Goal: Contribute content: Contribute content

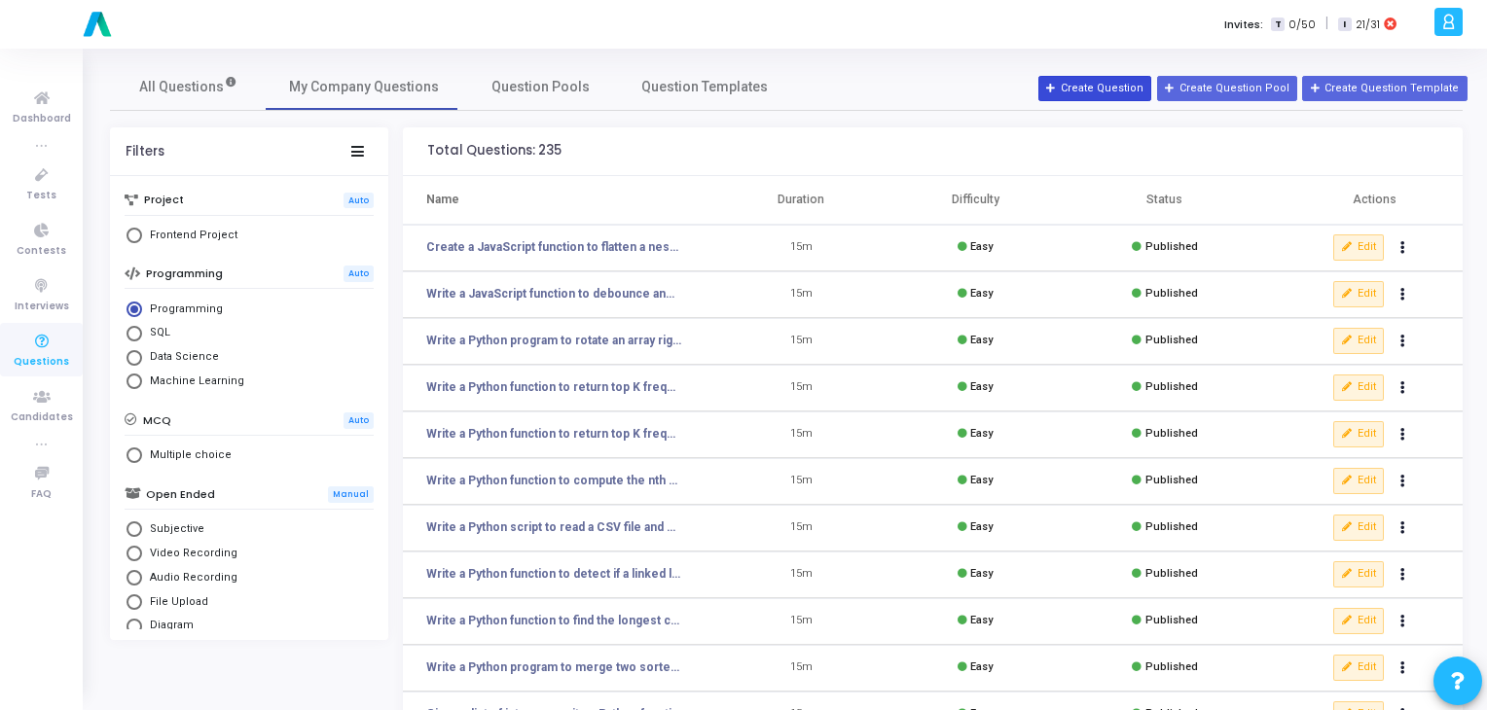
click at [1129, 91] on button "Create Question" at bounding box center [1094, 88] width 113 height 25
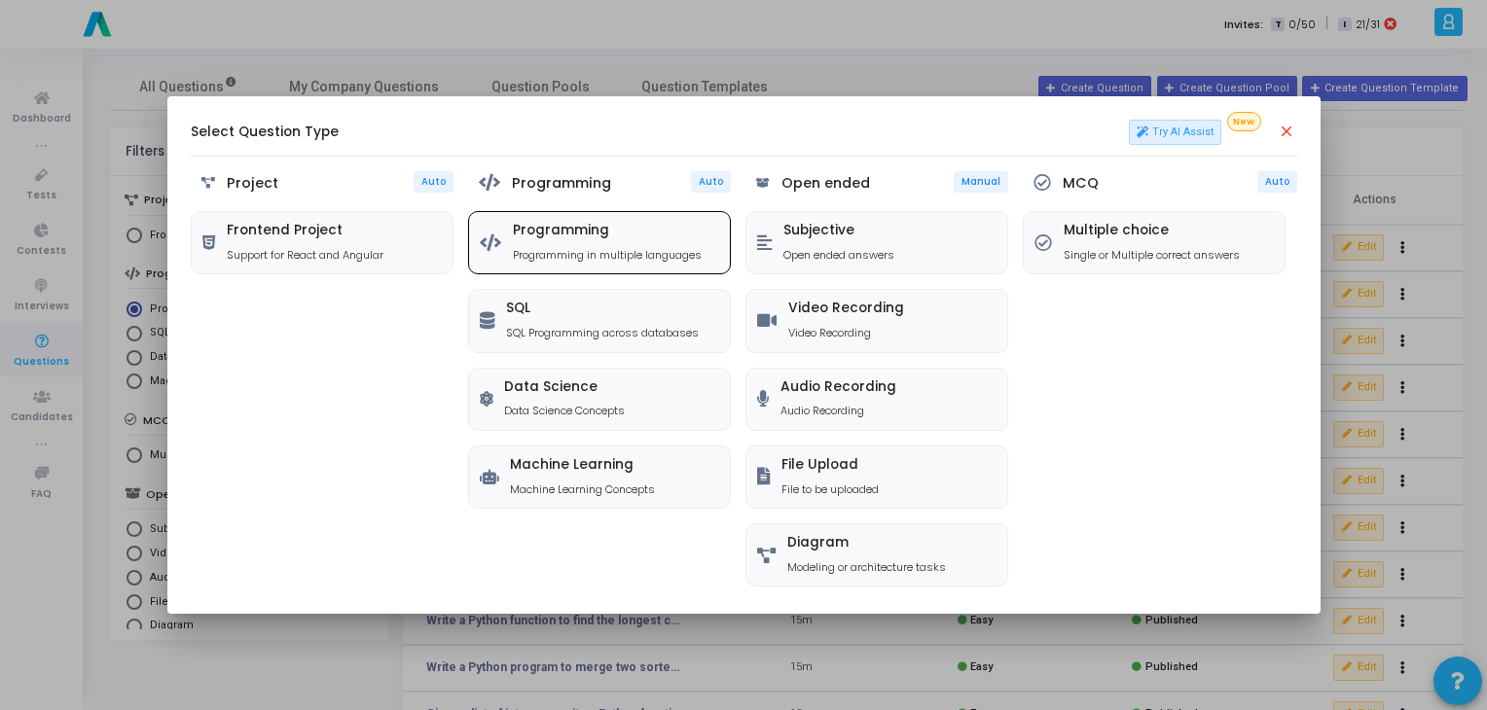
click at [644, 251] on p "Programming in multiple languages" at bounding box center [607, 255] width 189 height 17
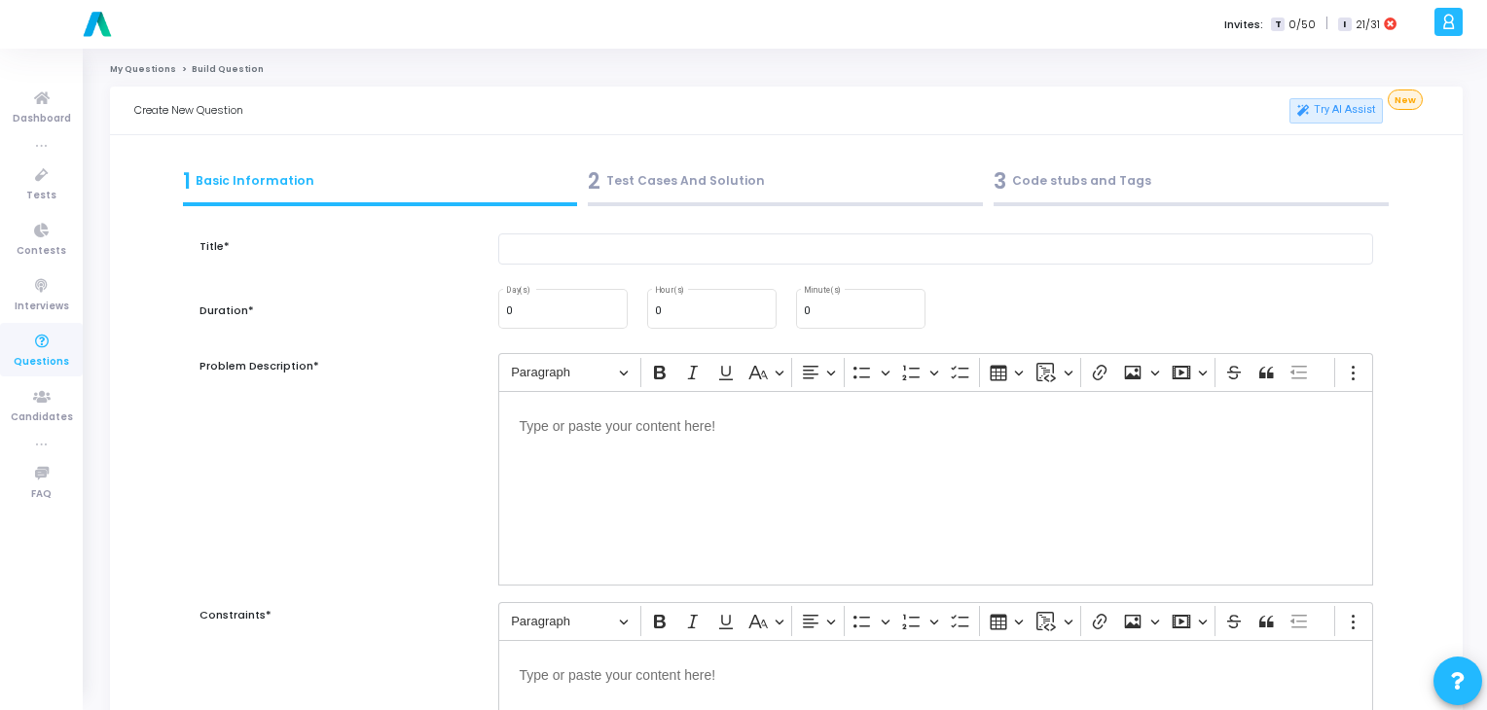
click at [1029, 181] on div "3 Code stubs and Tags" at bounding box center [1190, 181] width 395 height 32
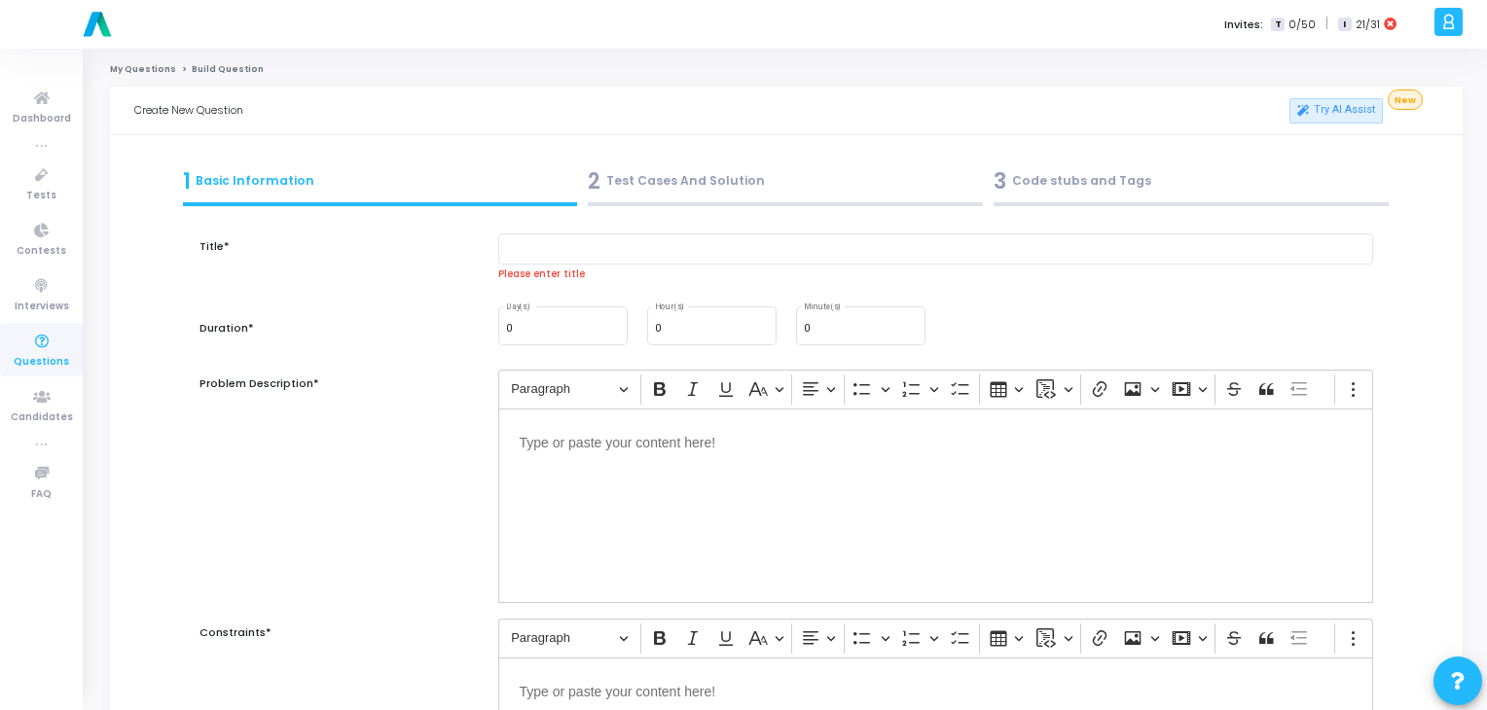
click at [709, 190] on div "2 Test Cases And Solution" at bounding box center [785, 181] width 395 height 32
click at [747, 246] on input "text" at bounding box center [936, 250] width 876 height 32
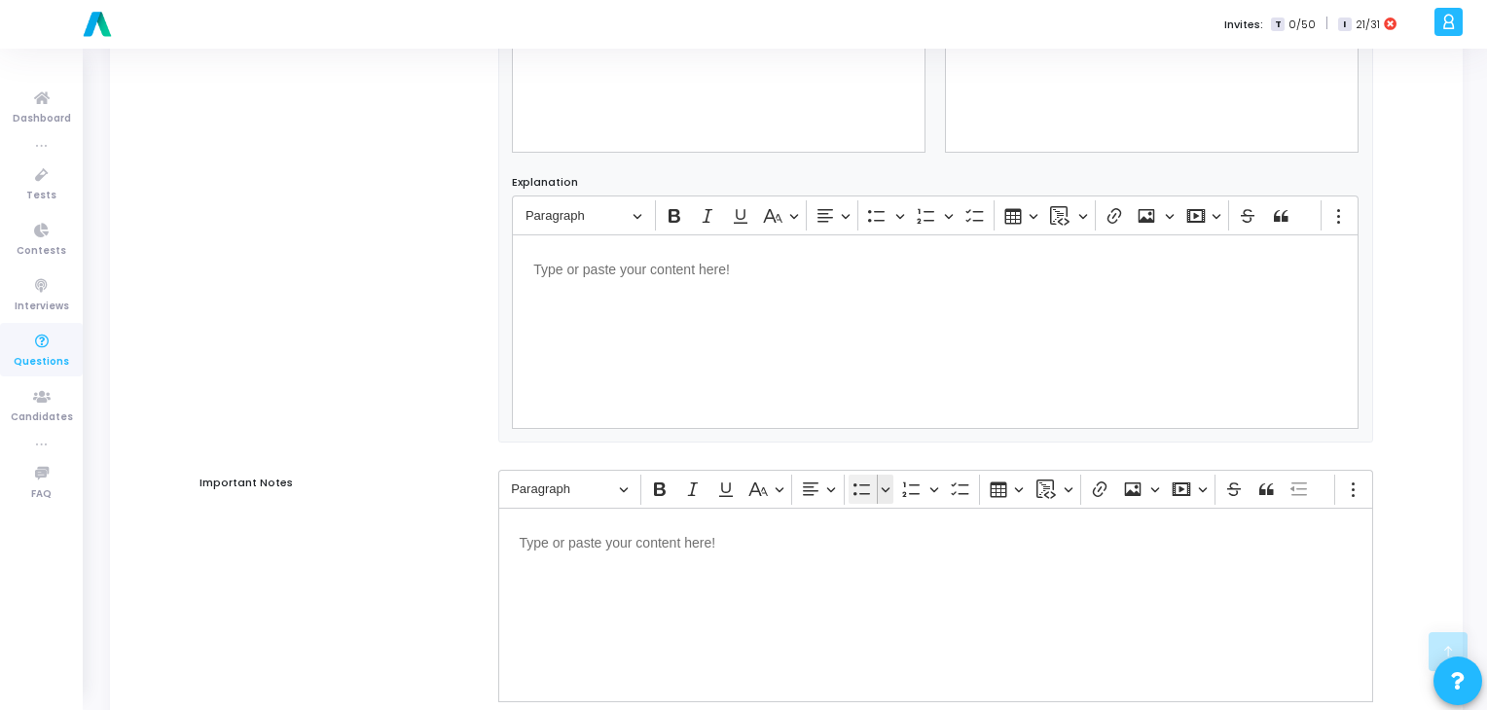
scroll to position [1044, 0]
type input "f"
click at [862, 354] on div "Editor editing area: main" at bounding box center [935, 334] width 847 height 195
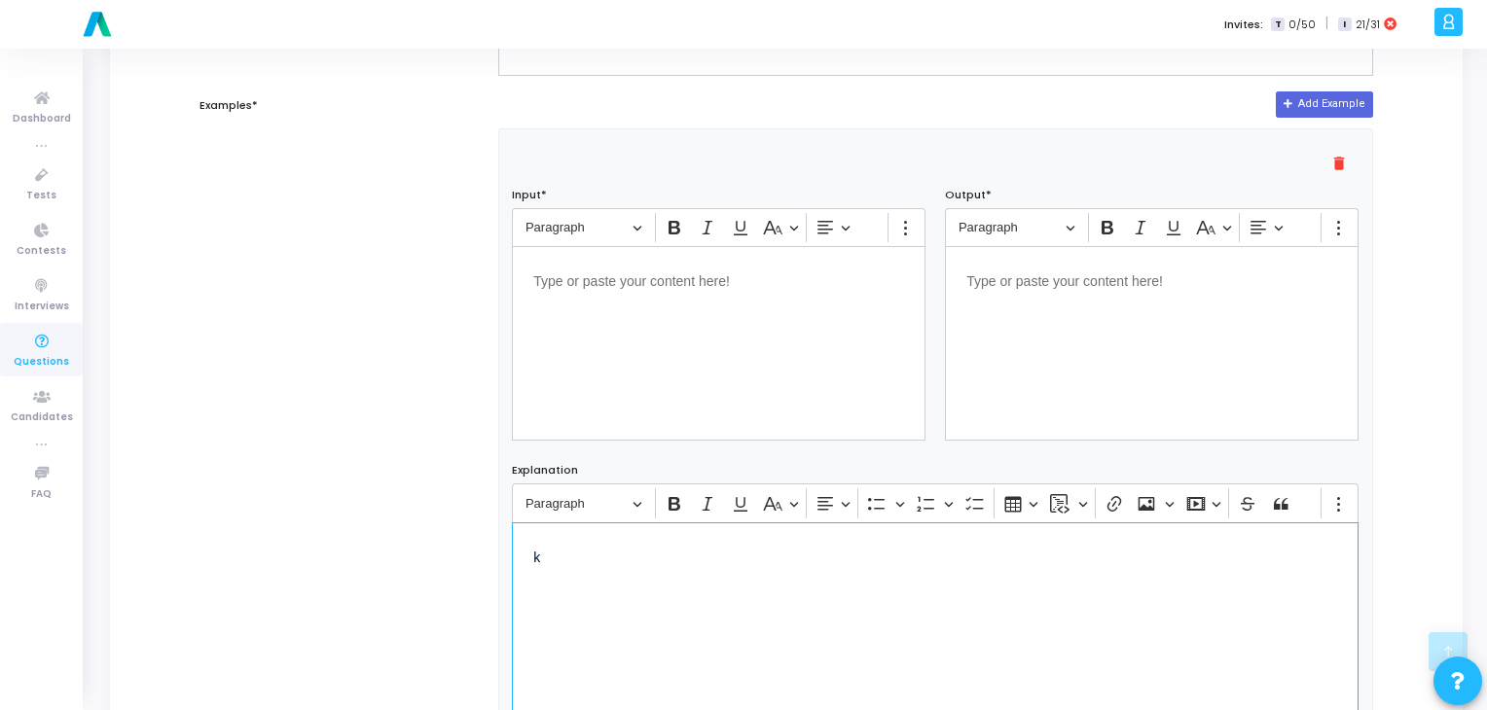
scroll to position [756, 0]
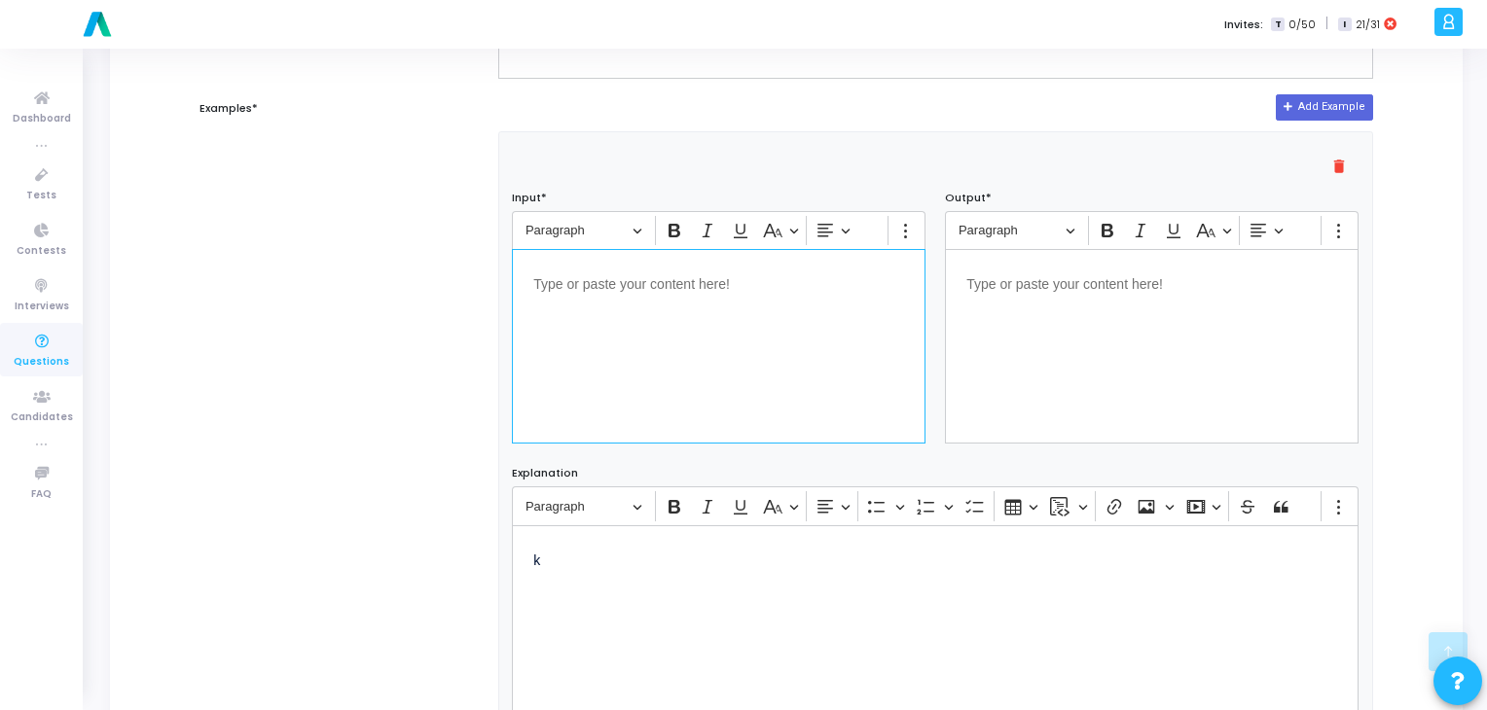
click at [862, 354] on div "Editor editing area: main" at bounding box center [719, 346] width 414 height 195
click at [1123, 321] on div "Editor editing area: main" at bounding box center [1152, 346] width 414 height 195
click at [720, 558] on p "k" at bounding box center [935, 559] width 804 height 24
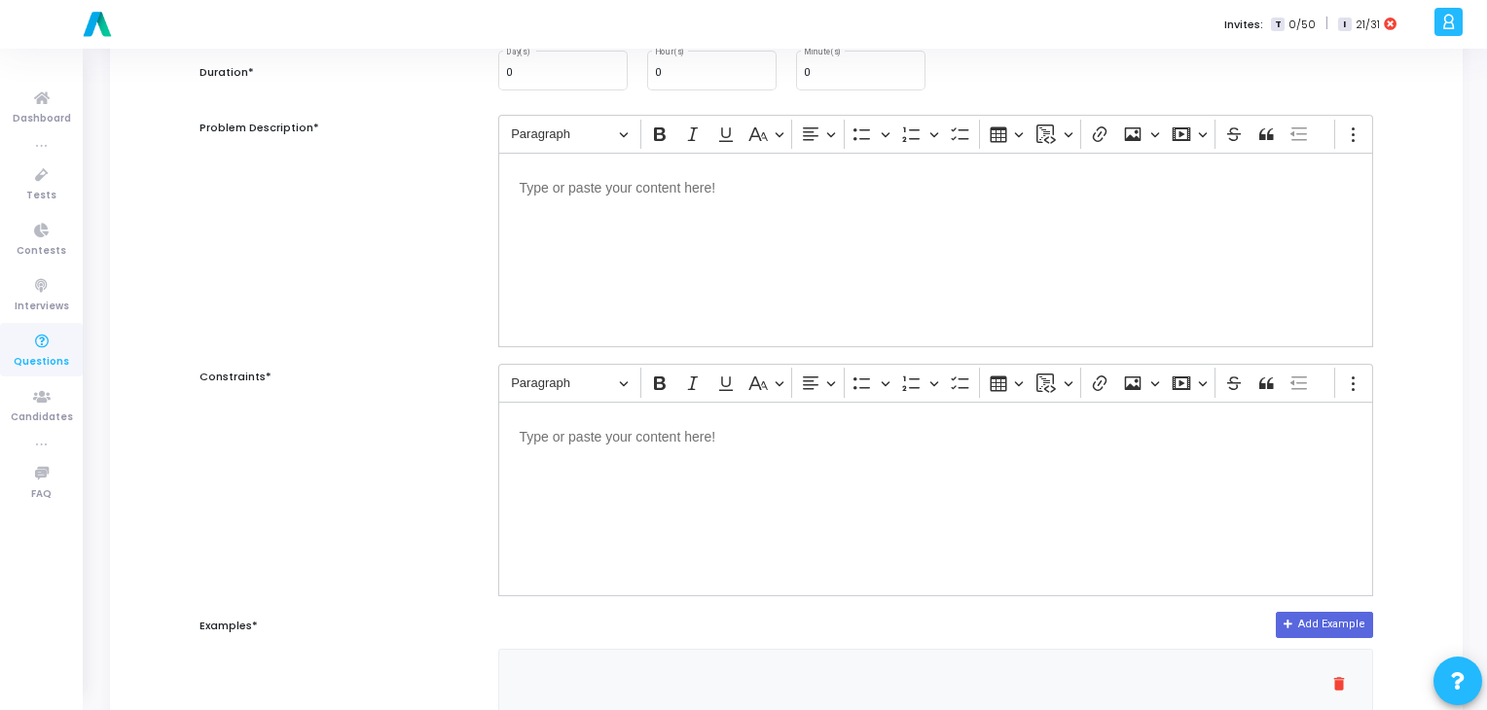
scroll to position [237, 0]
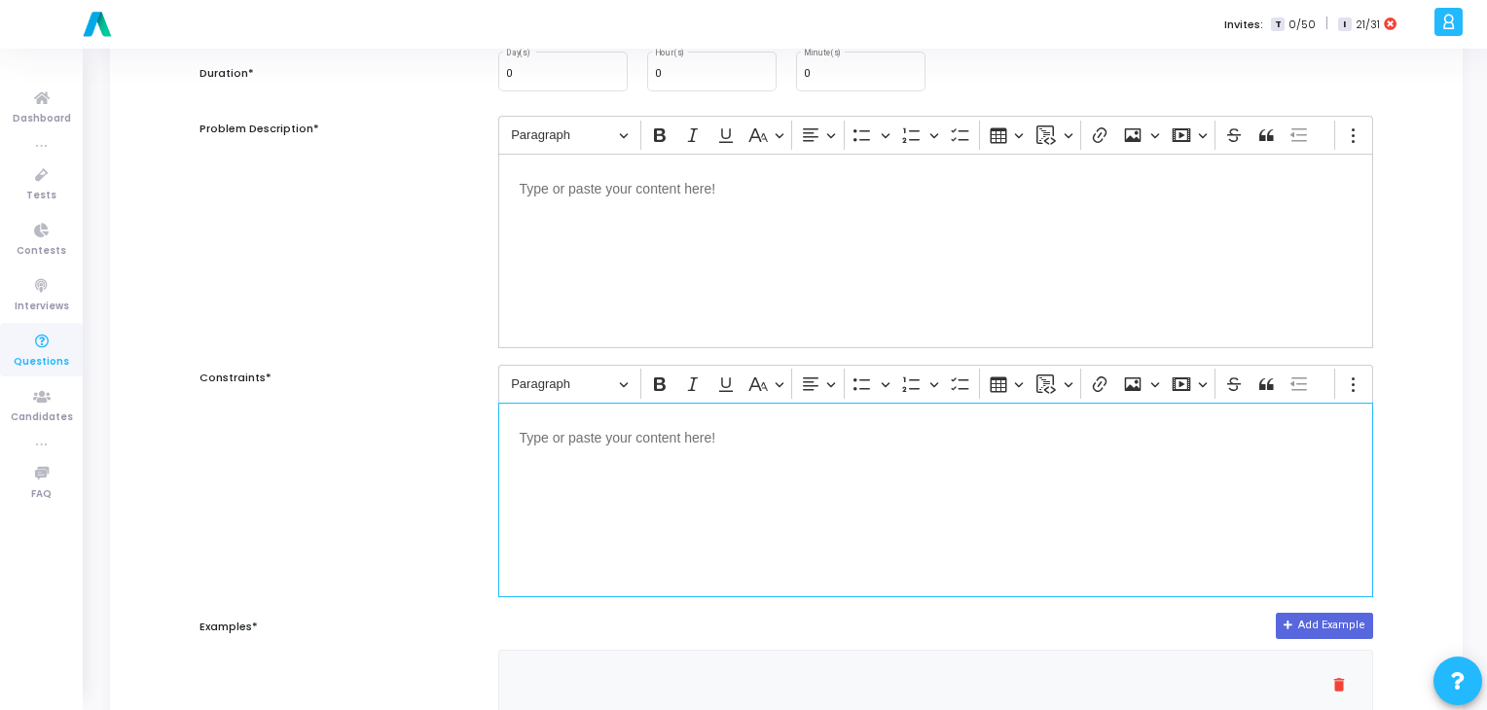
click at [722, 491] on div "Editor editing area: main" at bounding box center [936, 500] width 876 height 195
click at [765, 216] on div "Editor editing area: main" at bounding box center [936, 251] width 876 height 195
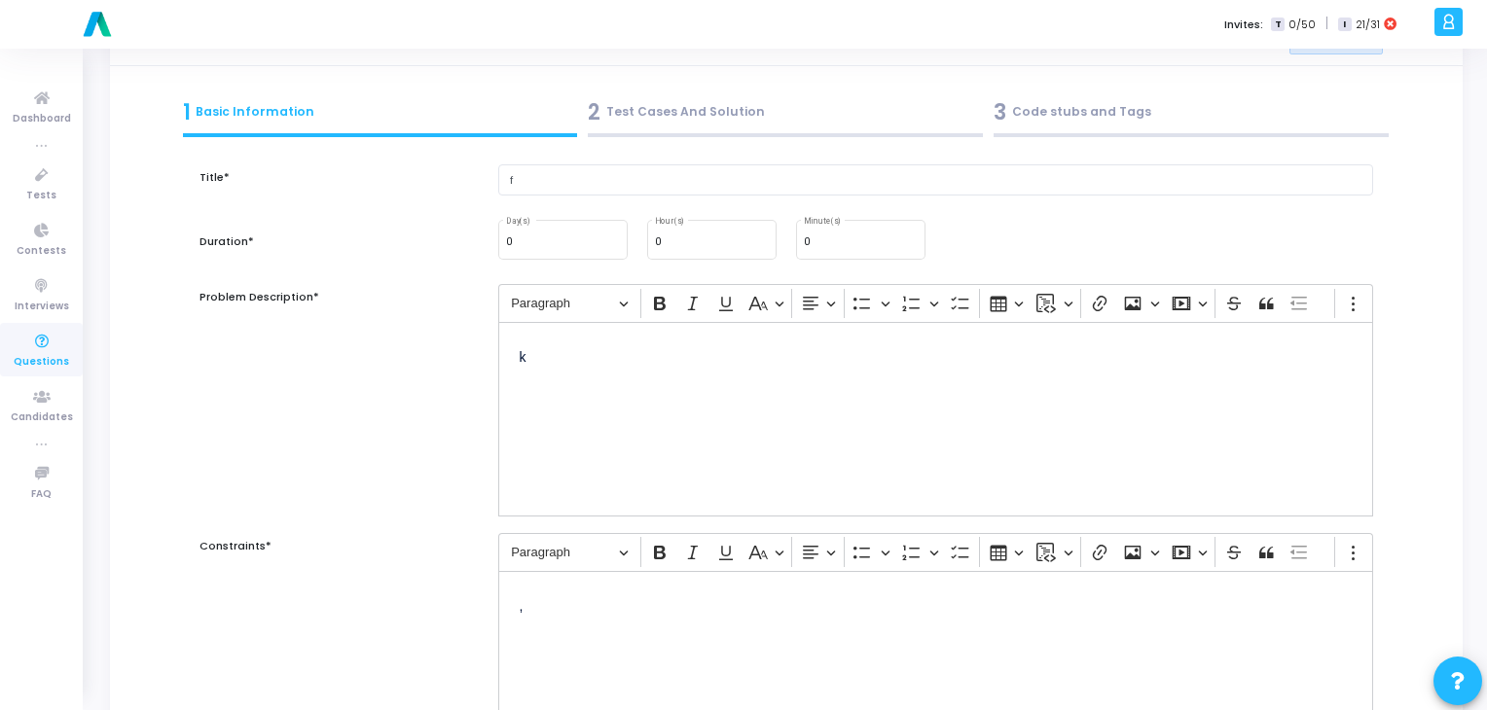
scroll to position [67, 0]
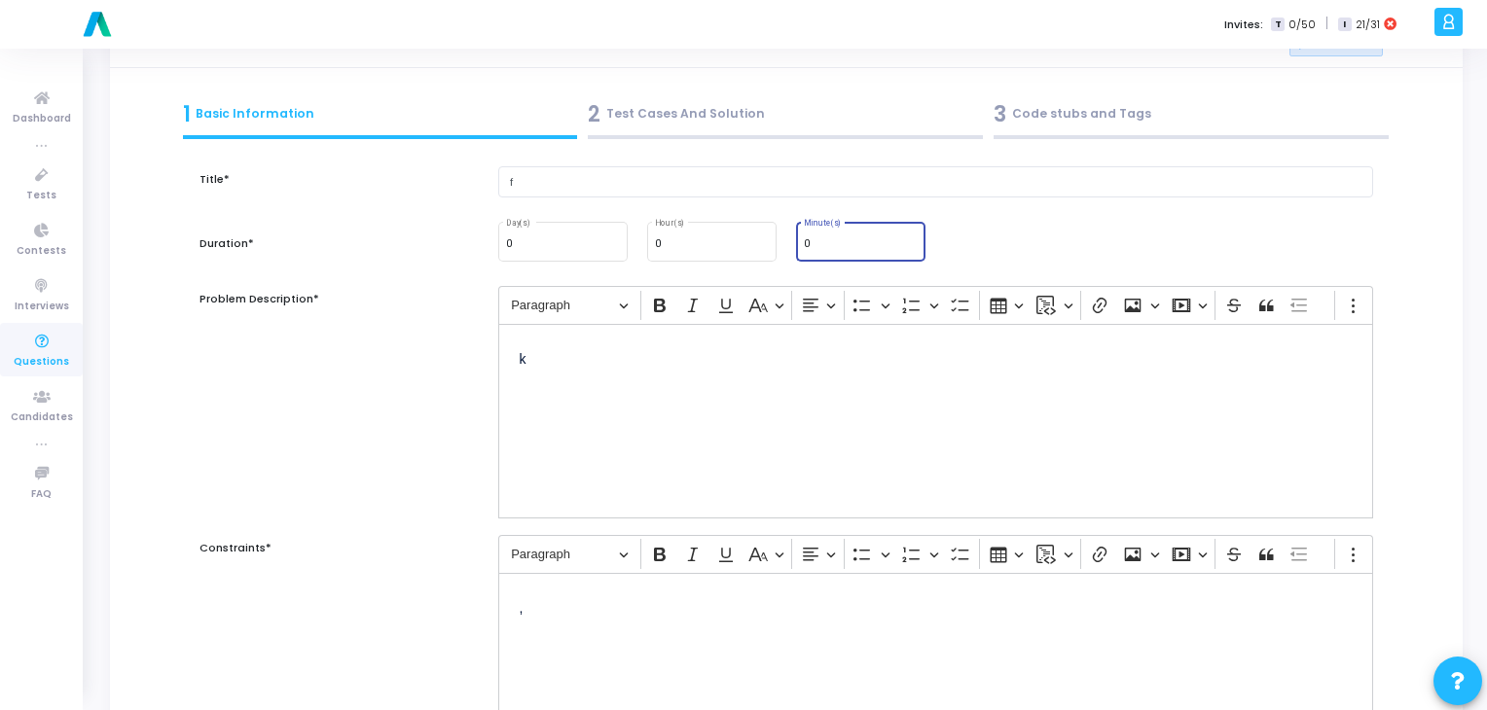
click at [816, 242] on input "0" at bounding box center [861, 244] width 114 height 12
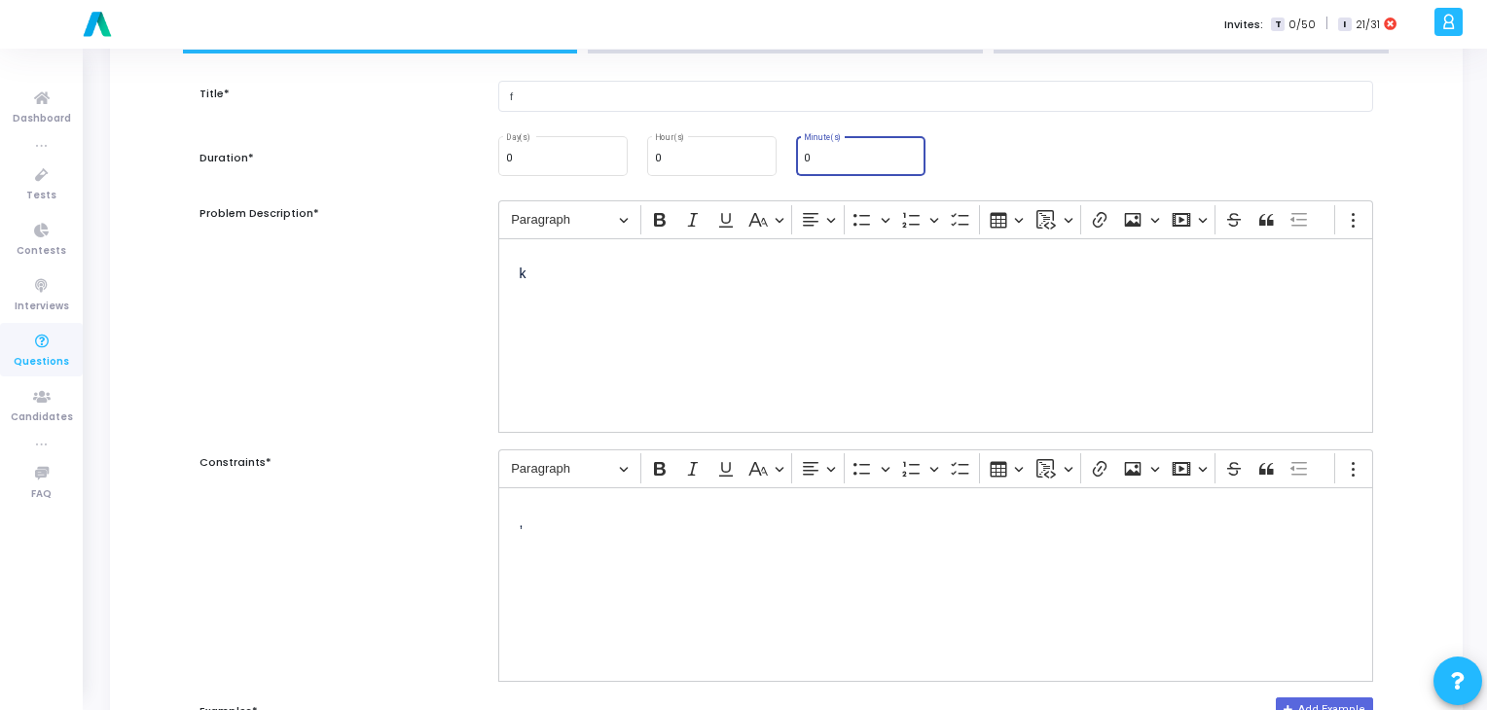
scroll to position [0, 0]
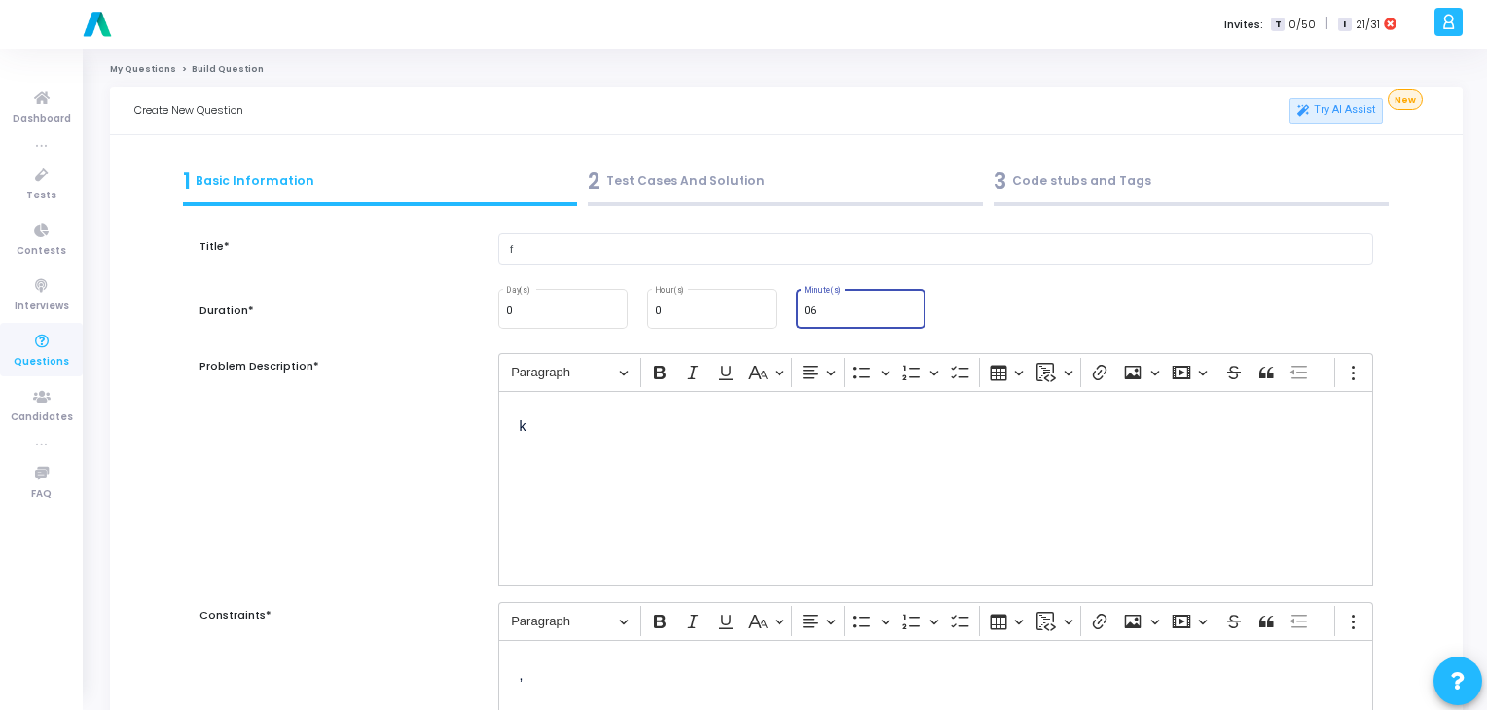
type input "0"
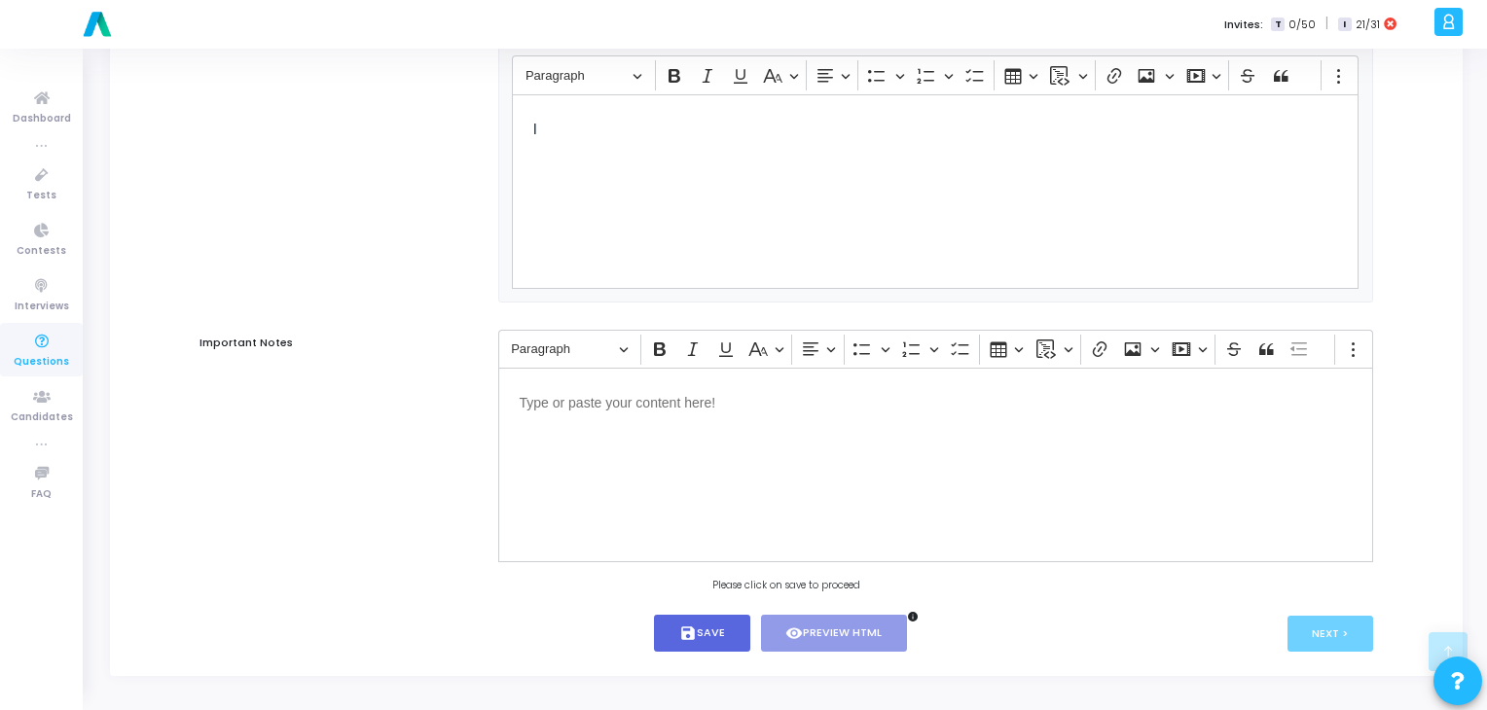
scroll to position [1190, 0]
type input "6"
click at [720, 623] on button "save Save" at bounding box center [702, 634] width 96 height 38
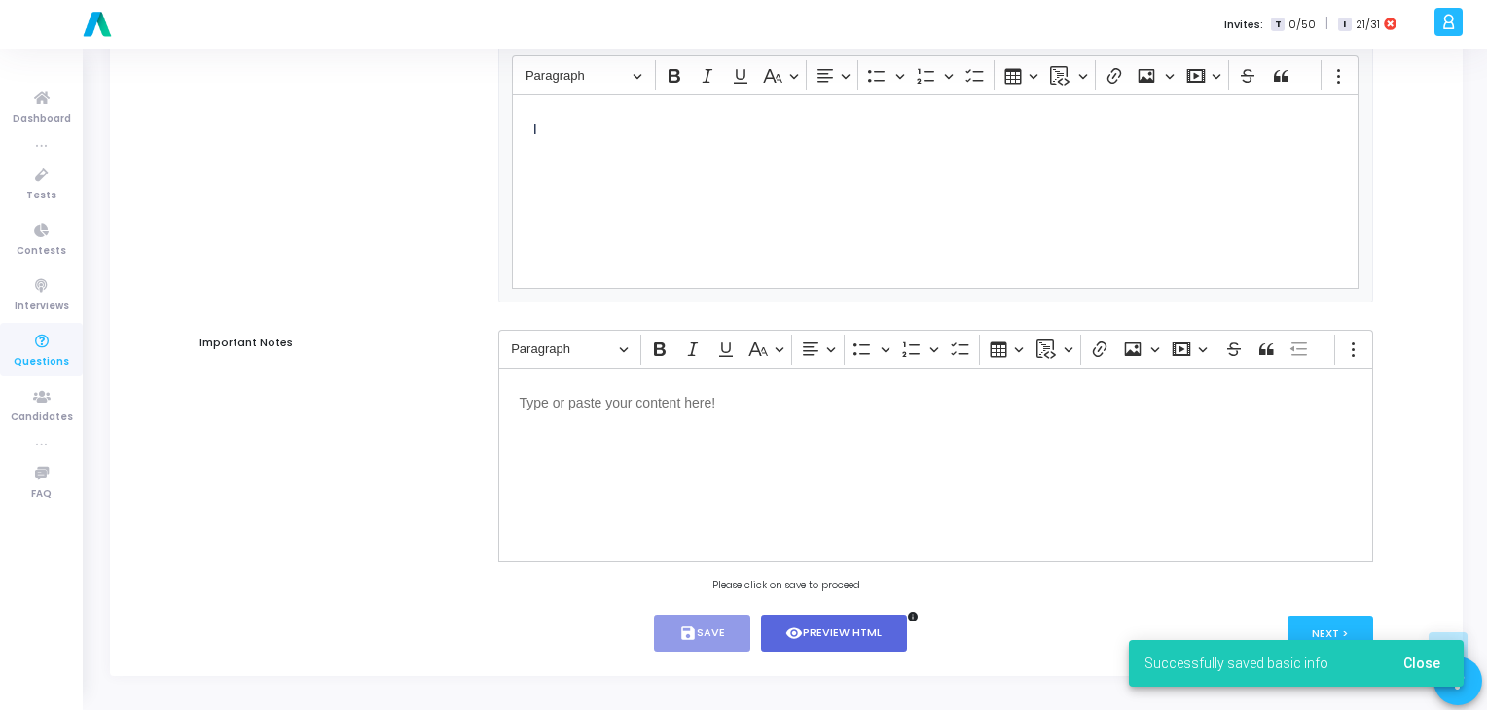
click at [1318, 624] on div "Successfully saved basic info Close" at bounding box center [1295, 663] width 381 height 93
click at [1421, 670] on span "Close" at bounding box center [1421, 664] width 37 height 16
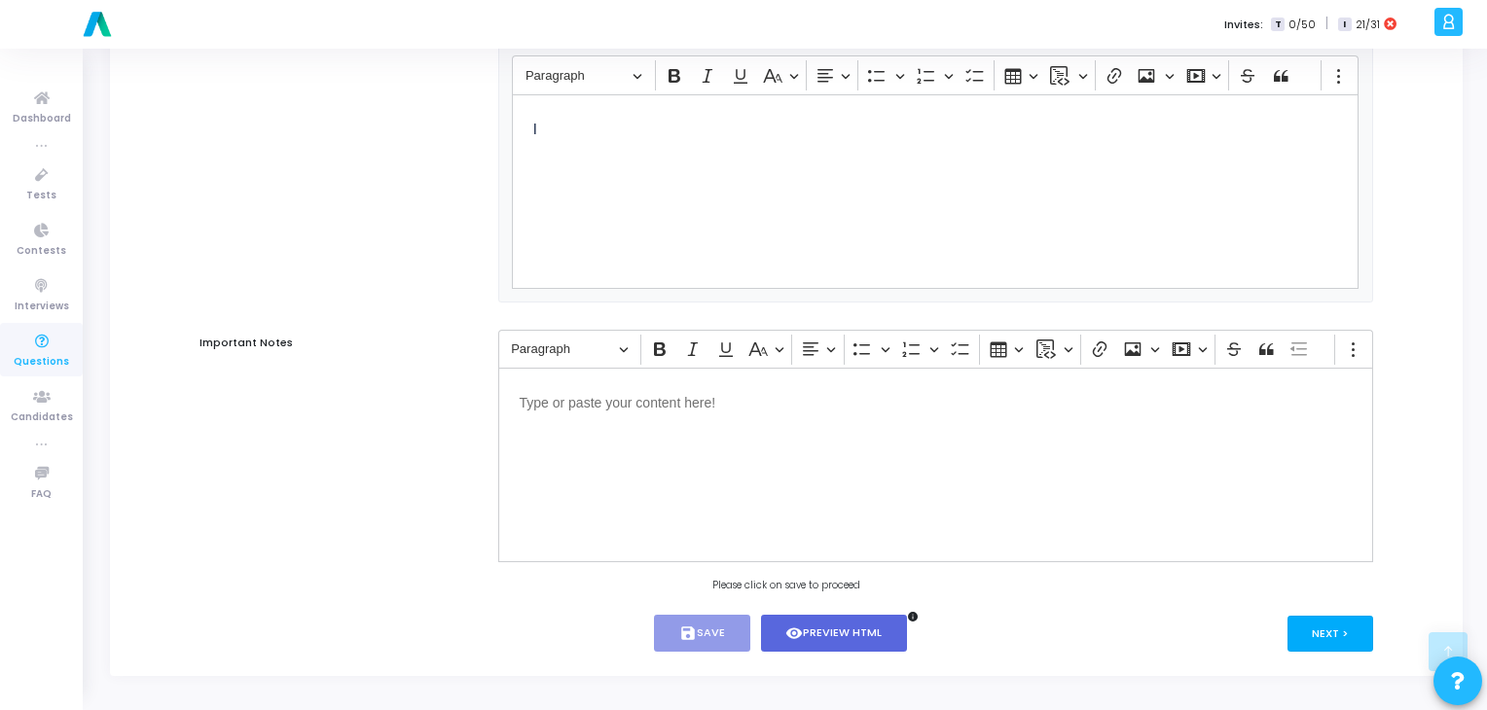
click at [1332, 640] on button "Next >" at bounding box center [1330, 634] width 87 height 36
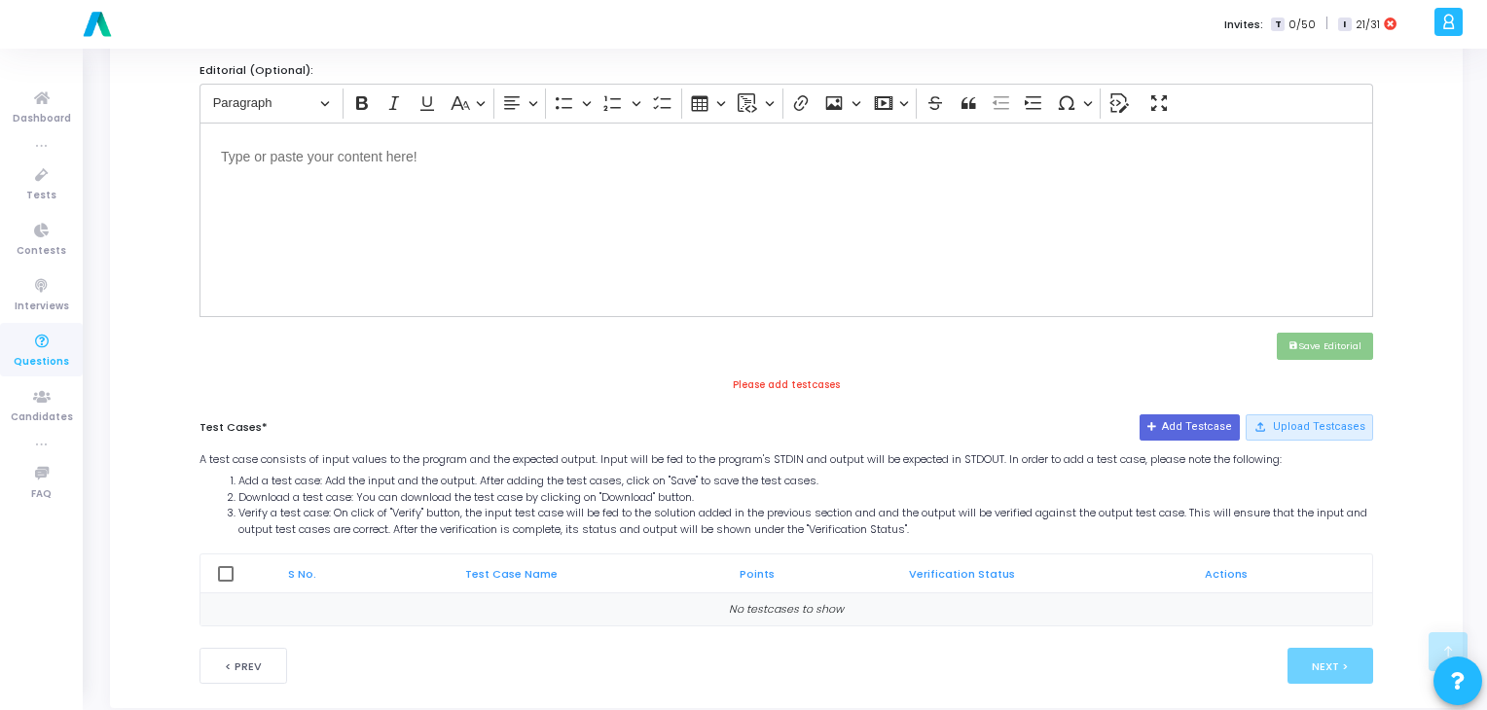
scroll to position [686, 0]
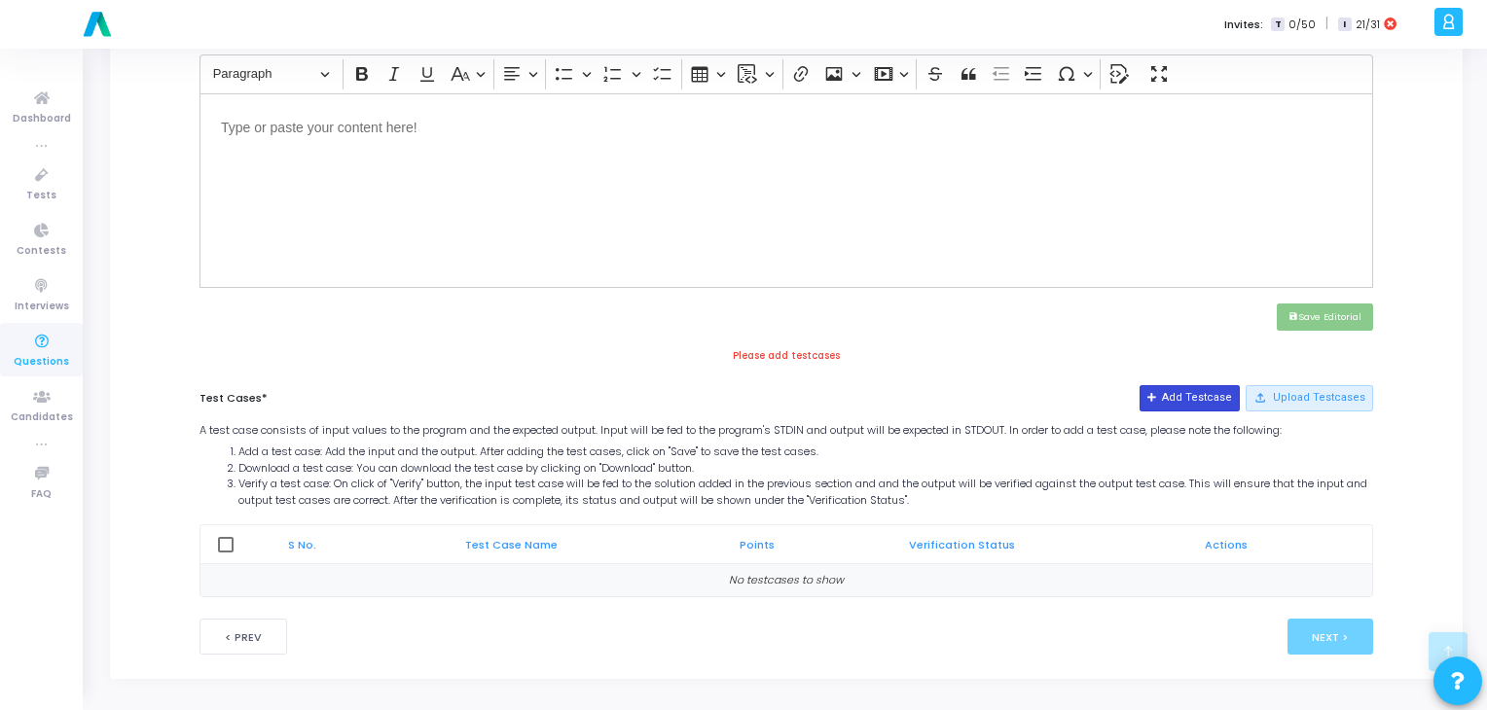
click at [1197, 398] on button "Add Testcase" at bounding box center [1189, 397] width 100 height 25
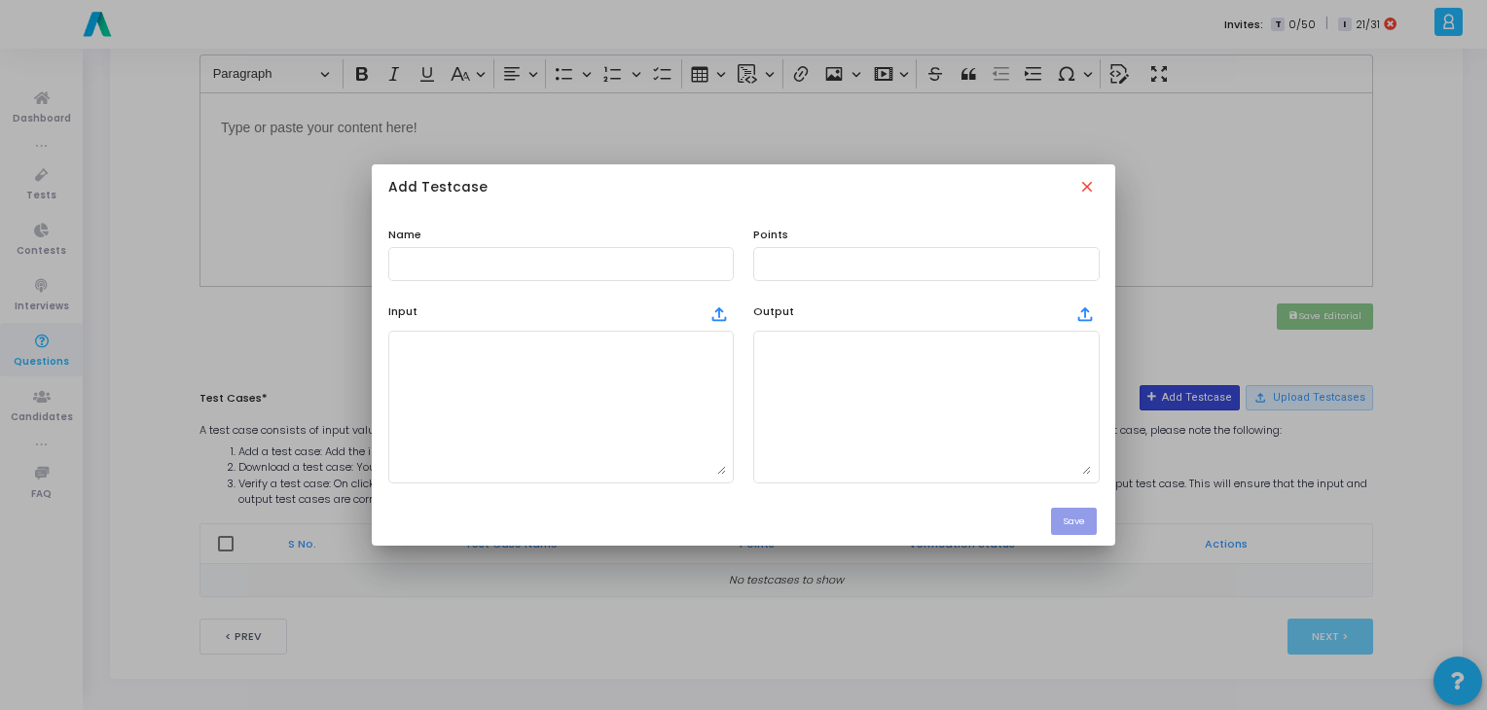
scroll to position [0, 0]
click at [1089, 184] on mat-icon "close" at bounding box center [1088, 188] width 21 height 21
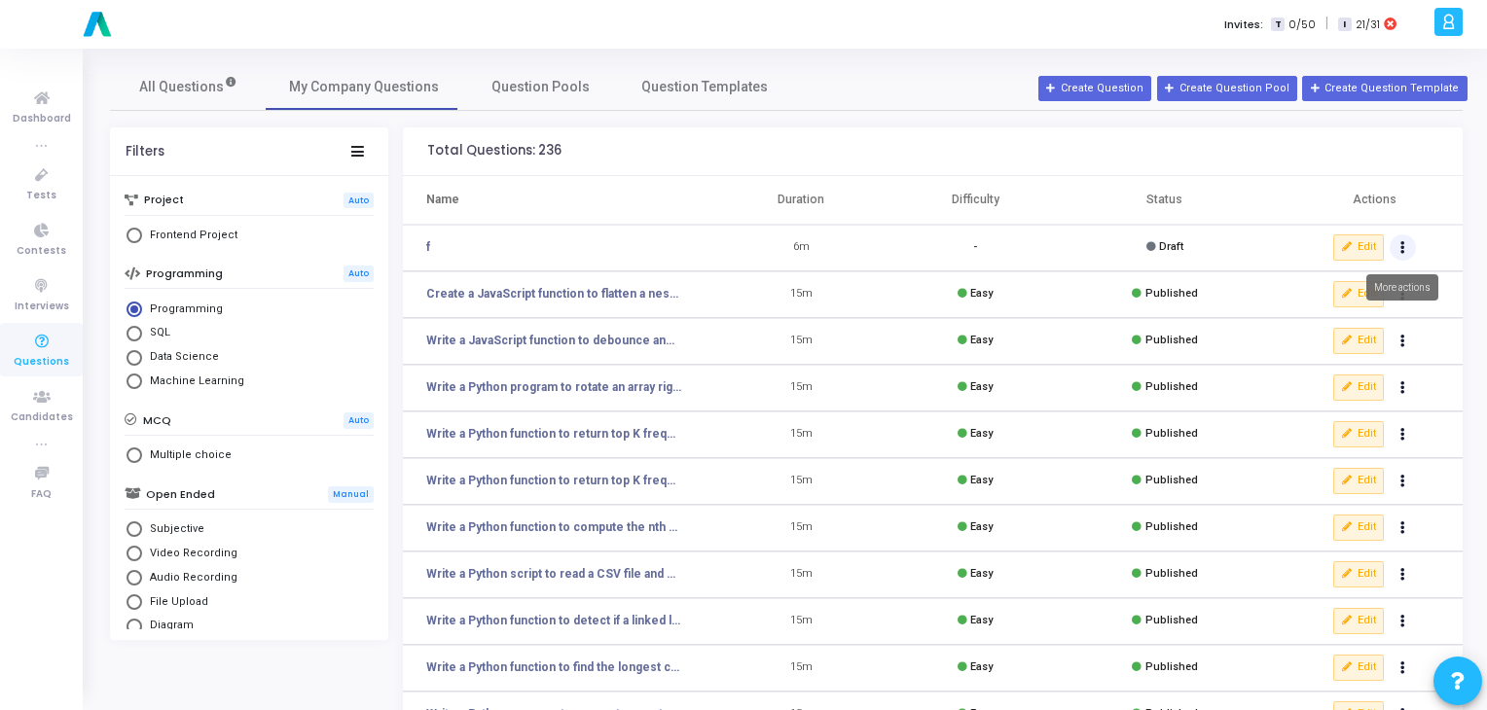
click at [1405, 249] on button "Actions" at bounding box center [1403, 248] width 27 height 27
click at [1292, 324] on icon "delete" at bounding box center [1288, 320] width 18 height 18
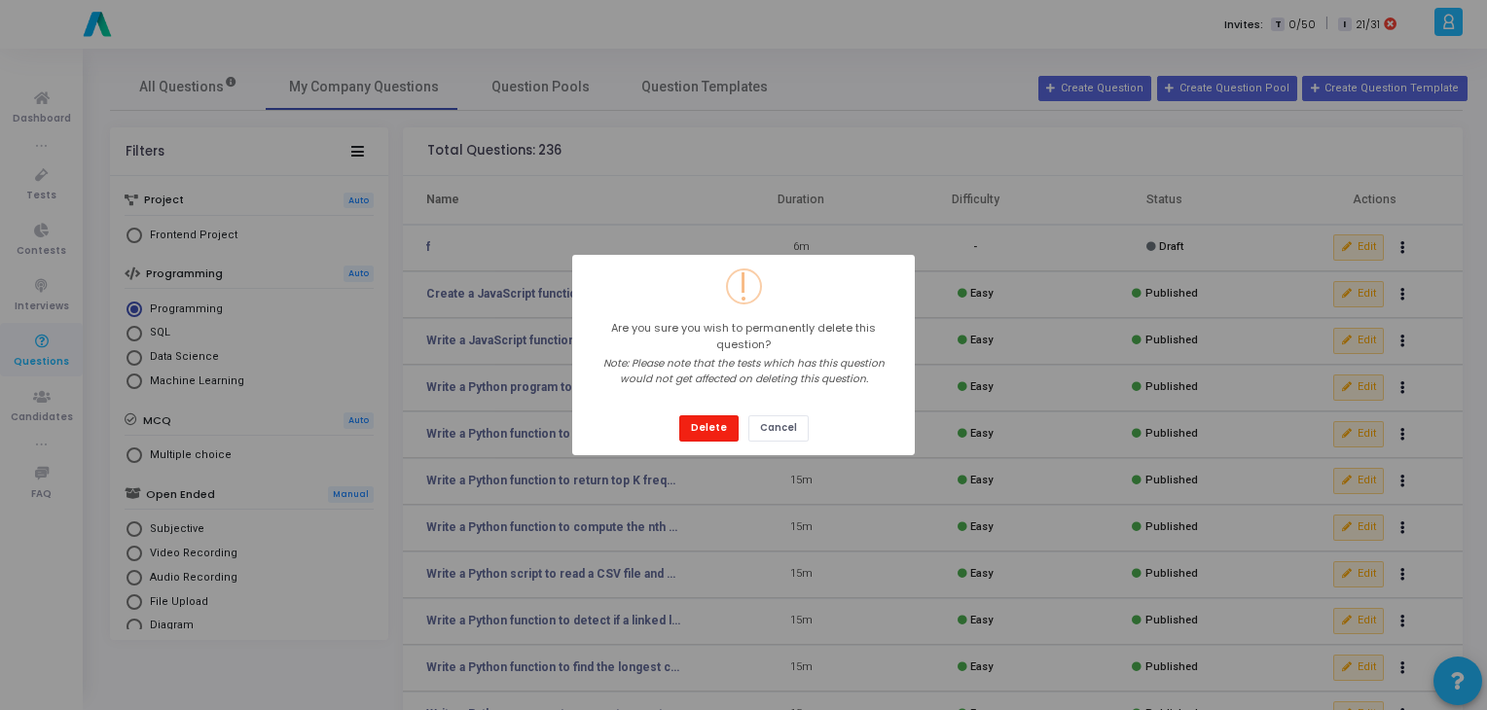
click at [710, 421] on button "Delete" at bounding box center [708, 428] width 59 height 26
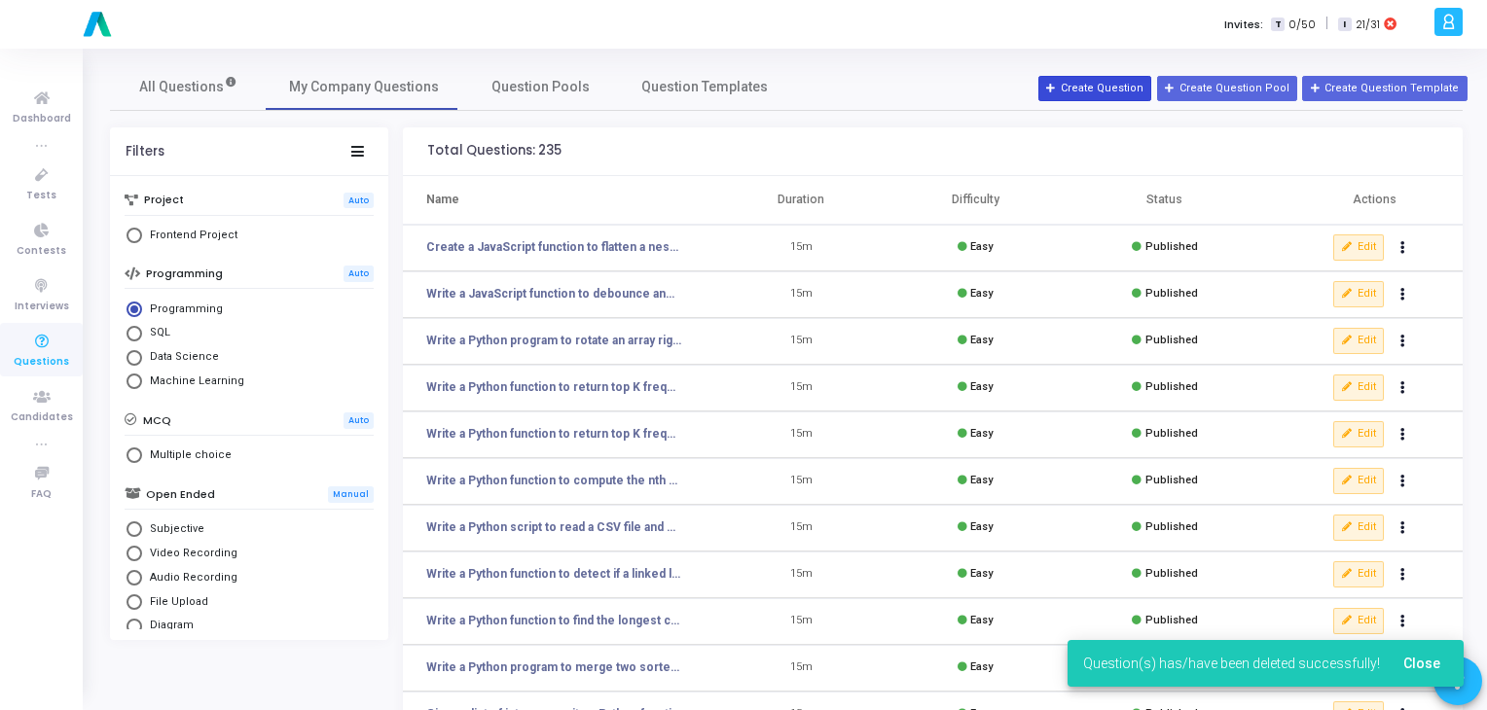
click at [1134, 94] on button "Create Question" at bounding box center [1094, 88] width 113 height 25
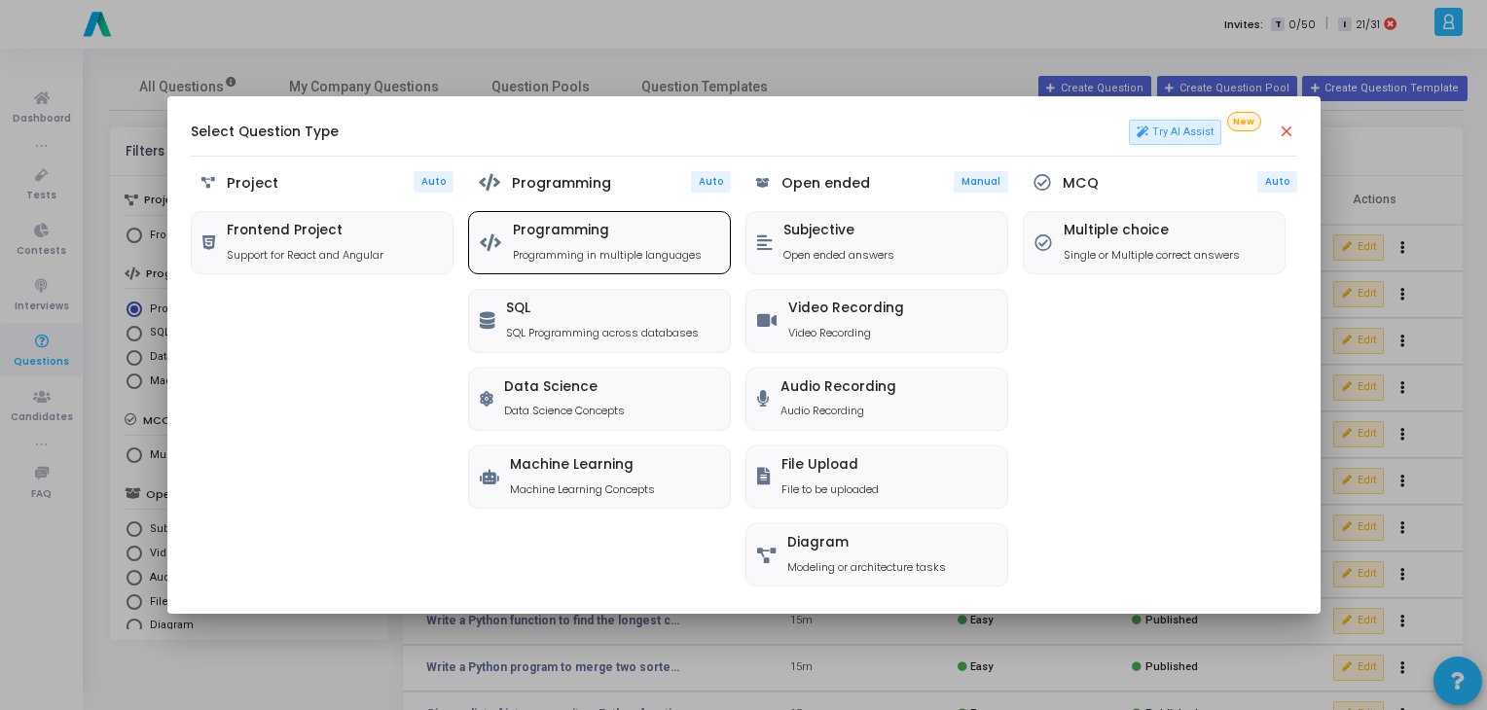
click at [661, 245] on div "Programming Programming in multiple languages" at bounding box center [607, 243] width 189 height 40
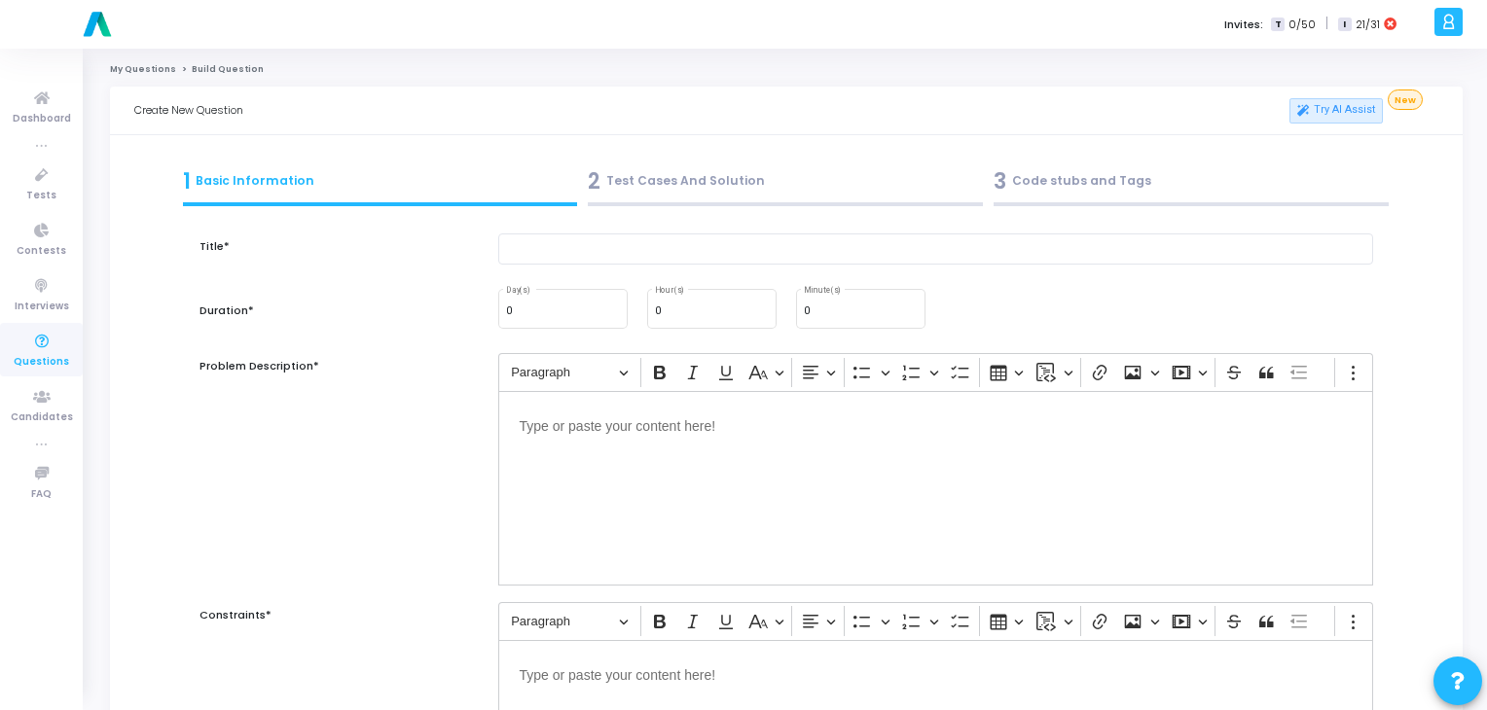
click at [691, 189] on div "2 Test Cases And Solution" at bounding box center [785, 181] width 395 height 32
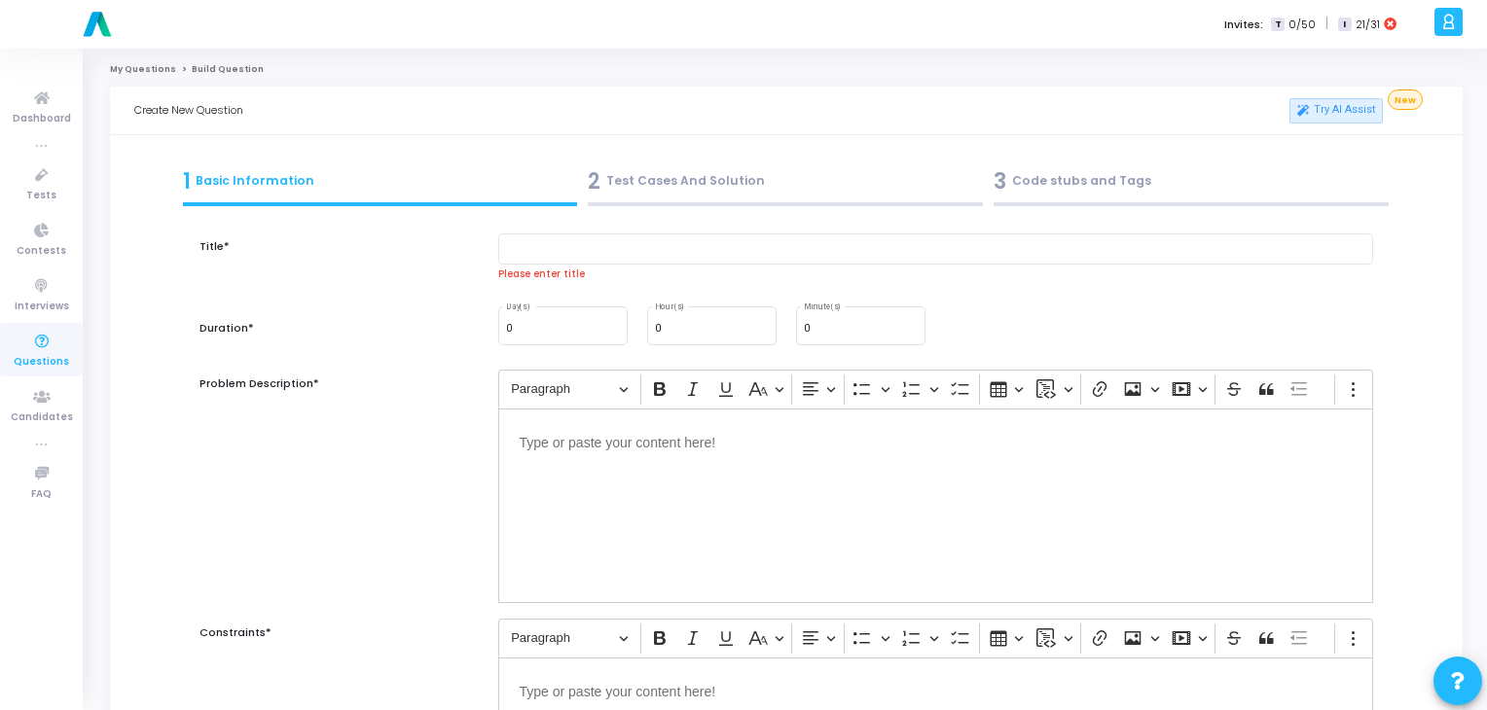
click at [1048, 191] on div "3 Code stubs and Tags" at bounding box center [1190, 181] width 395 height 32
click at [848, 339] on div "0 Minute(s)" at bounding box center [861, 325] width 114 height 42
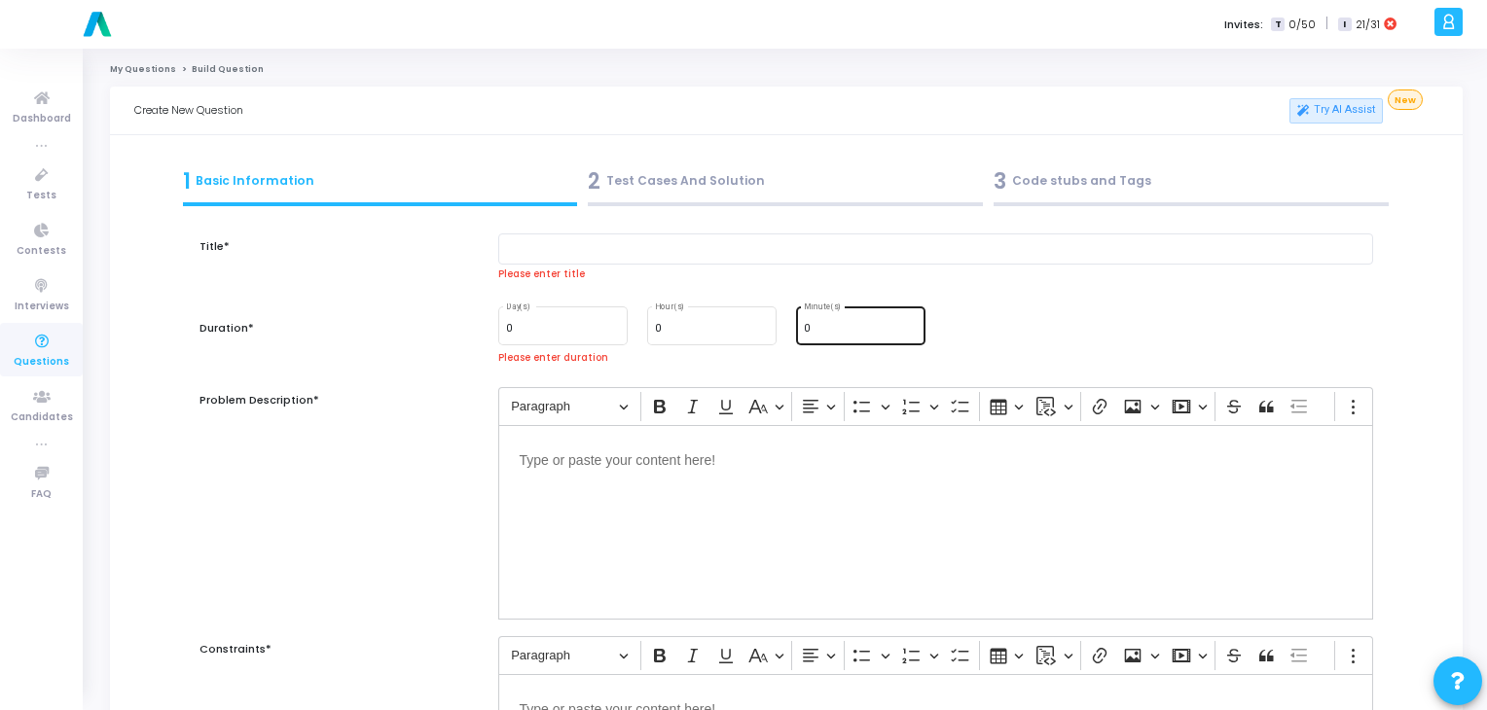
click at [829, 345] on div "0 Minute(s)" at bounding box center [861, 325] width 114 height 42
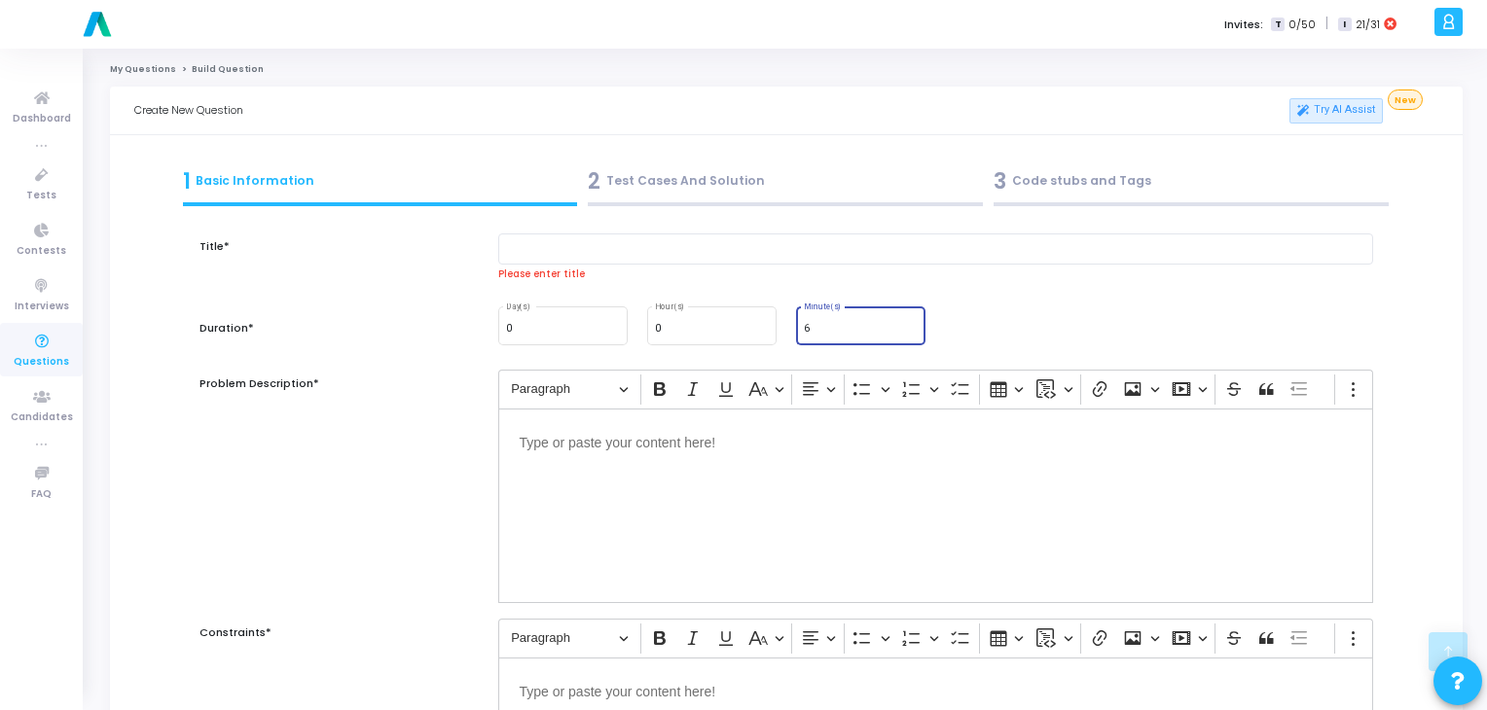
scroll to position [1209, 0]
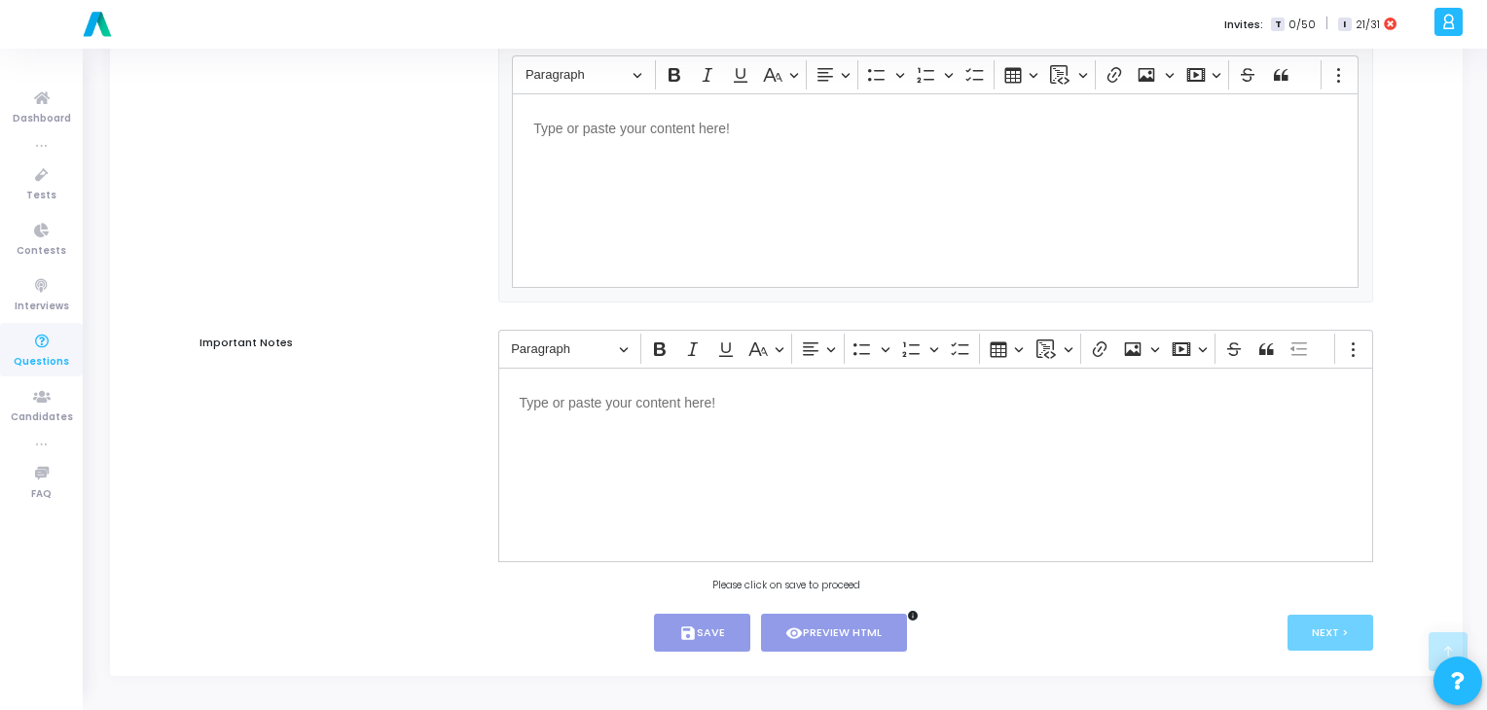
type input "6"
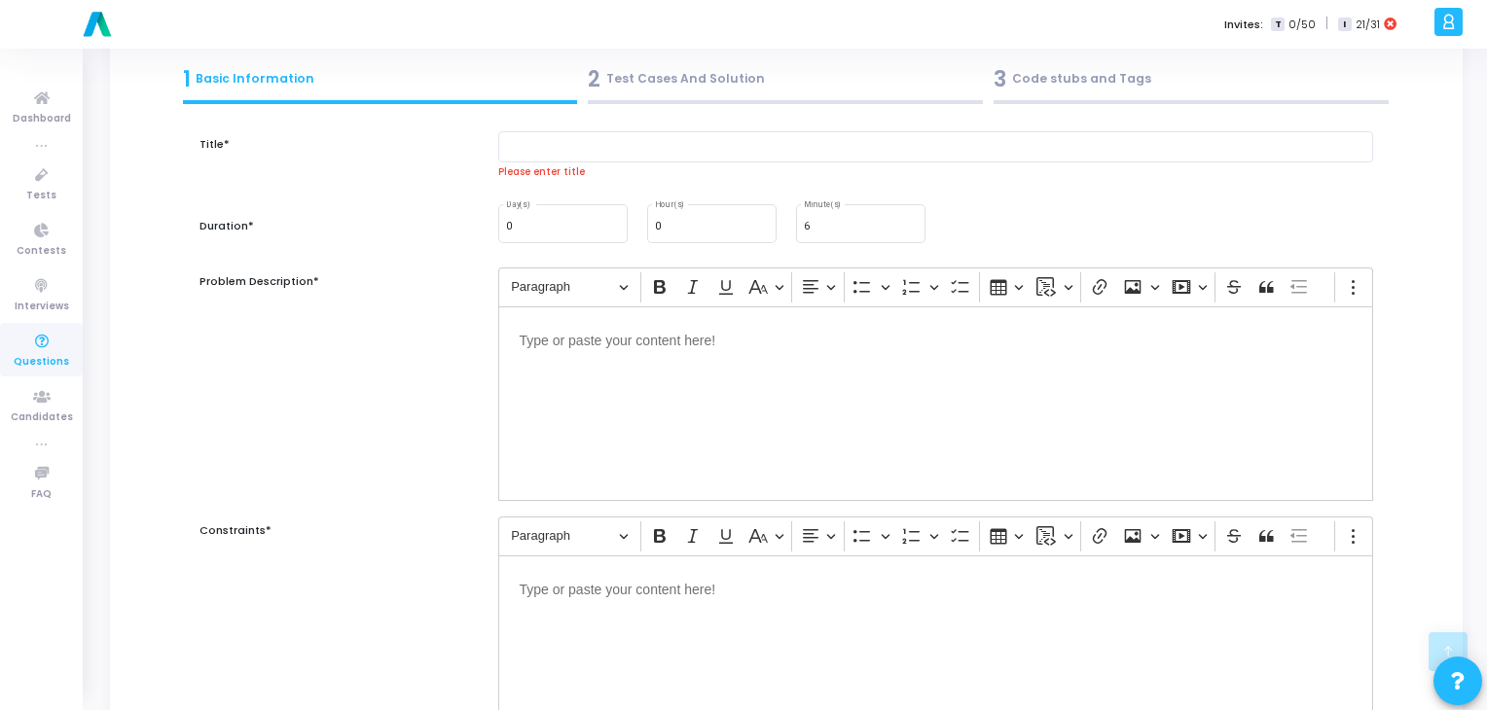
scroll to position [0, 0]
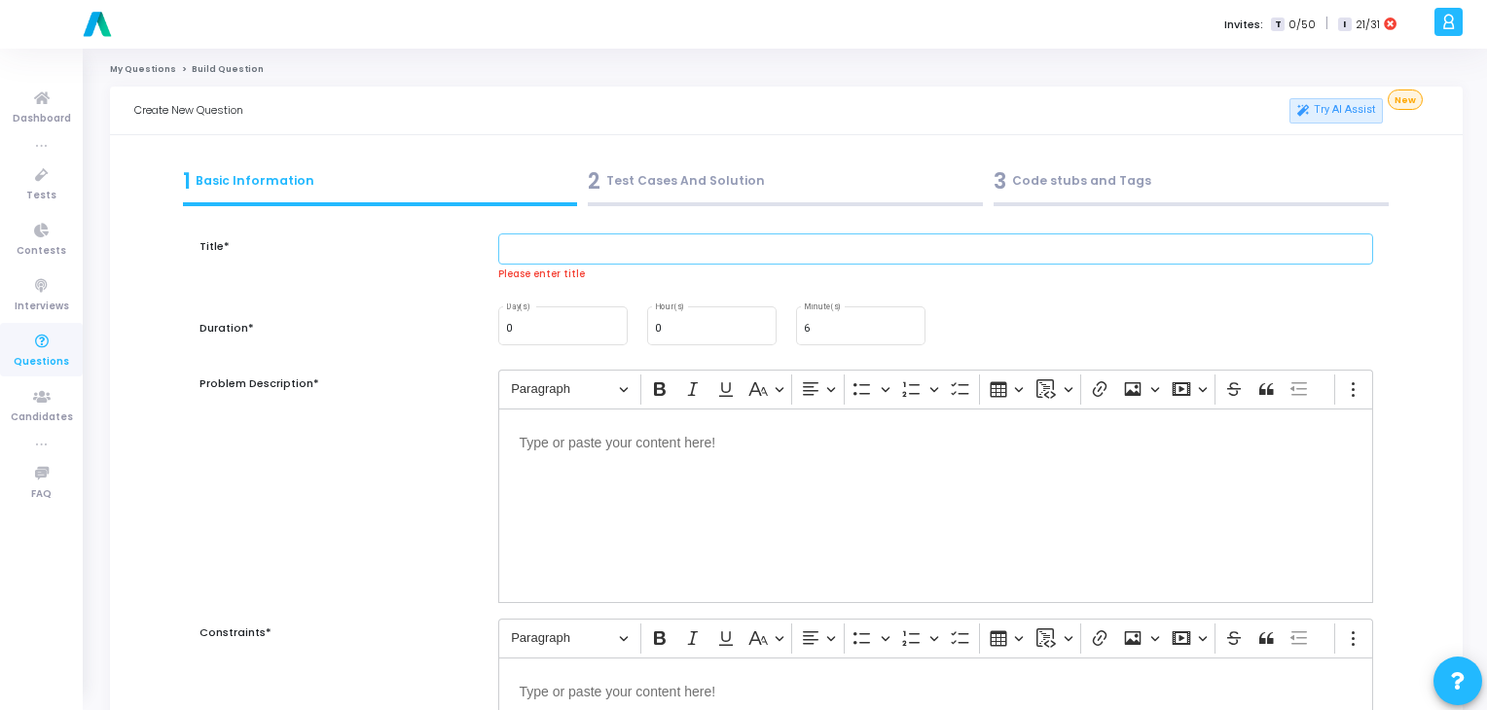
click at [697, 250] on input "text" at bounding box center [936, 250] width 876 height 32
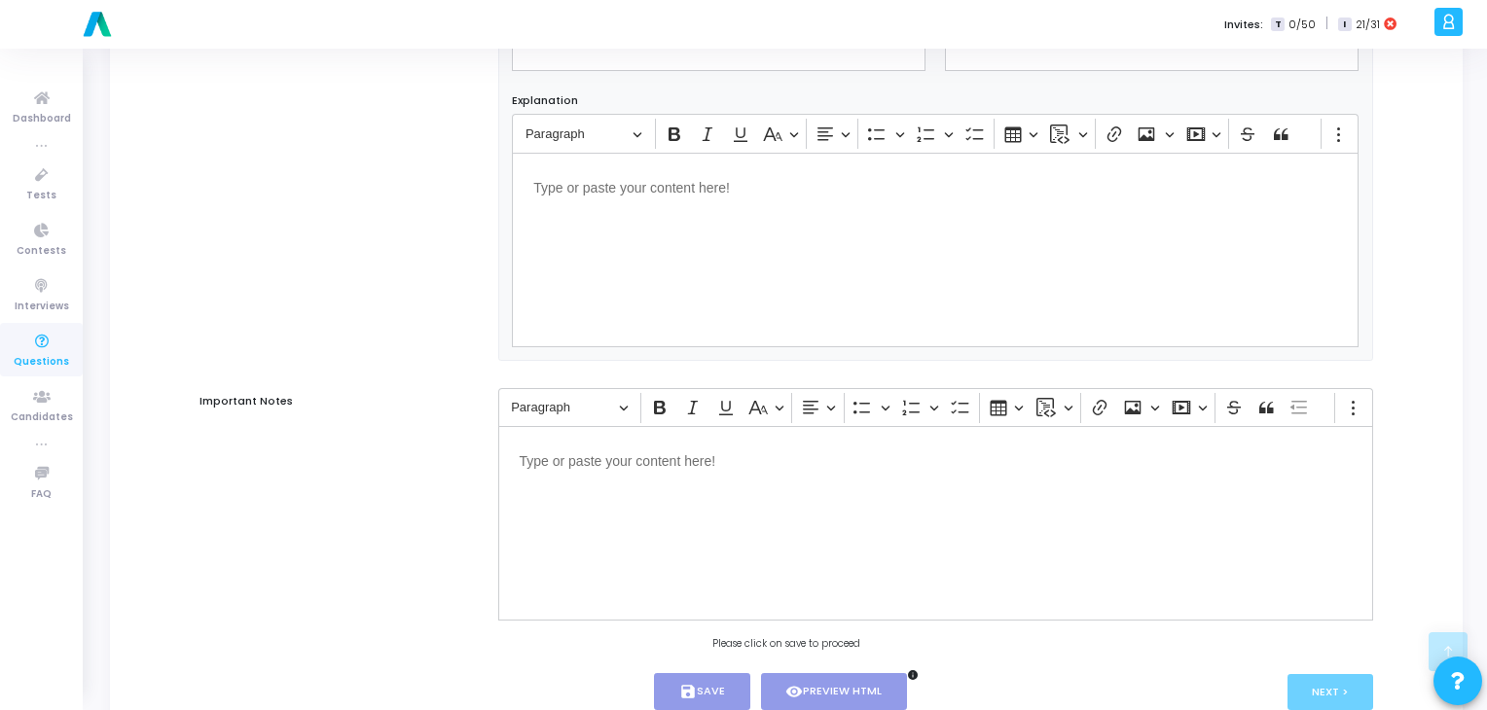
scroll to position [1191, 0]
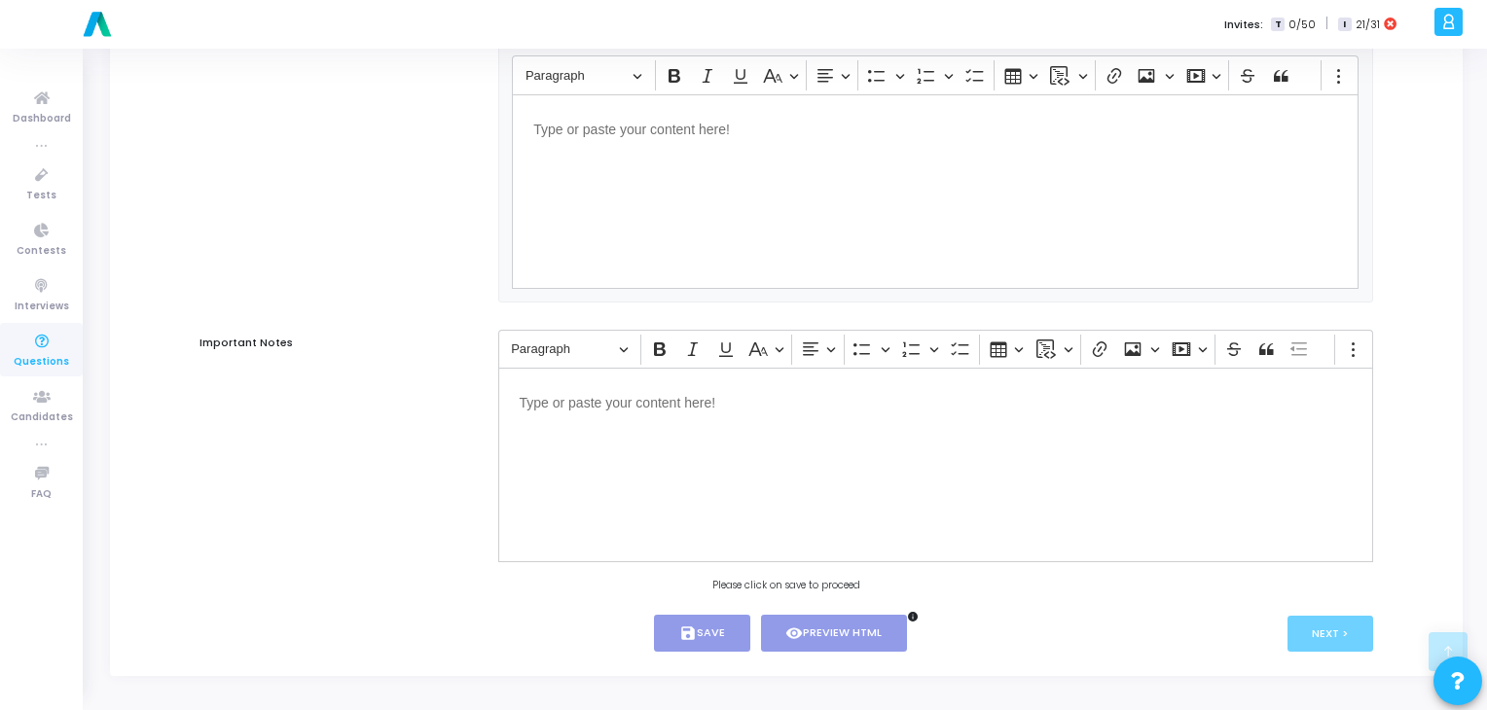
type input "l"
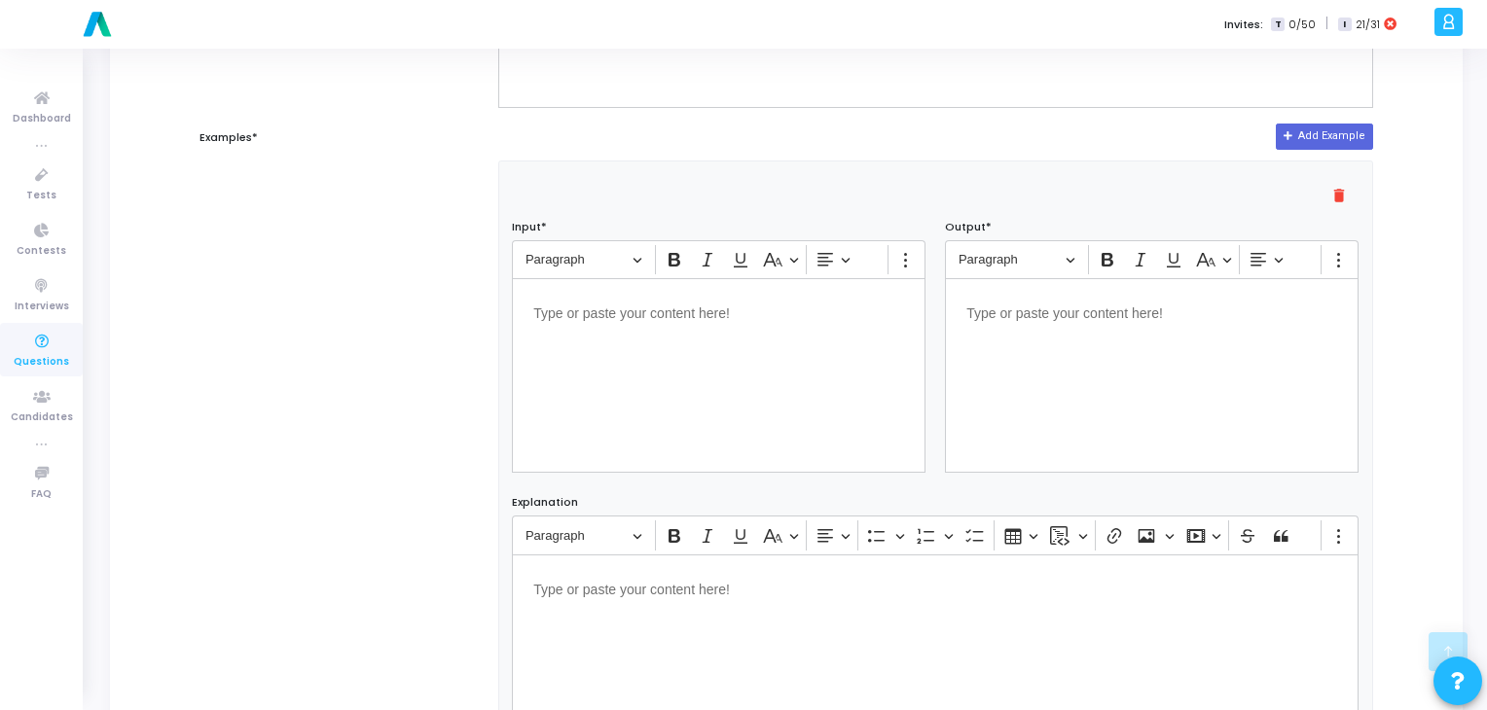
scroll to position [681, 0]
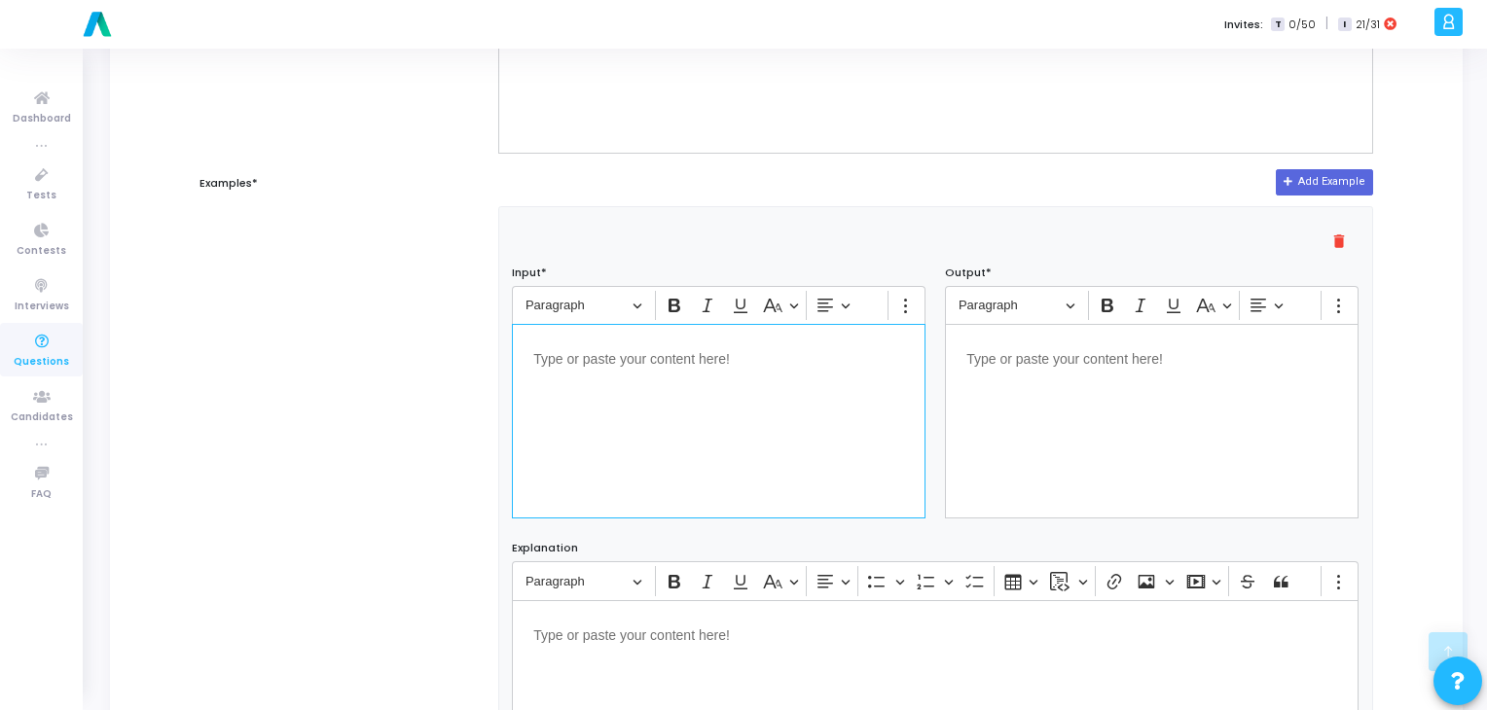
click at [720, 379] on div "Editor editing area: main" at bounding box center [719, 421] width 414 height 195
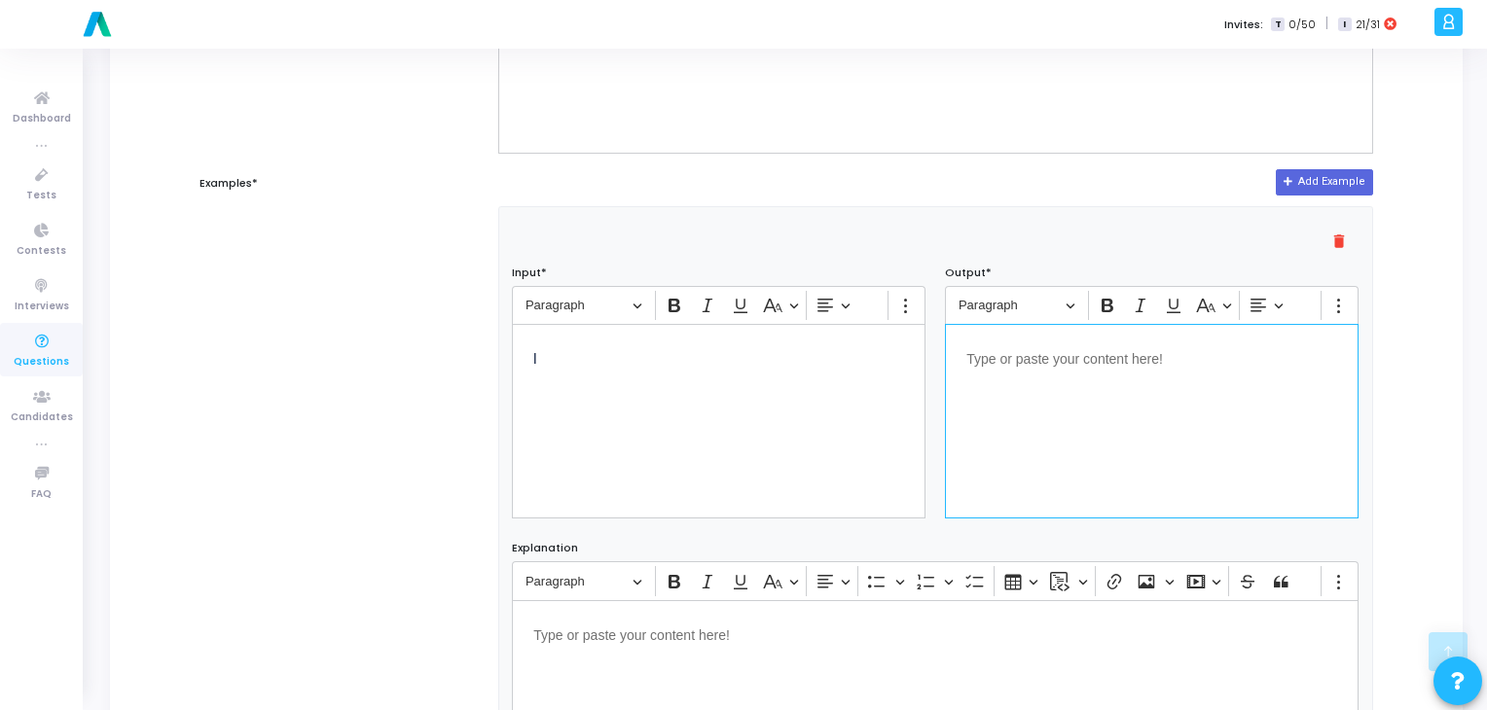
click at [1146, 386] on div "Editor editing area: main" at bounding box center [1152, 421] width 414 height 195
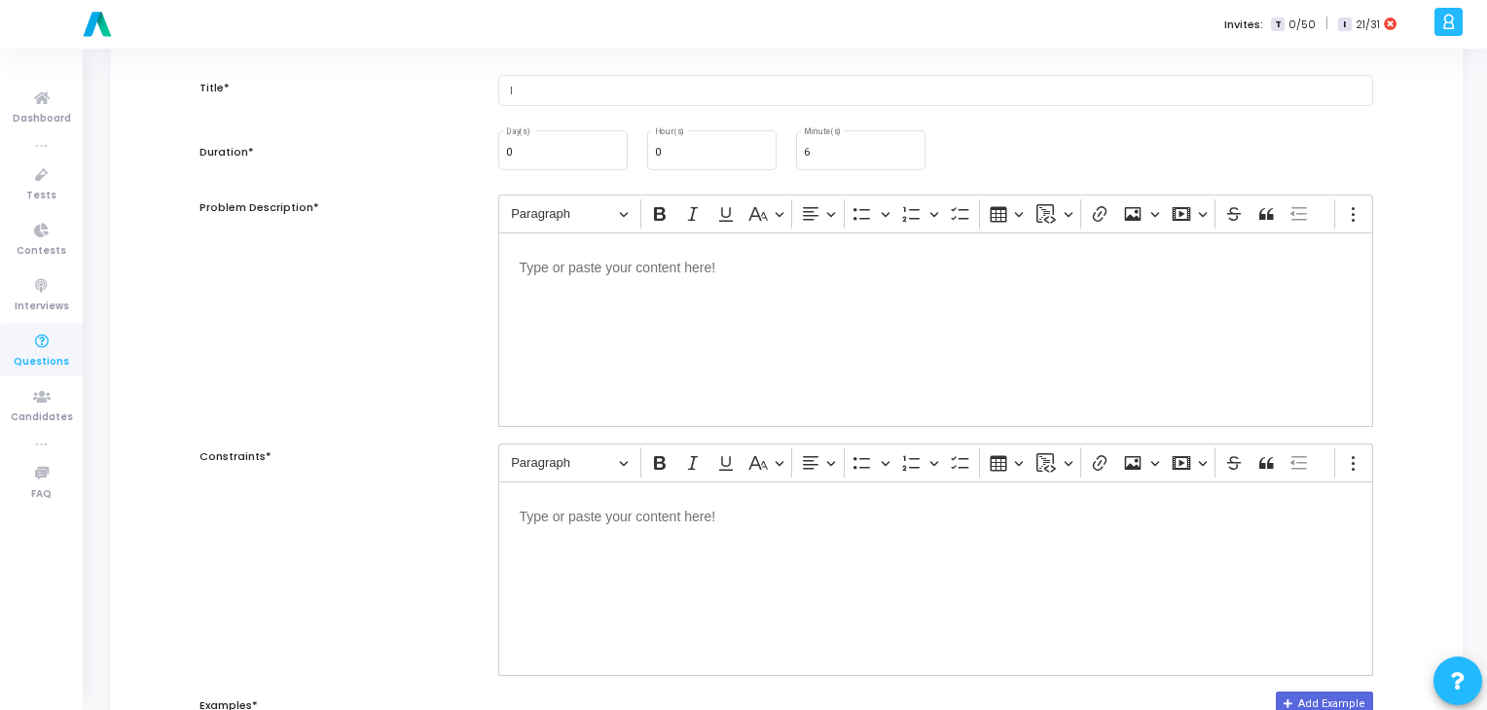
scroll to position [156, 0]
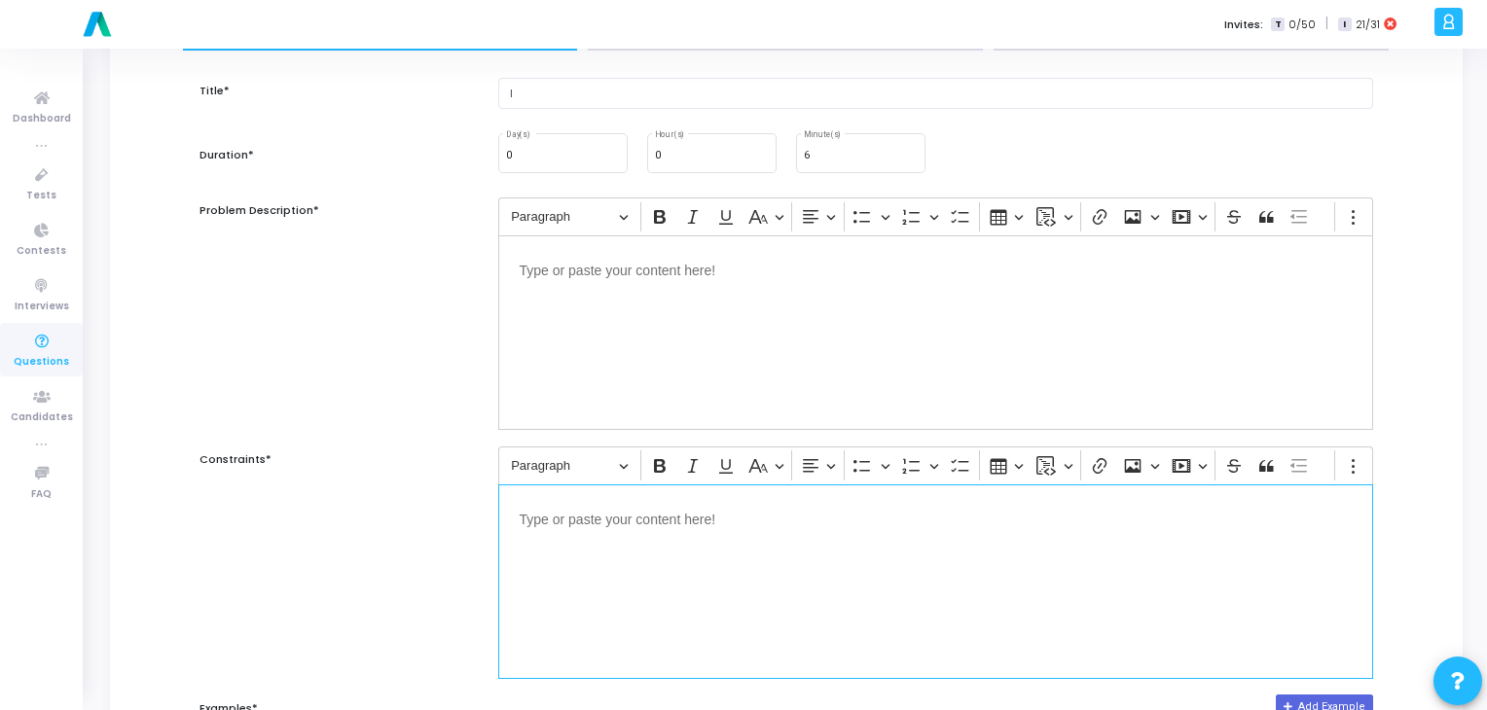
click at [854, 632] on div "Editor editing area: main" at bounding box center [936, 582] width 876 height 195
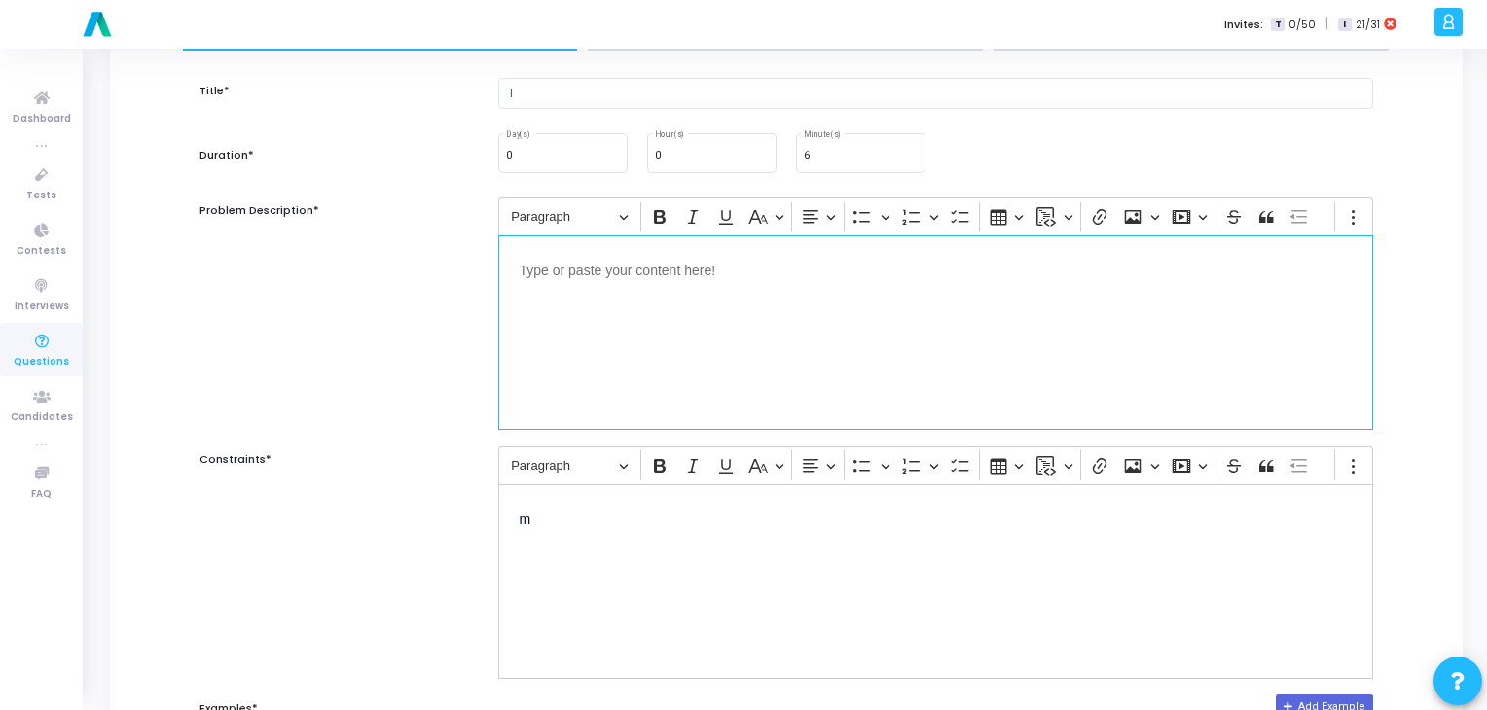
click at [814, 307] on div "Editor editing area: main" at bounding box center [936, 332] width 876 height 195
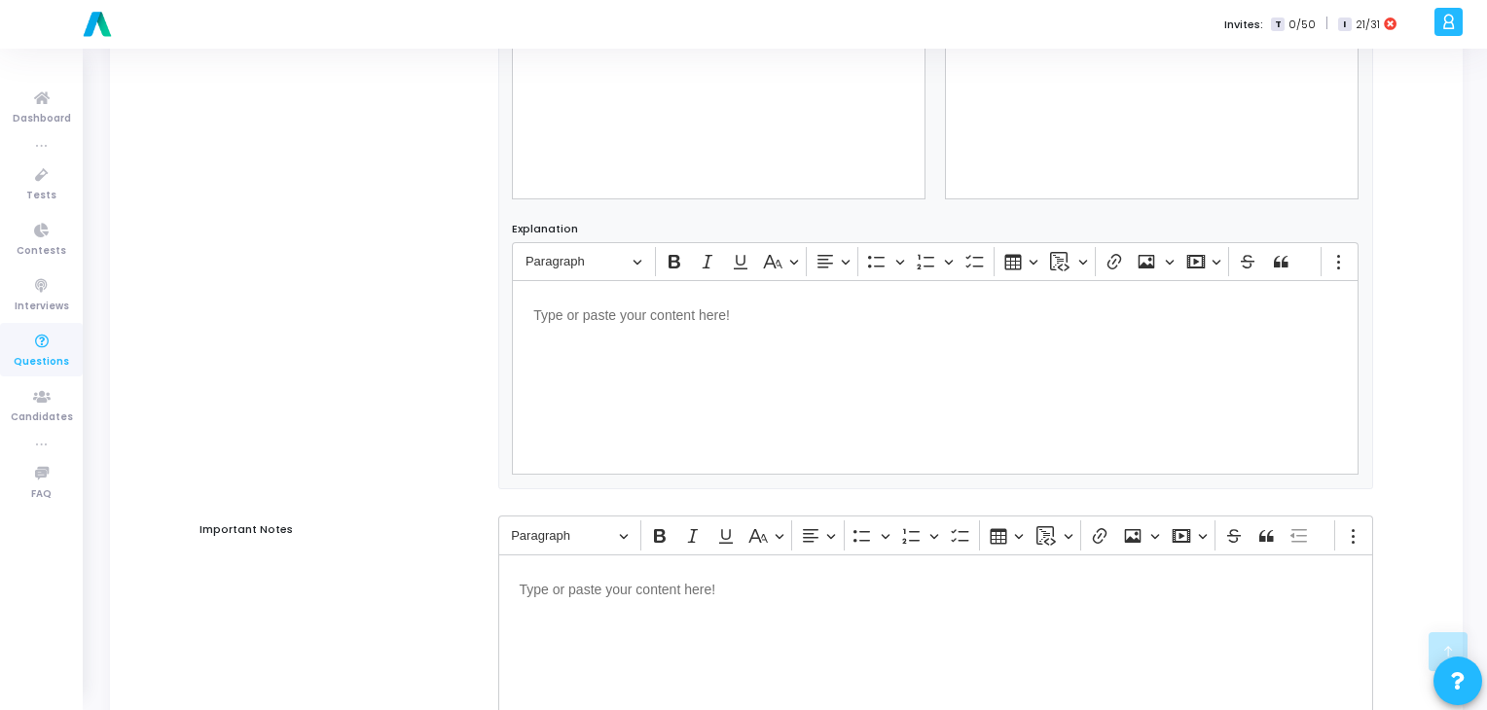
scroll to position [1191, 0]
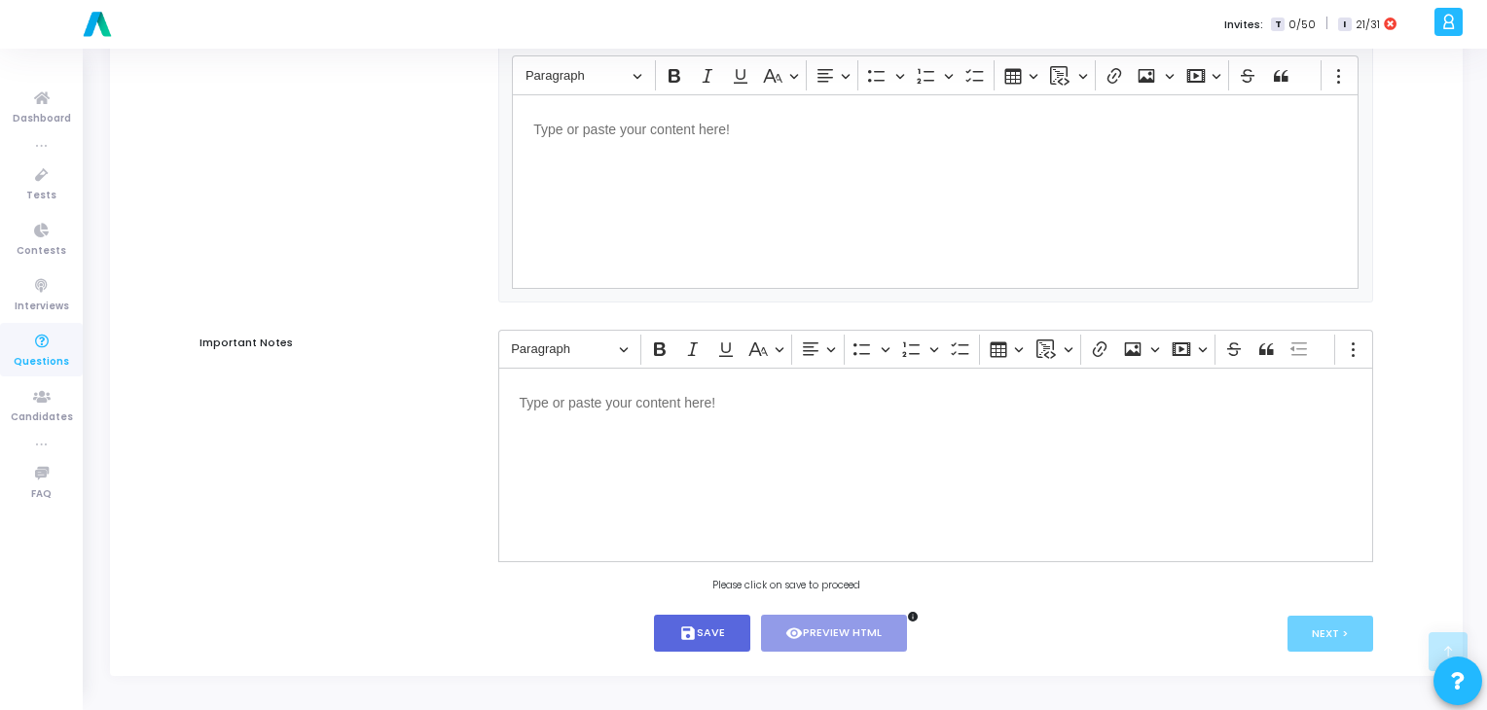
click at [709, 639] on button "save Save" at bounding box center [702, 634] width 96 height 38
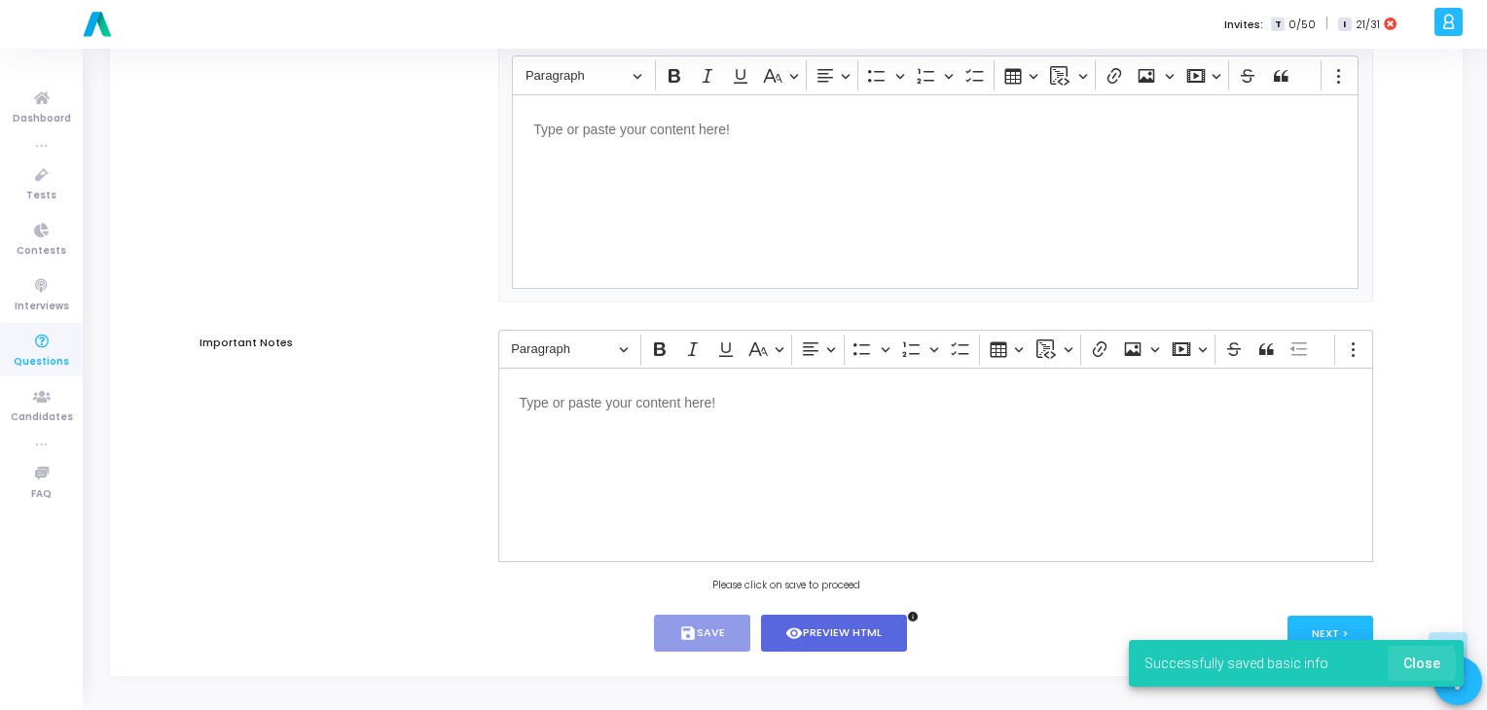
click at [1415, 664] on span "Close" at bounding box center [1421, 664] width 37 height 16
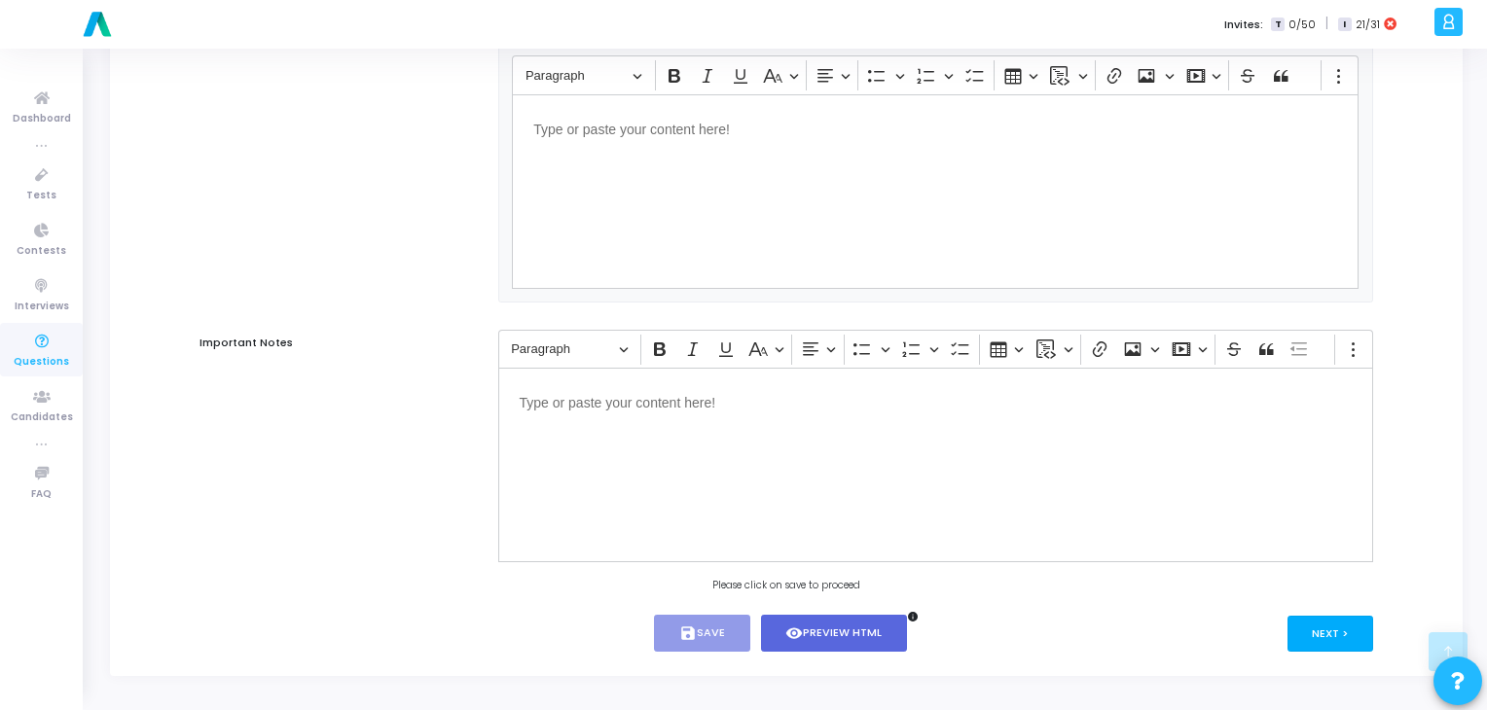
click at [1333, 638] on button "Next >" at bounding box center [1330, 634] width 87 height 36
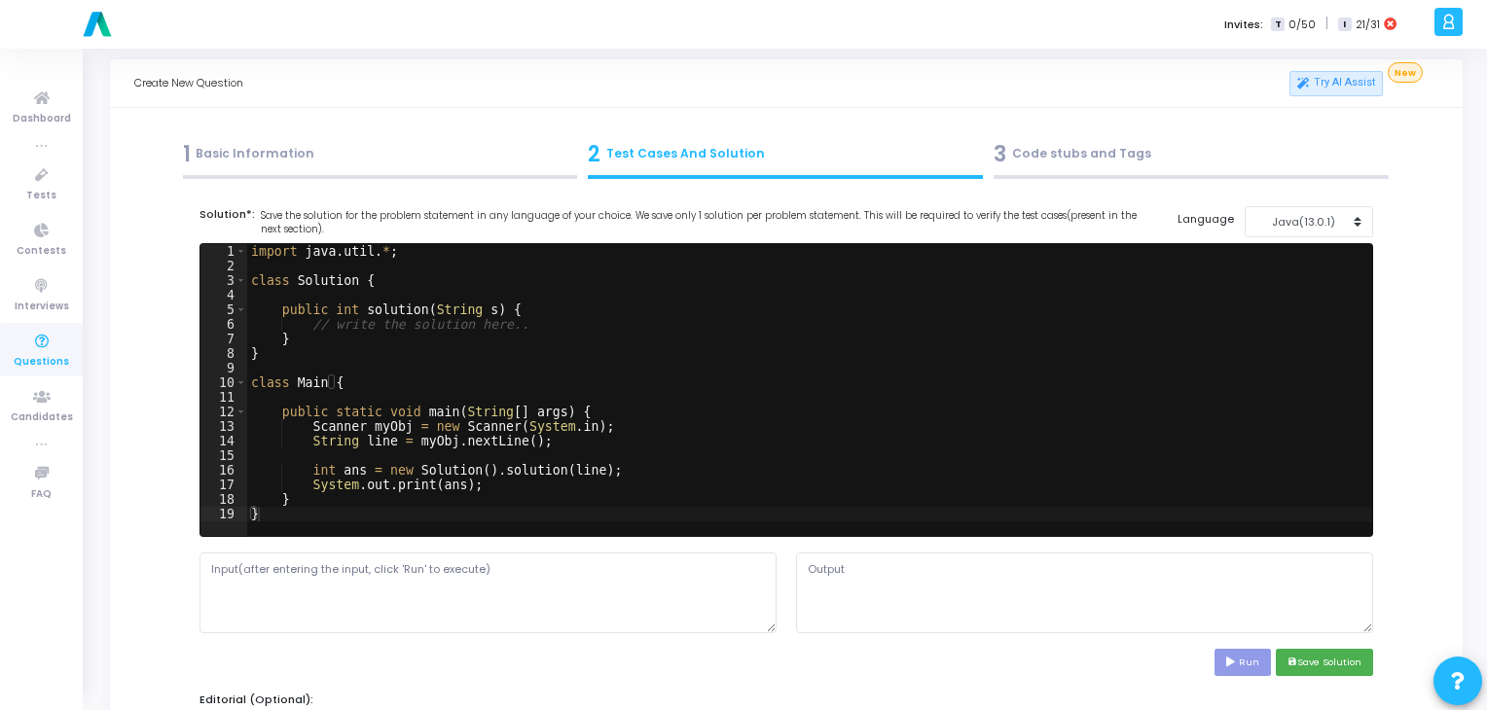
scroll to position [0, 0]
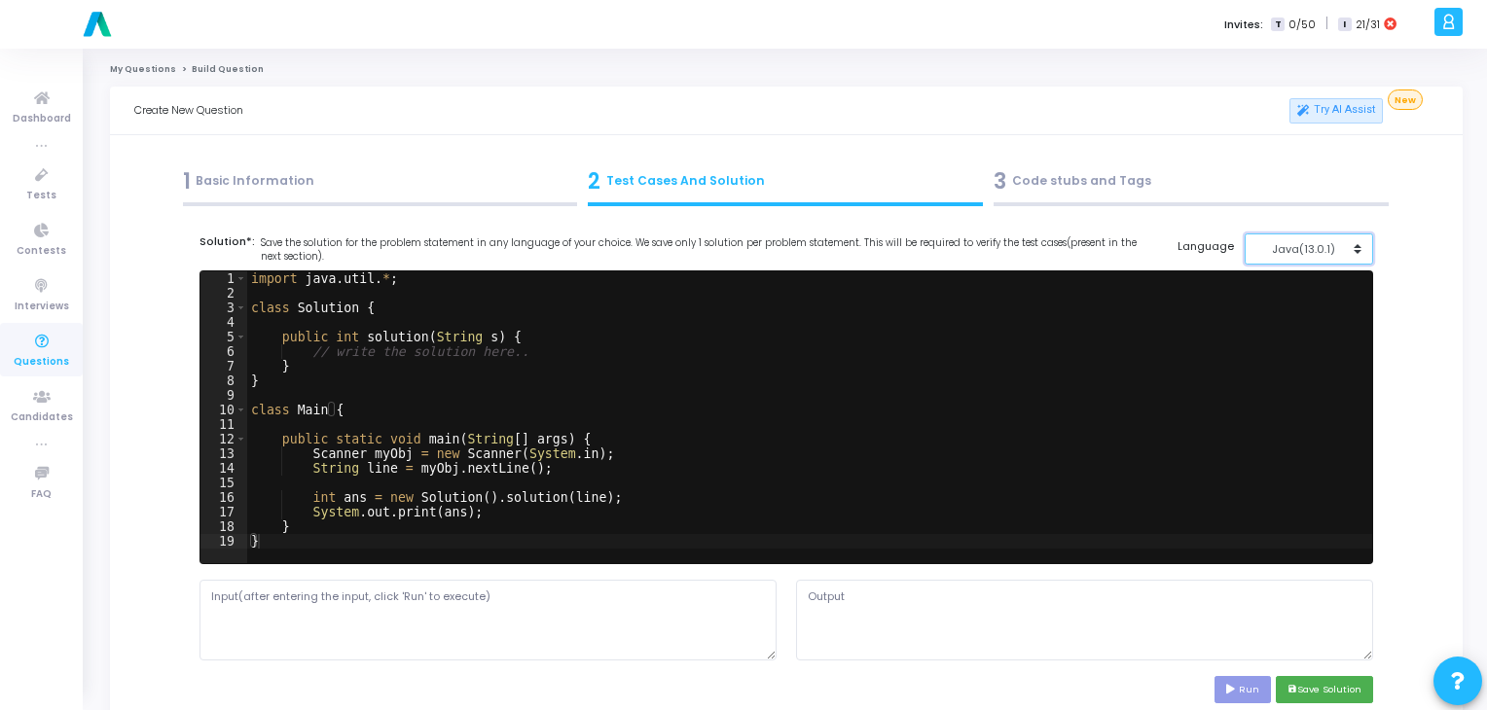
click at [1312, 241] on div "Java(13.0.1)" at bounding box center [1303, 249] width 95 height 17
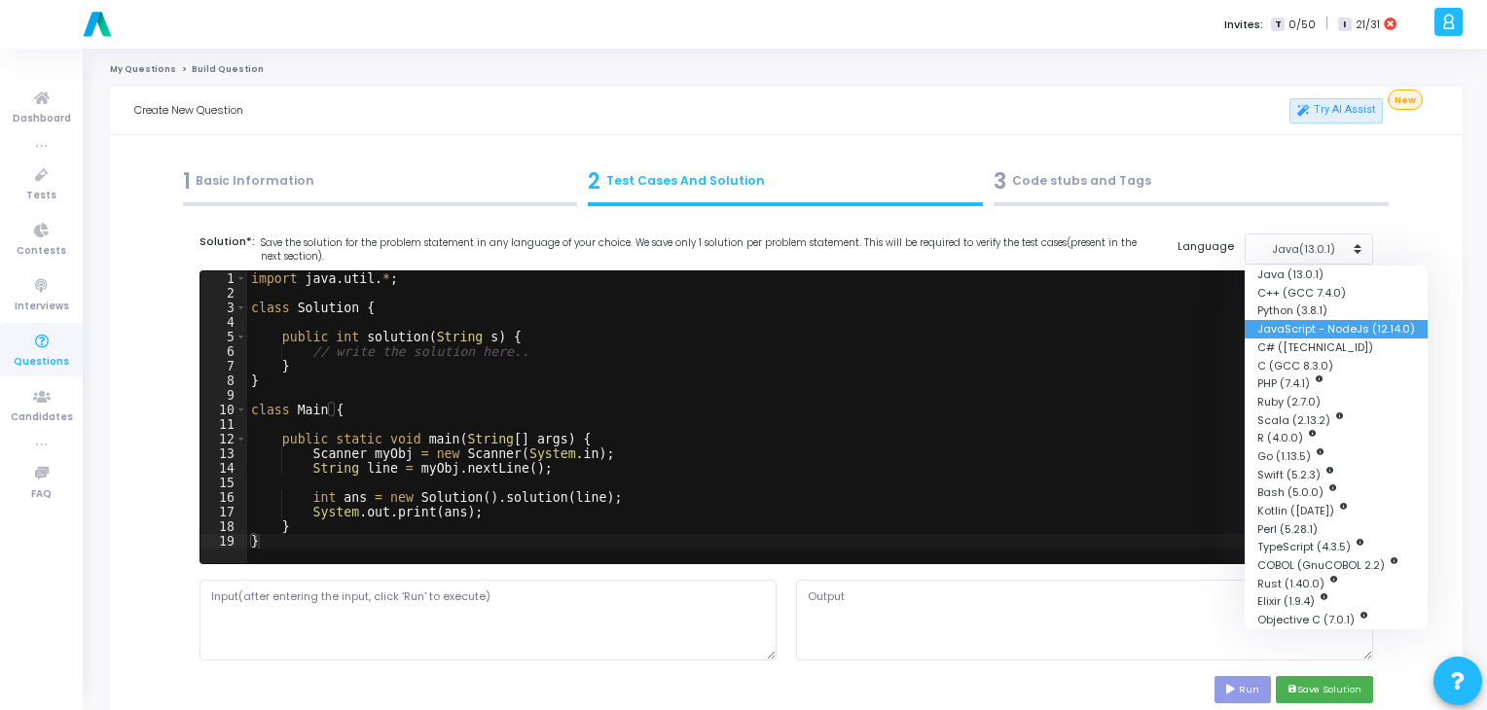
click at [1312, 324] on button "JavaScript - NodeJs (12.14.0)" at bounding box center [1336, 329] width 183 height 18
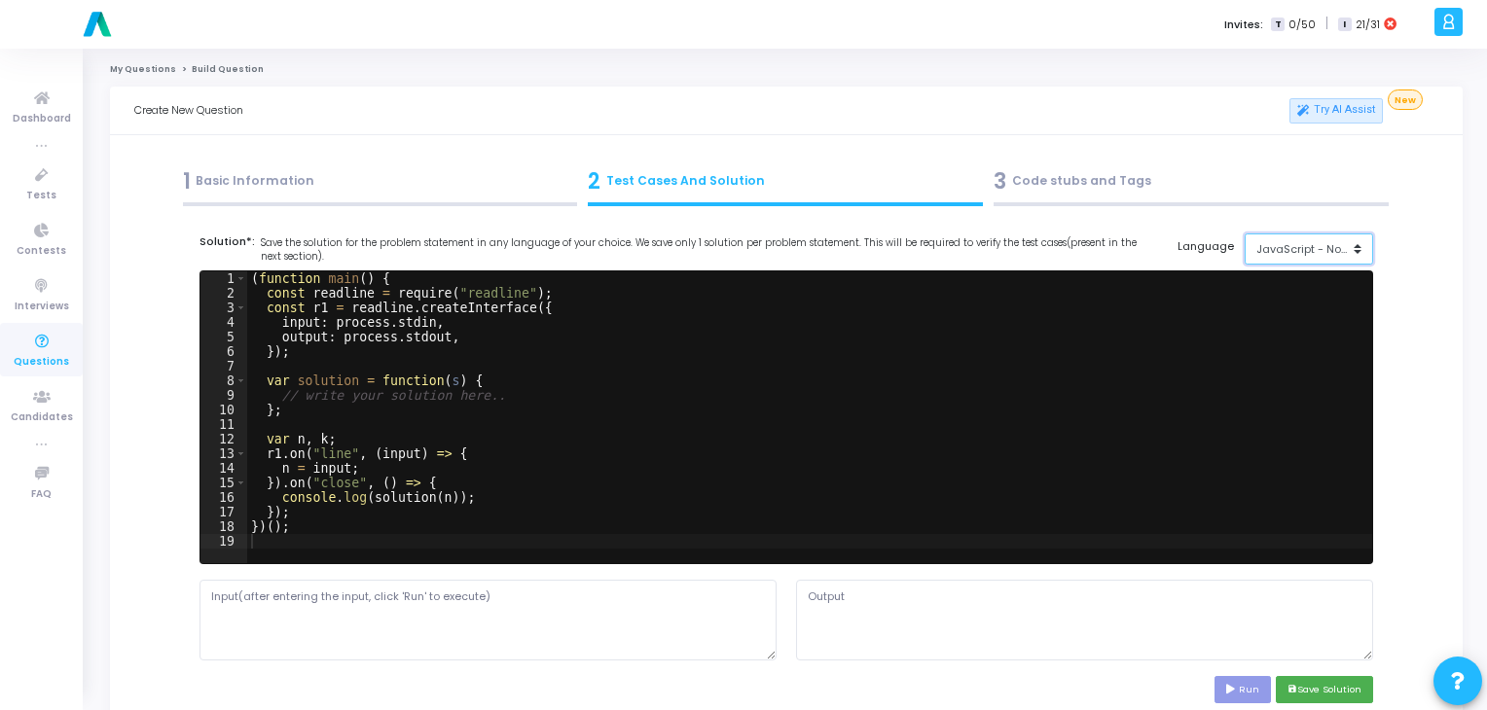
click at [1308, 247] on div "JavaScript - NodeJs(12.14.0)" at bounding box center [1303, 249] width 95 height 17
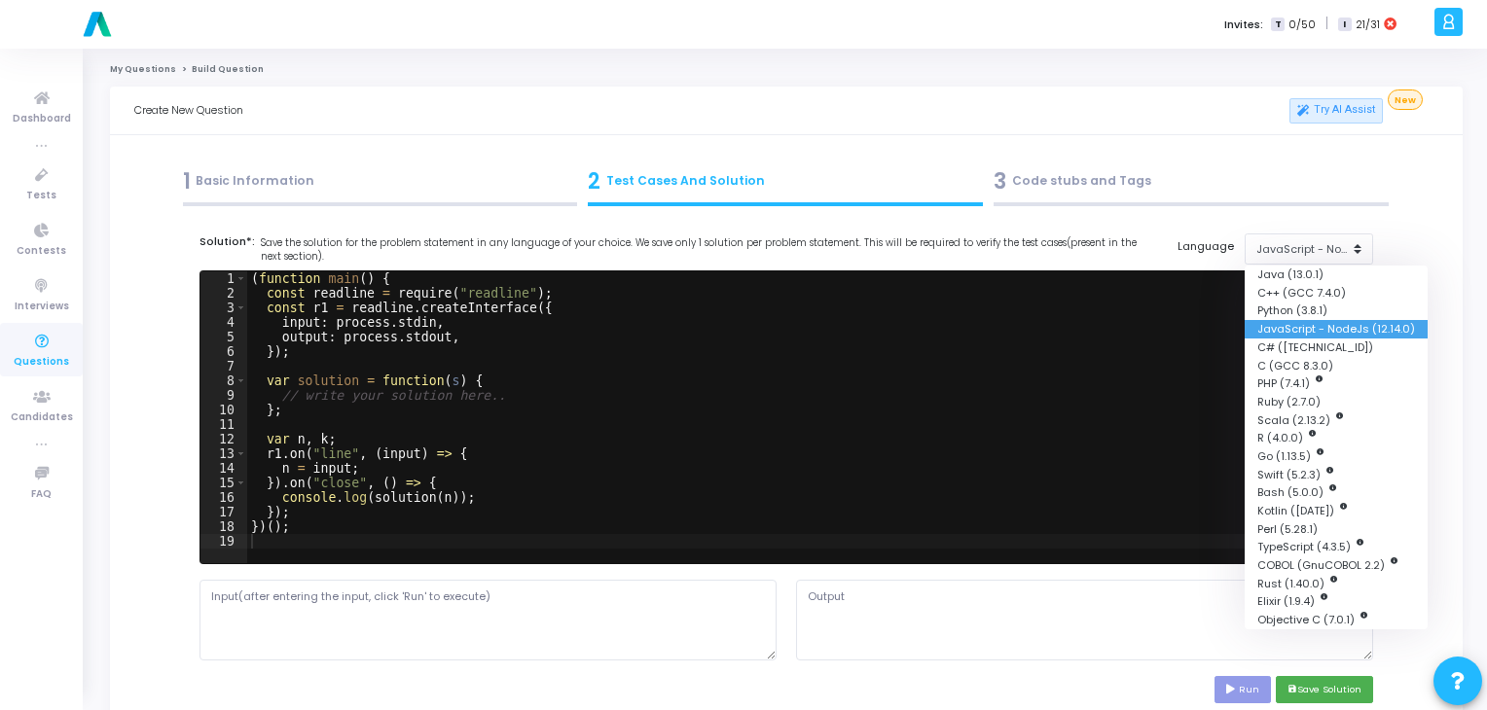
drag, startPoint x: 1354, startPoint y: 320, endPoint x: 1382, endPoint y: 328, distance: 28.3
click at [1382, 328] on button "JavaScript - NodeJs (12.14.0)" at bounding box center [1336, 329] width 183 height 18
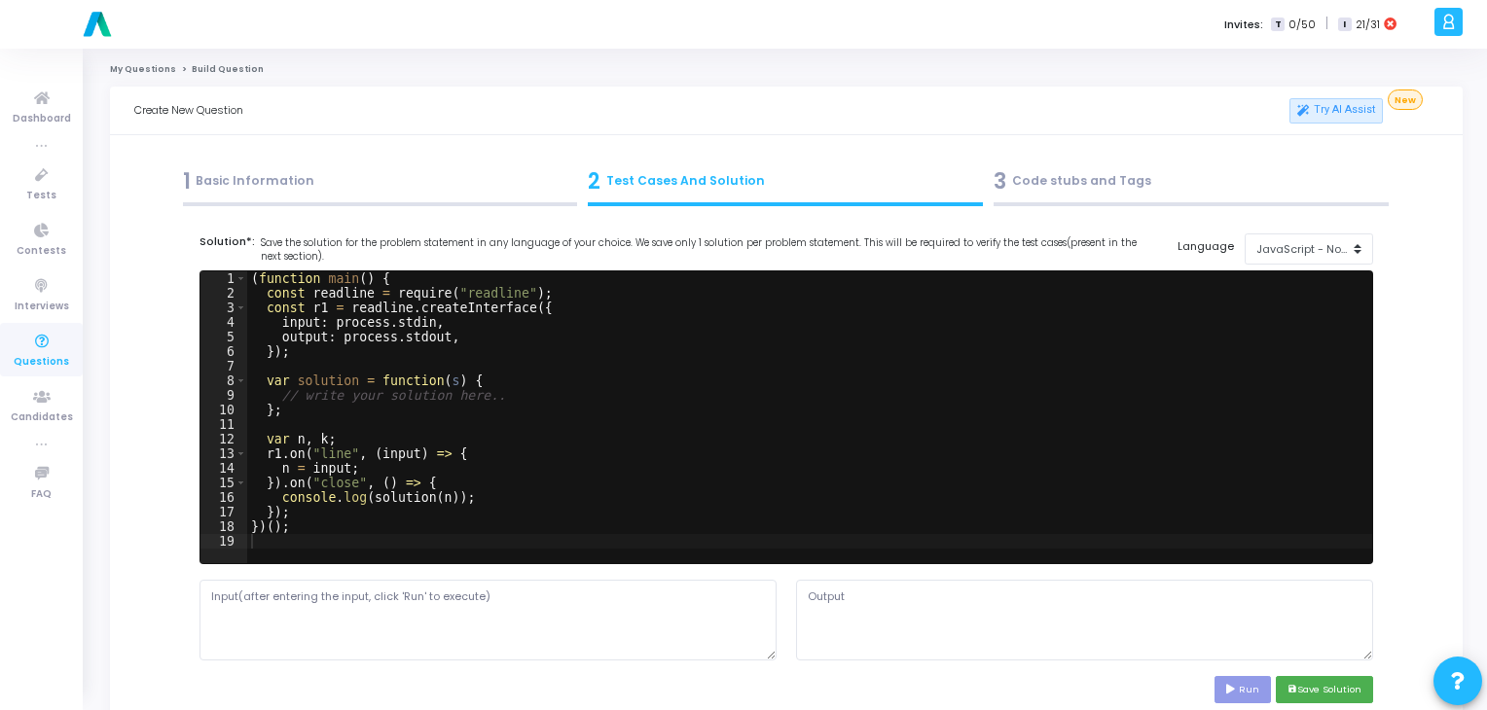
click at [1382, 328] on div "1 2 3 4 5 6 7 8 9 10 11 12 13 14 15 16 17 18 19 ( function main ( ) { const rea…" at bounding box center [786, 418] width 1193 height 294
click at [1313, 250] on div "JavaScript - NodeJs(12.14.0)" at bounding box center [1303, 249] width 95 height 17
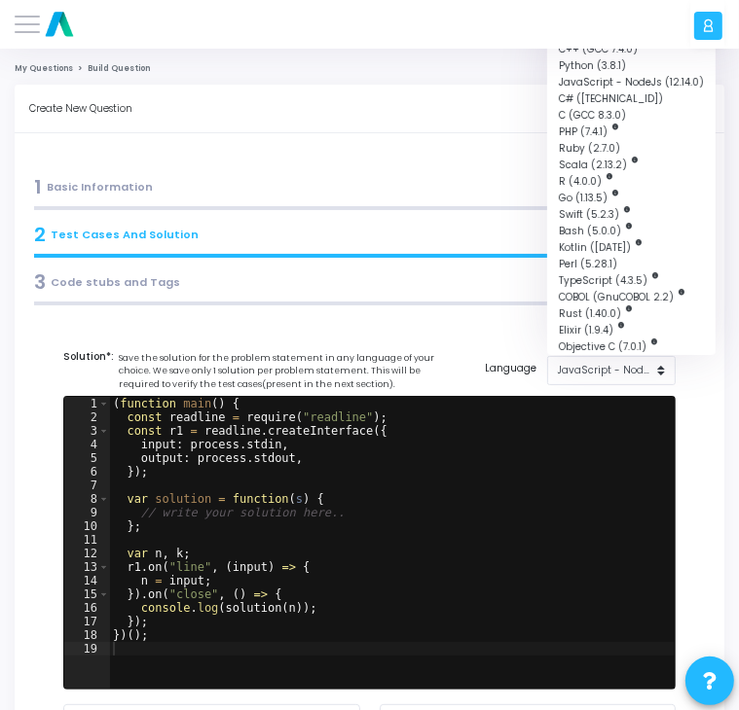
click at [286, 28] on div at bounding box center [384, 24] width 611 height 49
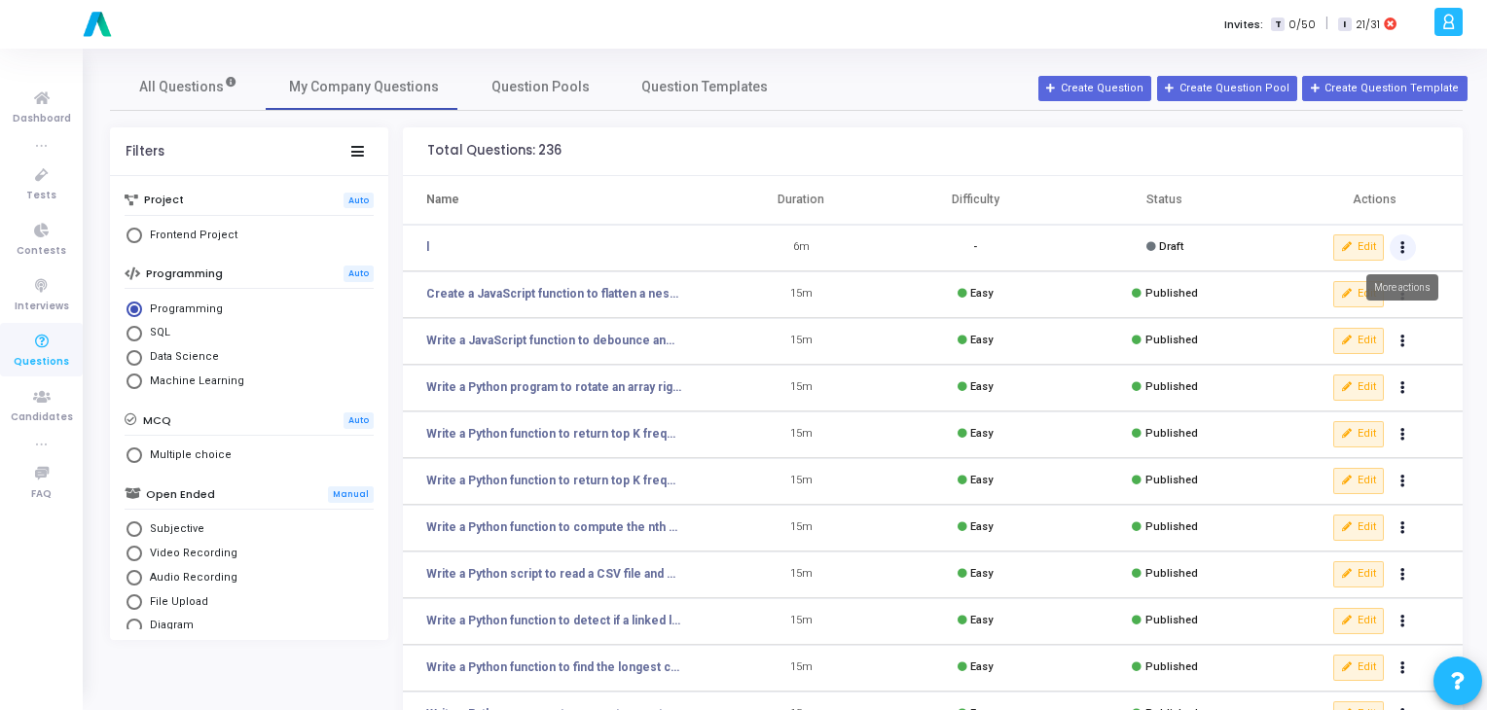
click at [1405, 250] on button "Actions" at bounding box center [1403, 248] width 27 height 27
click at [1310, 322] on button "delete Delete" at bounding box center [1341, 320] width 150 height 32
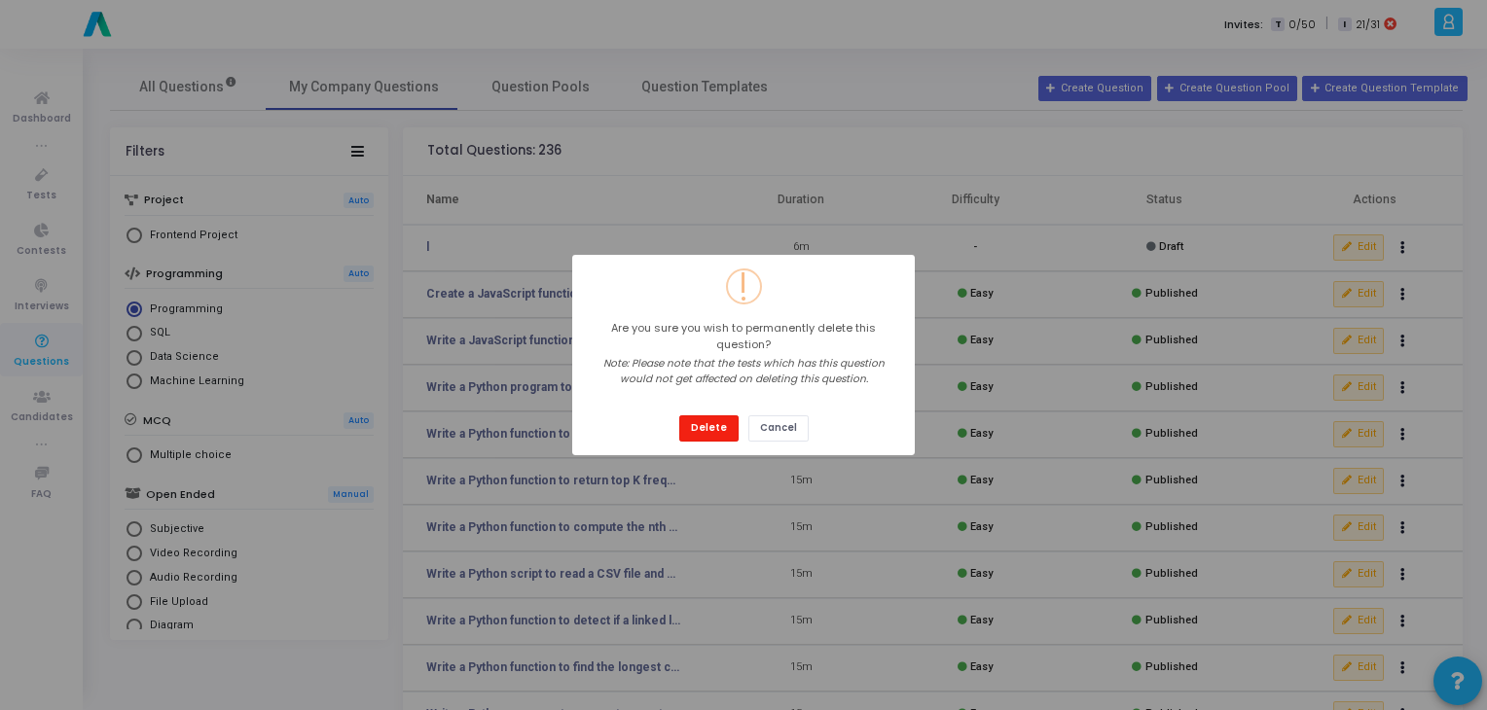
click at [704, 419] on button "Delete" at bounding box center [708, 428] width 59 height 26
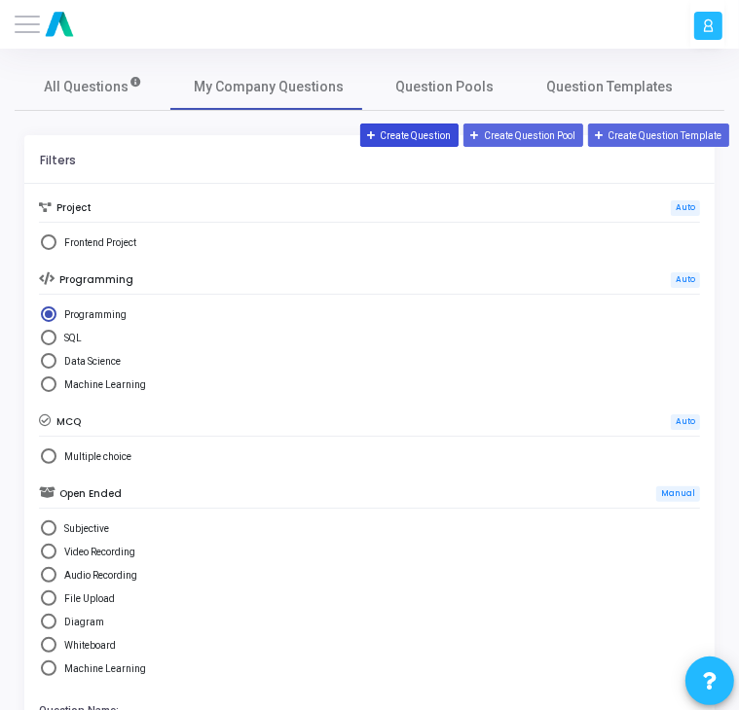
click at [396, 145] on button "Create Question" at bounding box center [409, 135] width 99 height 23
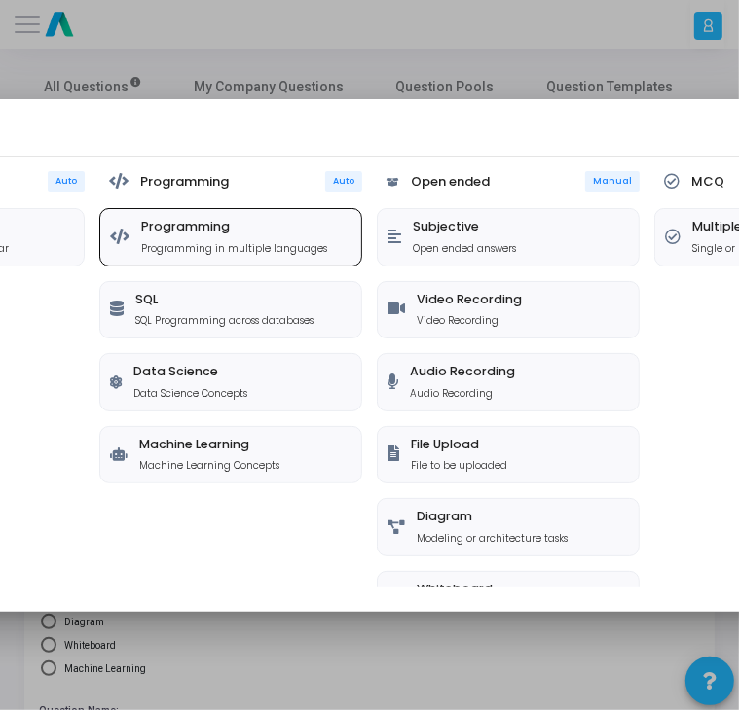
click at [226, 242] on p "Programming in multiple languages" at bounding box center [234, 248] width 186 height 15
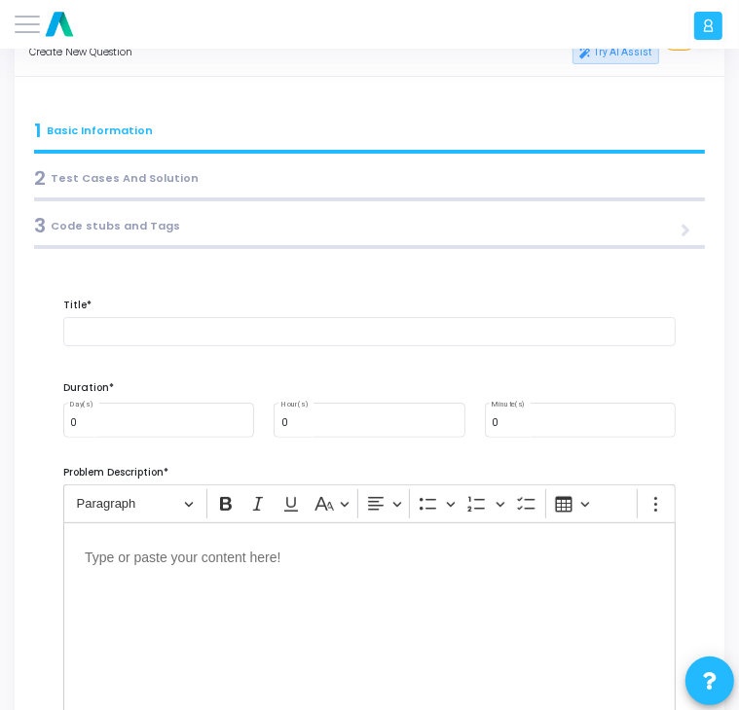
scroll to position [57, 0]
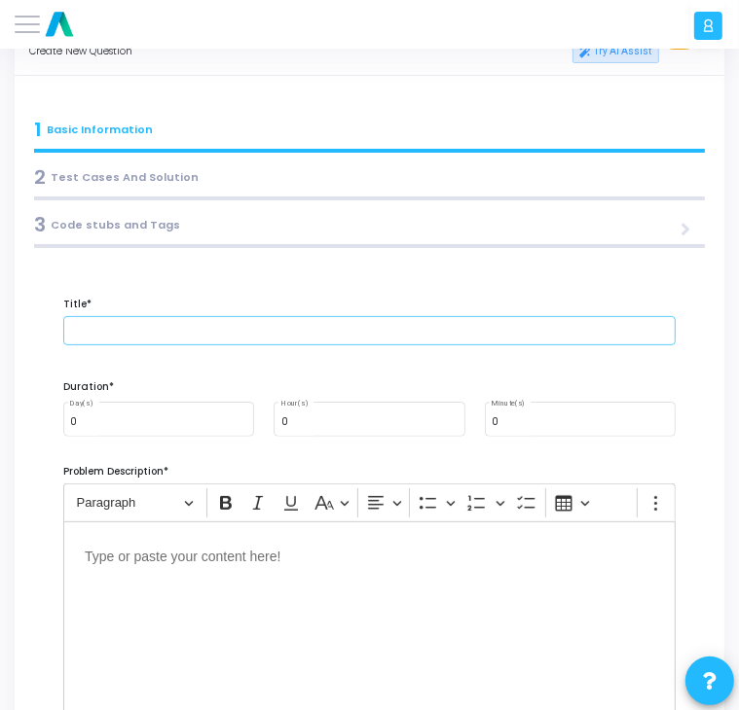
click at [165, 326] on input "text" at bounding box center [369, 330] width 612 height 29
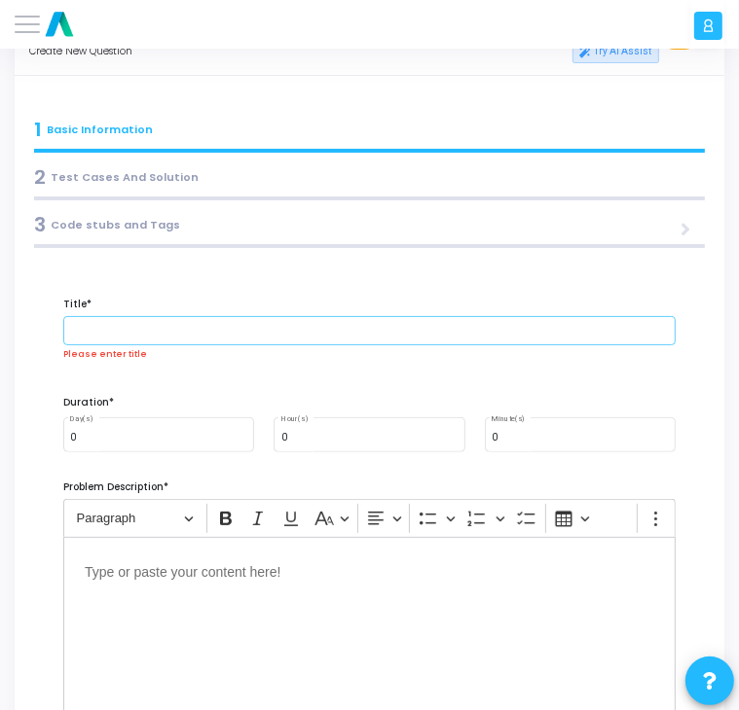
click at [126, 341] on input "text" at bounding box center [369, 330] width 612 height 29
paste input "Implement a Simple Publish-Subscribe Pattern (In-Memory)"
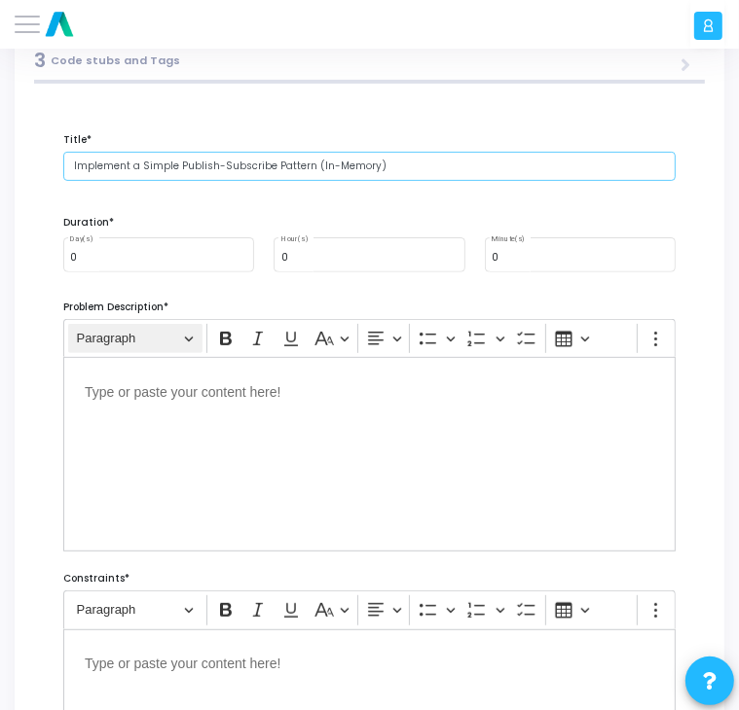
scroll to position [222, 0]
type input "Implement a Simple Publish-Subscribe Pattern (In-Memory)"
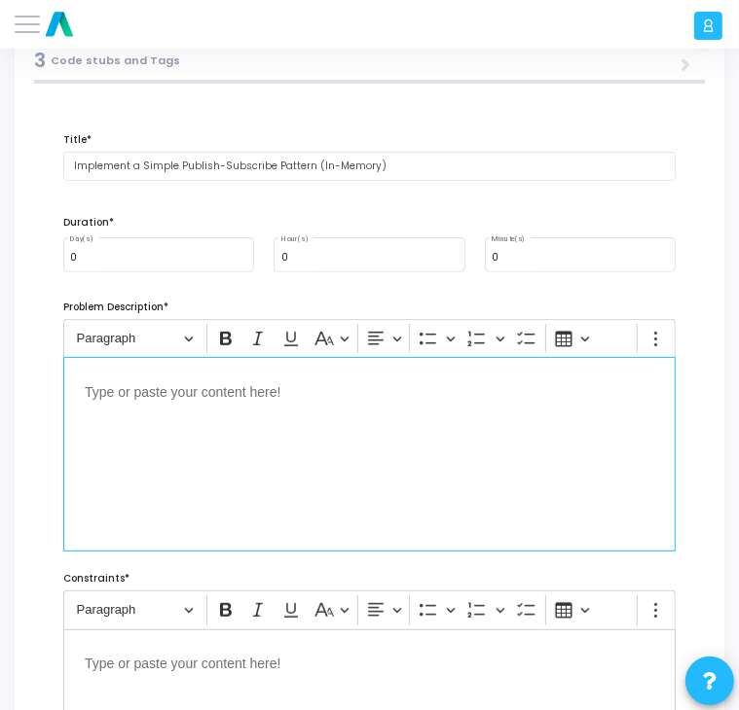
click at [96, 401] on p "Editor editing area: main" at bounding box center [369, 391] width 569 height 24
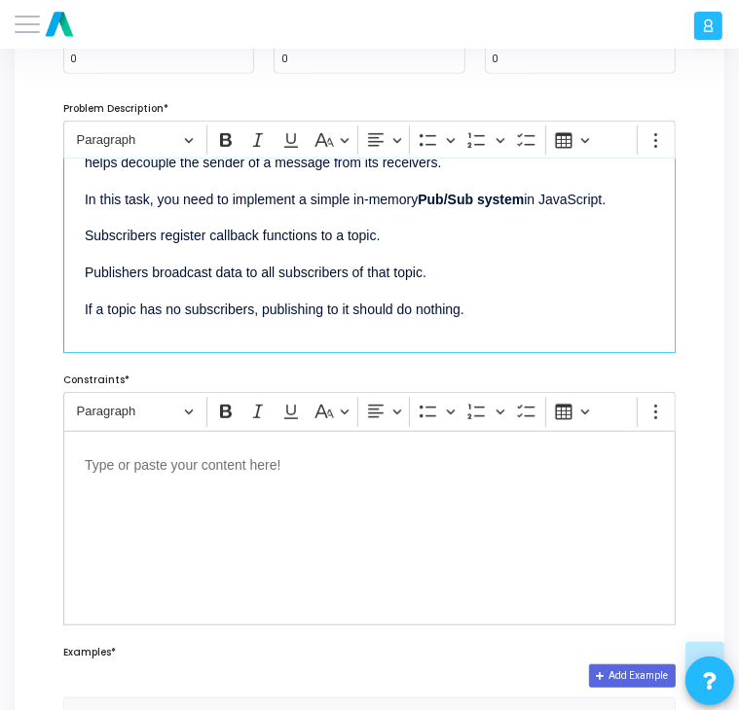
scroll to position [424, 0]
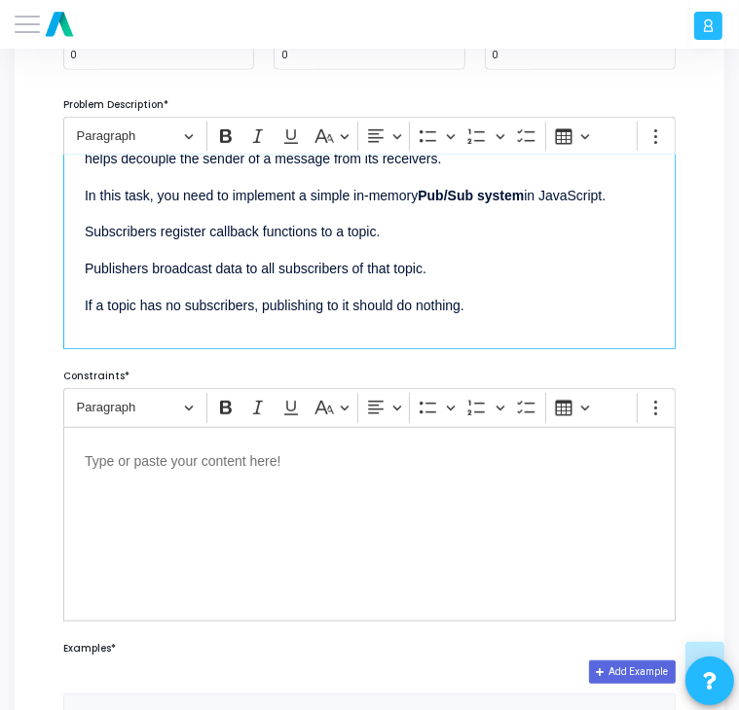
click at [85, 231] on p "Subscribers register callback functions to a topic." at bounding box center [369, 231] width 569 height 24
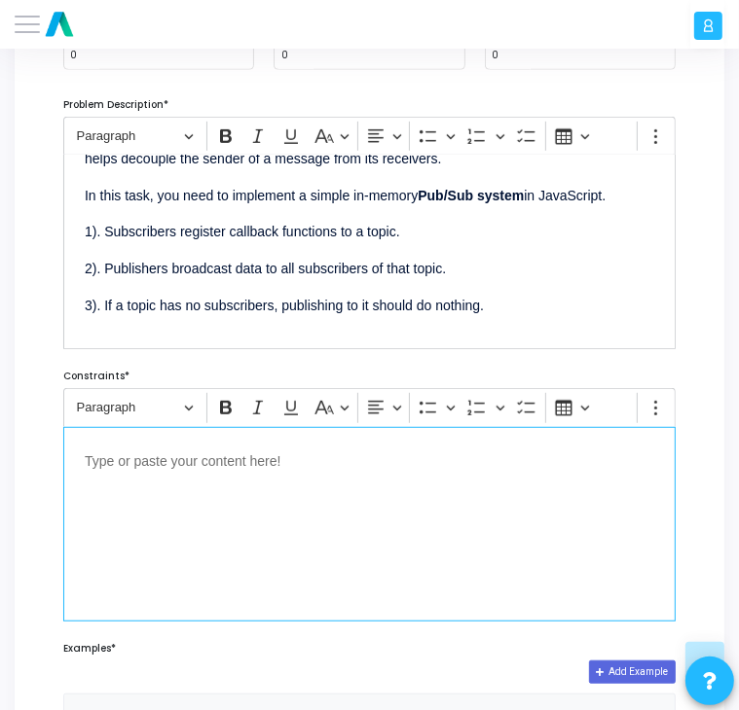
click at [152, 476] on div "Editor editing area: main" at bounding box center [369, 524] width 612 height 195
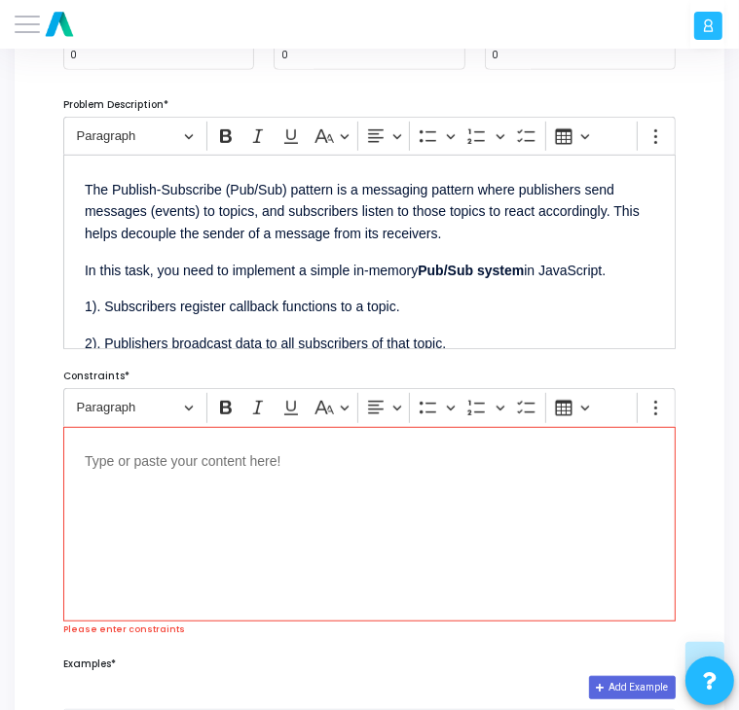
click at [210, 475] on div "Editor editing area: main" at bounding box center [369, 524] width 612 height 195
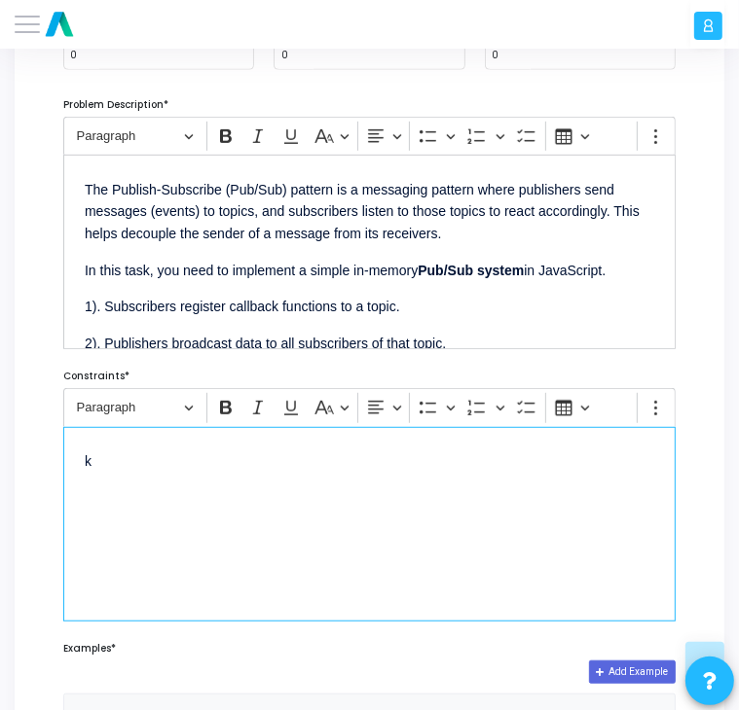
click at [210, 475] on div "k" at bounding box center [369, 524] width 612 height 195
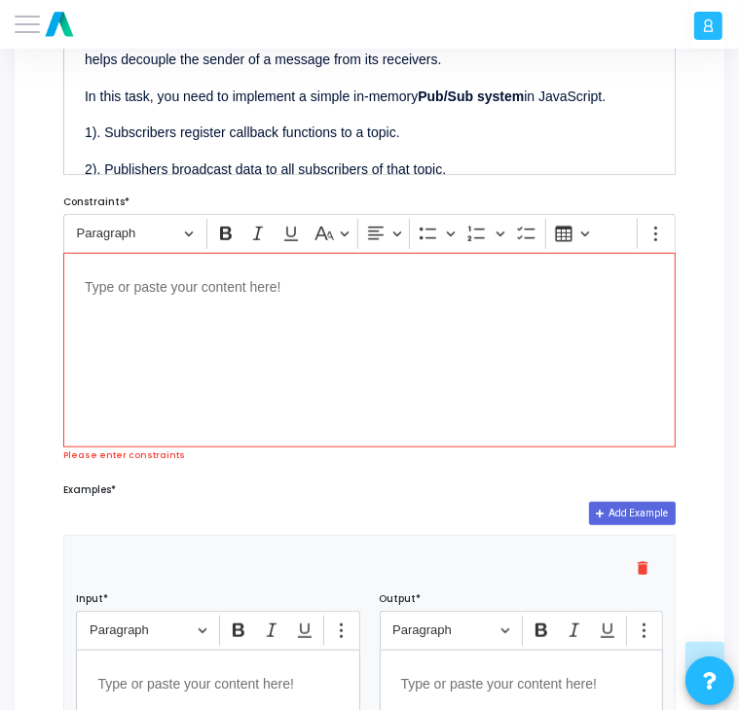
scroll to position [597, 0]
click at [119, 297] on p "Editor editing area: main" at bounding box center [369, 287] width 569 height 24
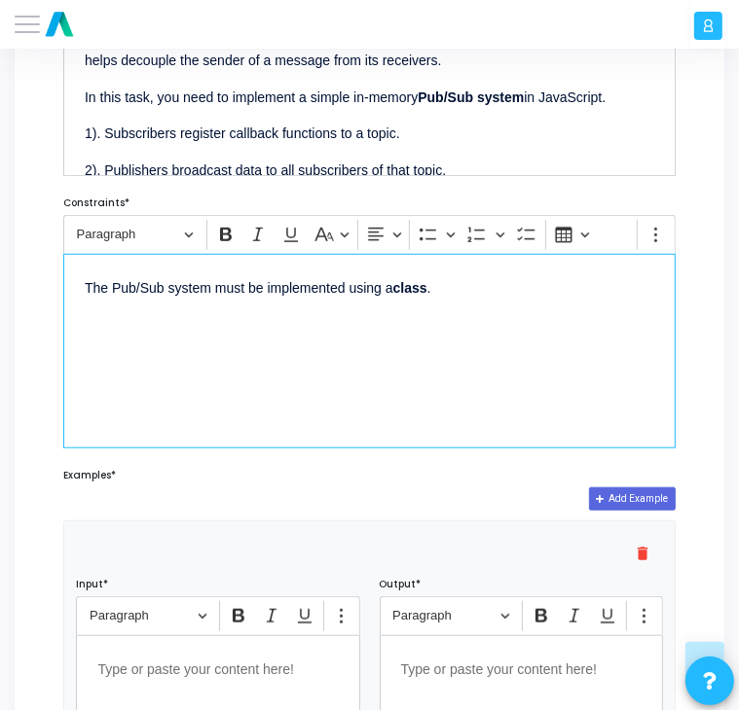
click at [436, 283] on p "The Pub/Sub system must be implemented using a class ." at bounding box center [369, 287] width 569 height 24
click at [487, 326] on p "Subscriptions should allow multiple callbacks for the same topic." at bounding box center [369, 323] width 569 height 24
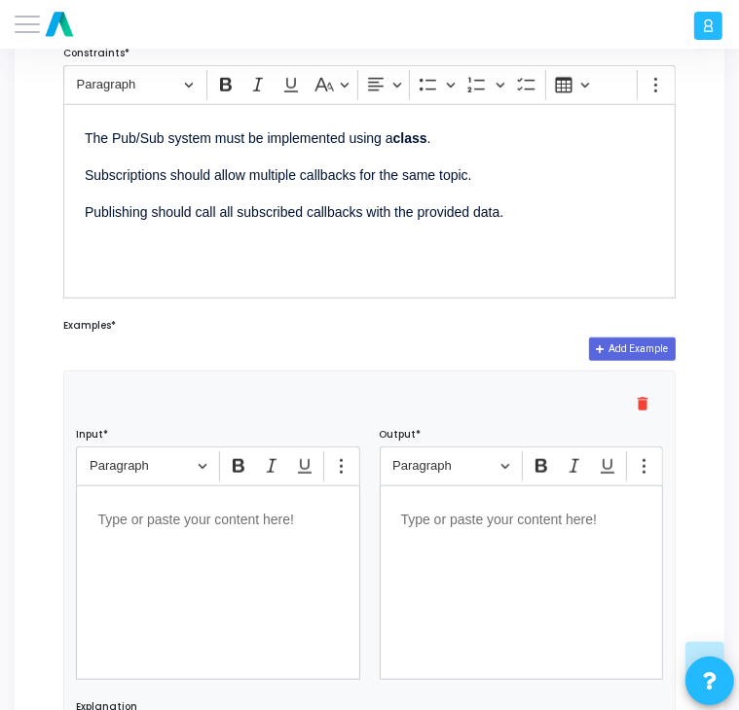
scroll to position [723, 0]
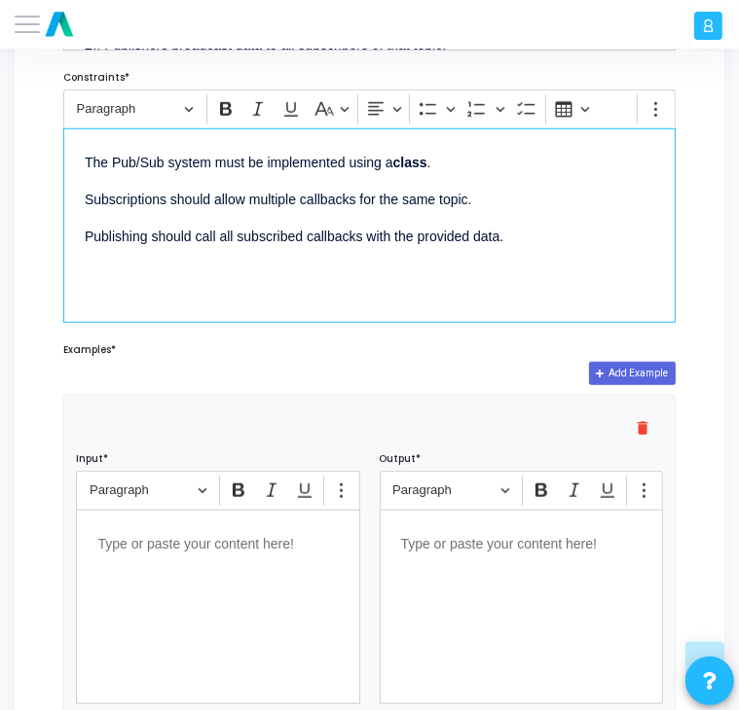
drag, startPoint x: 537, startPoint y: 246, endPoint x: 43, endPoint y: 161, distance: 501.7
click at [43, 161] on div "Title* Implement a Simple Publish-Subscribe Pattern (In-Memory) Duration* 0 Day…" at bounding box center [369, 482] width 680 height 1751
drag, startPoint x: 483, startPoint y: 164, endPoint x: 82, endPoint y: 161, distance: 400.9
click at [82, 161] on div "The Pub/Sub system must be implemented using a class . Subscriptions should all…" at bounding box center [369, 225] width 612 height 195
drag, startPoint x: 489, startPoint y: 203, endPoint x: 54, endPoint y: 196, distance: 435.0
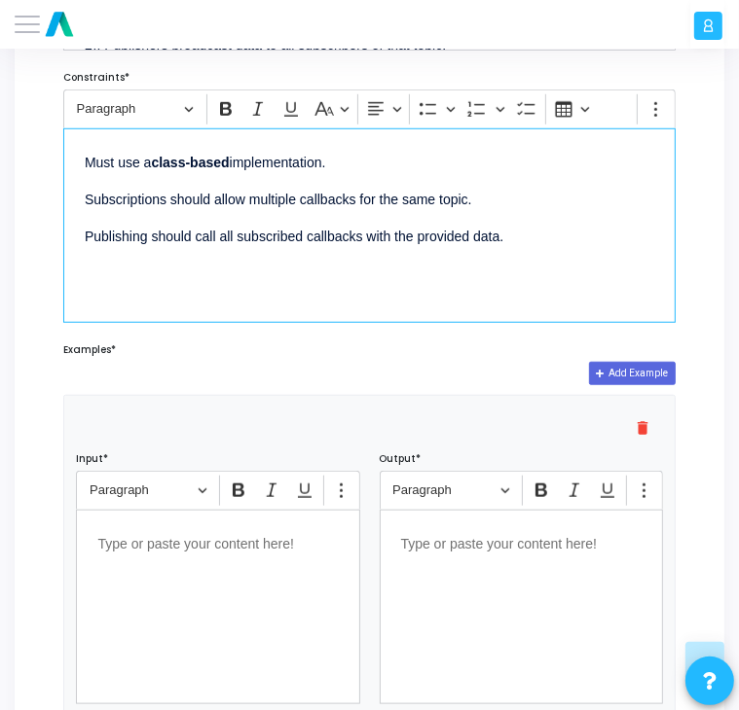
click at [54, 196] on div "Rich Text Editor Paragraph Bold Italic Underline Basic styles Text alignment Bu…" at bounding box center [370, 206] width 632 height 233
drag, startPoint x: 512, startPoint y: 244, endPoint x: 39, endPoint y: 251, distance: 473.0
click at [39, 251] on div "Title* Implement a Simple Publish-Subscribe Pattern (In-Memory) Duration* 0 Day…" at bounding box center [369, 482] width 680 height 1751
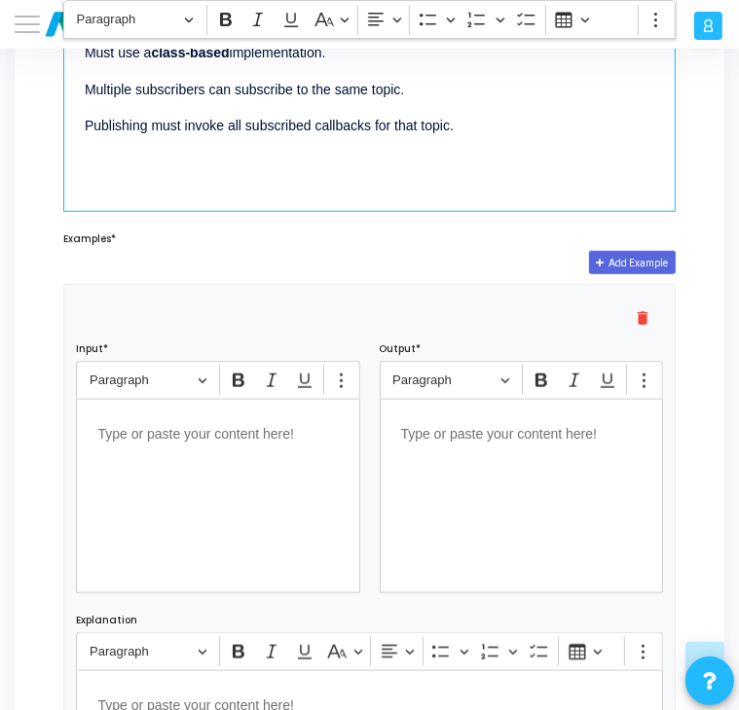
scroll to position [835, 0]
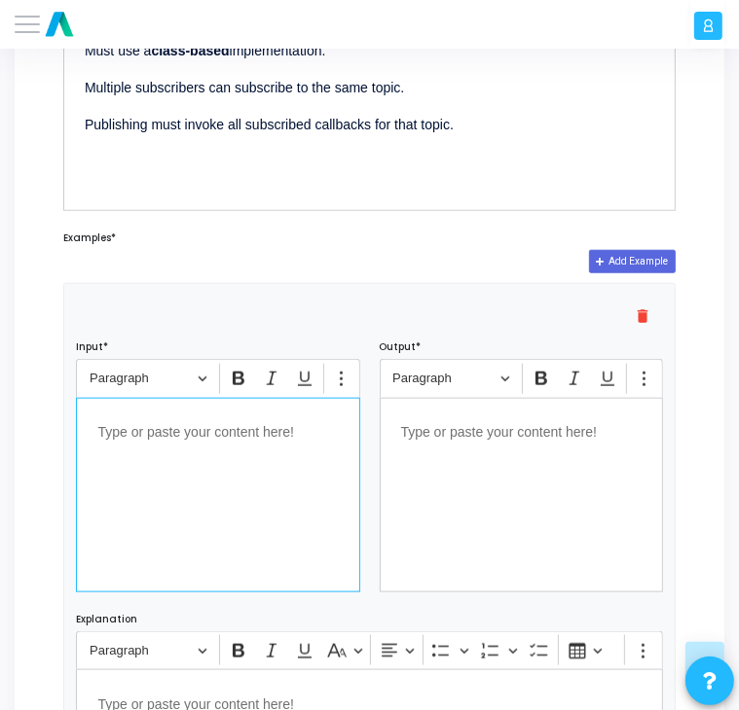
click at [203, 484] on div "Editor editing area: main" at bounding box center [217, 495] width 283 height 195
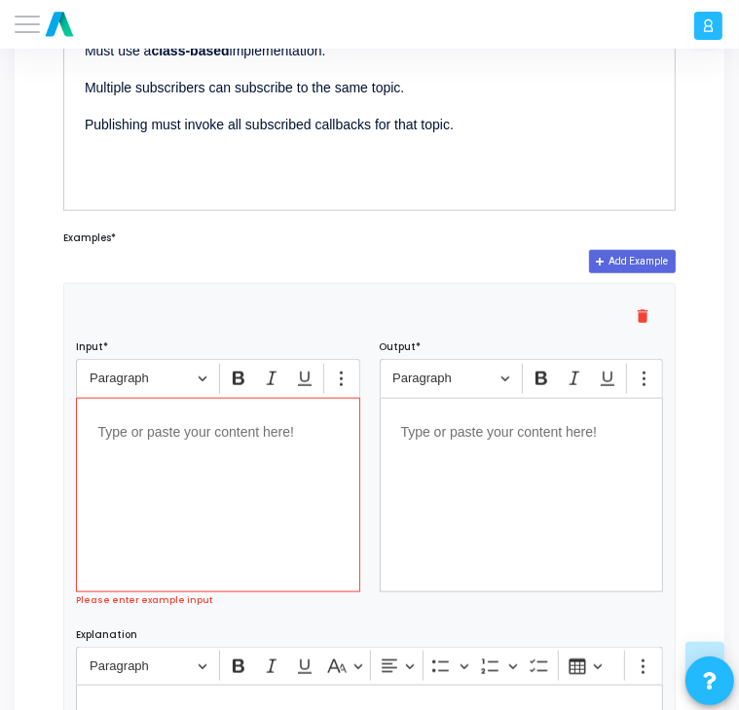
click at [197, 437] on p "Editor editing area: main" at bounding box center [217, 431] width 240 height 24
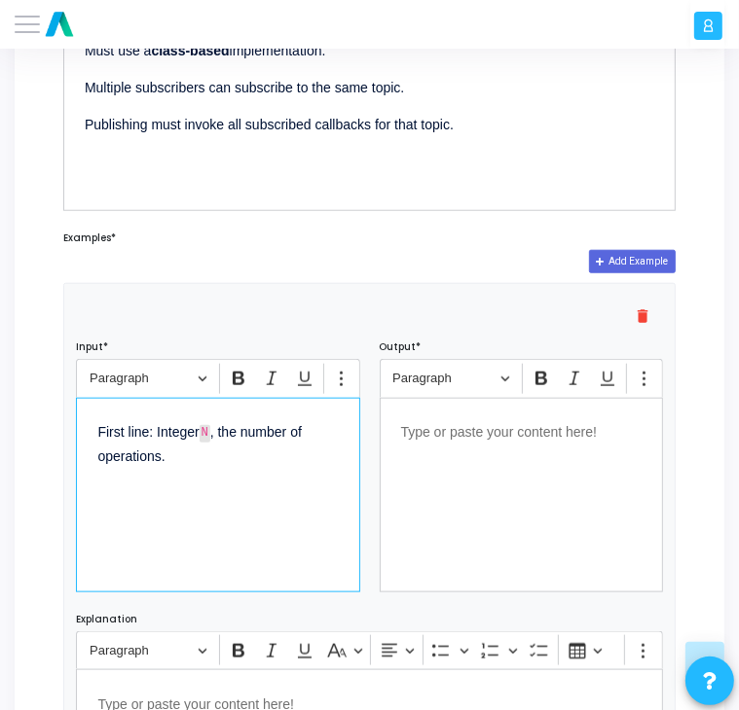
click at [210, 431] on code "N" at bounding box center [204, 434] width 11 height 18
click at [97, 479] on div "First line: Integer N, the number of operations." at bounding box center [217, 495] width 283 height 195
click at [185, 445] on p "First line: Integer N, the number of operations." at bounding box center [217, 442] width 240 height 47
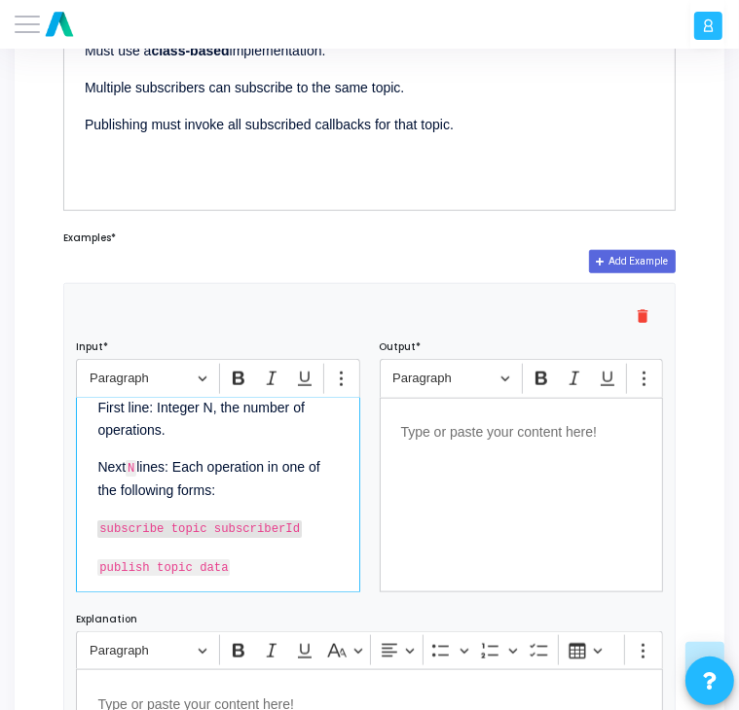
drag, startPoint x: 288, startPoint y: 525, endPoint x: 56, endPoint y: 515, distance: 231.8
click at [56, 515] on div "Add Example delete Input* Rich Text Editor Paragraph Bold Italic Underline Show…" at bounding box center [370, 568] width 632 height 637
click at [142, 464] on p "Next N lines: Each operation in one of the following forms:" at bounding box center [217, 477] width 240 height 49
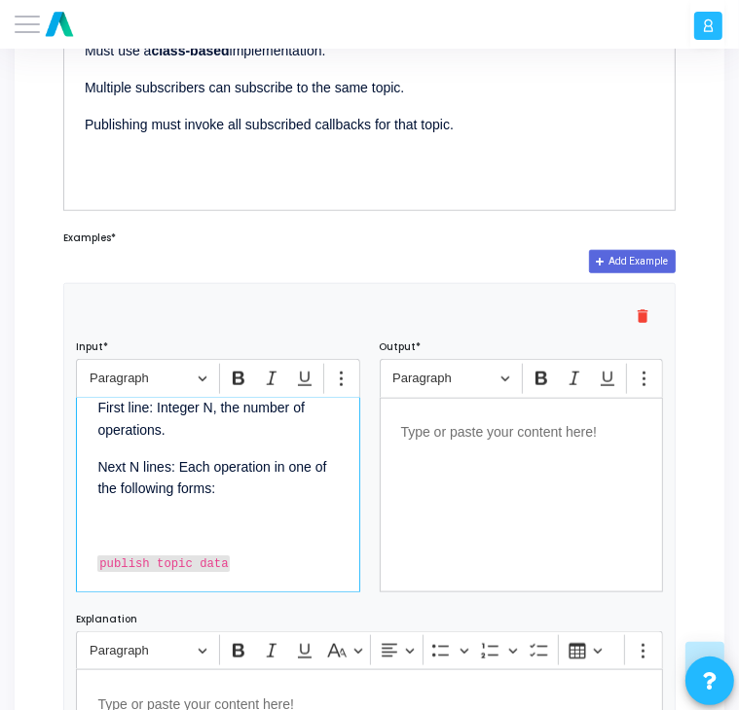
click at [238, 573] on div "First line: Integer N, the number of operations. Next N lines: Each operation i…" at bounding box center [217, 495] width 283 height 195
click at [100, 528] on p "Subscribe topic subscriberId" at bounding box center [217, 524] width 240 height 24
click at [206, 516] on p "a).Subscribe topic subscriberId" at bounding box center [217, 524] width 240 height 24
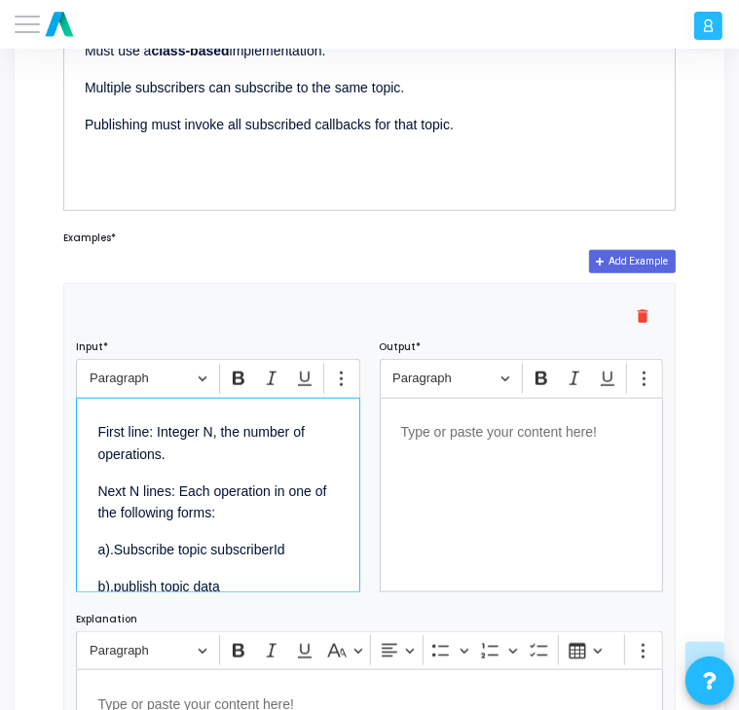
scroll to position [75, 0]
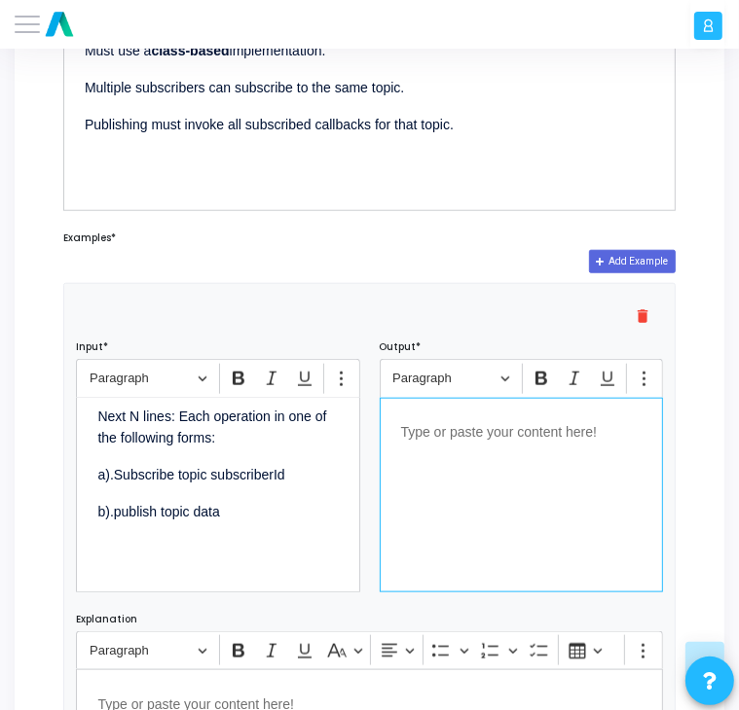
click at [460, 446] on div "Editor editing area: main" at bounding box center [520, 495] width 283 height 195
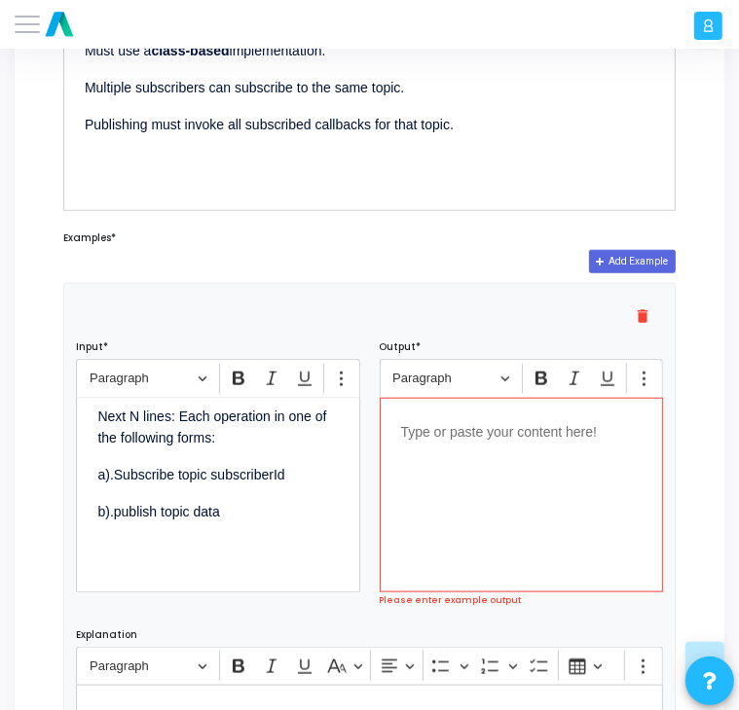
click at [401, 436] on p "Editor editing area: main" at bounding box center [521, 431] width 240 height 24
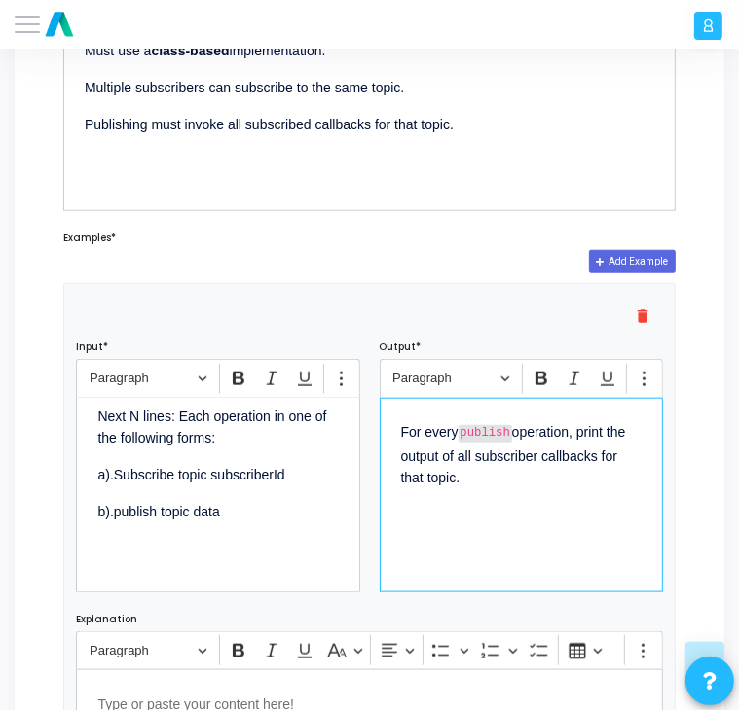
click at [507, 428] on code "publish" at bounding box center [485, 434] width 54 height 18
click at [474, 477] on p "For every publish operation, print the output of all subscriber callbacks for t…" at bounding box center [521, 453] width 240 height 68
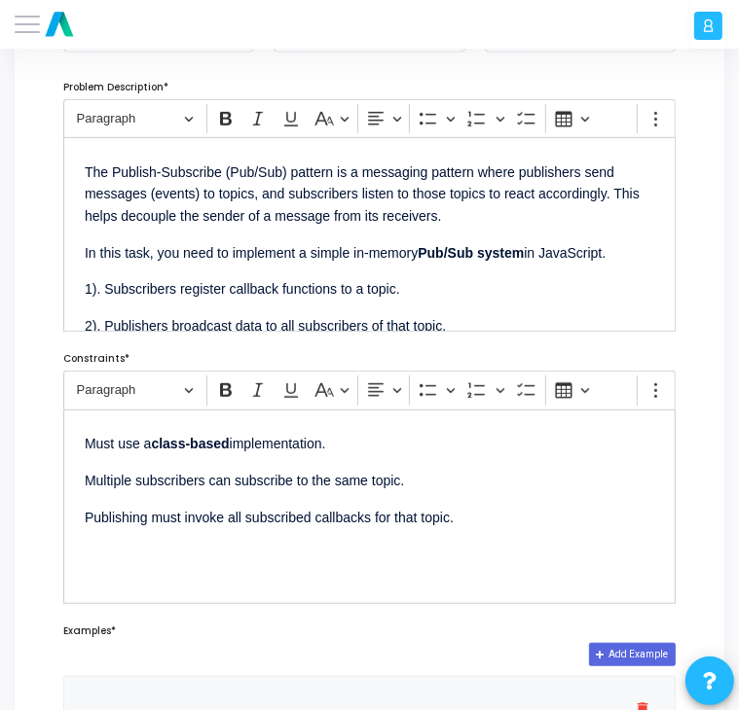
scroll to position [0, 0]
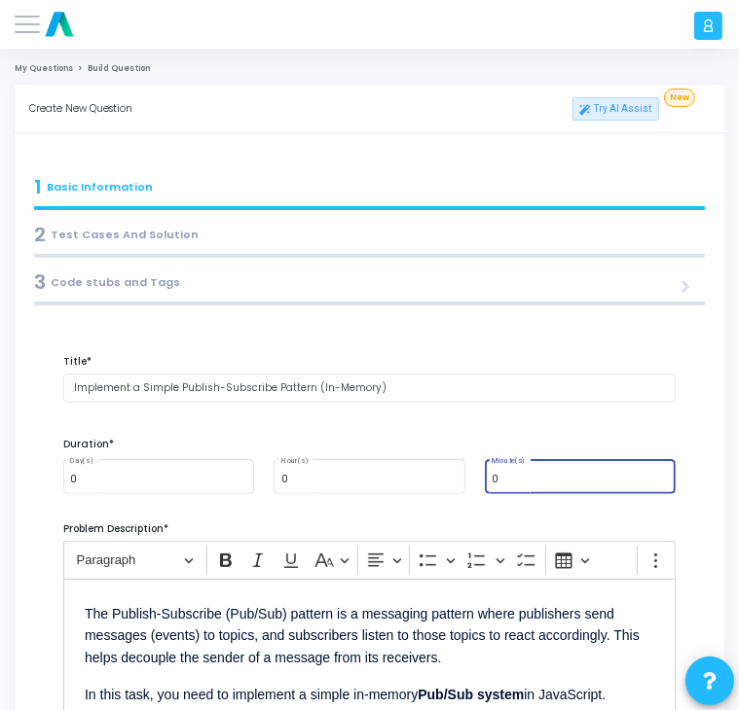
click at [525, 474] on input "0" at bounding box center [579, 479] width 176 height 11
type input "0"
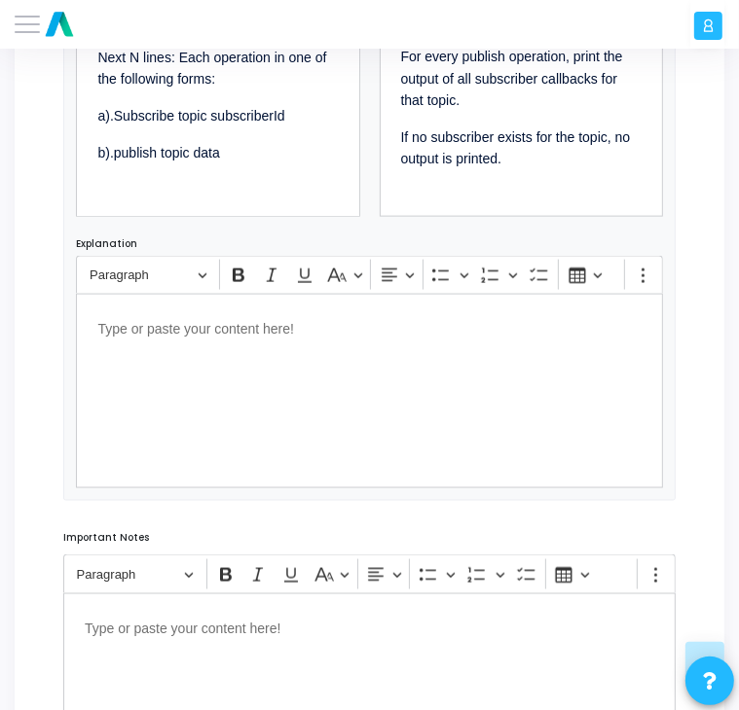
scroll to position [1425, 0]
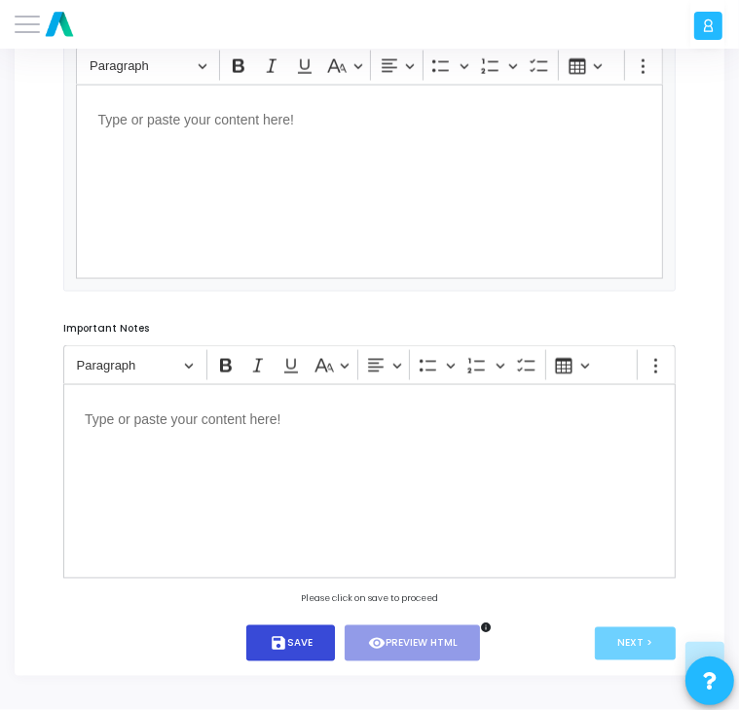
type input "6"
click at [307, 655] on button "save Save" at bounding box center [290, 644] width 89 height 36
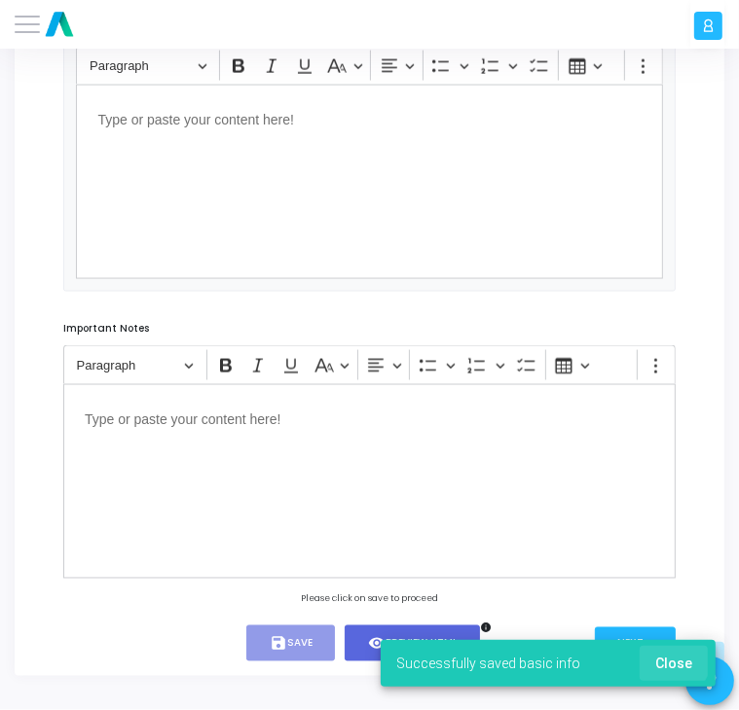
click at [673, 659] on span "Close" at bounding box center [673, 664] width 37 height 16
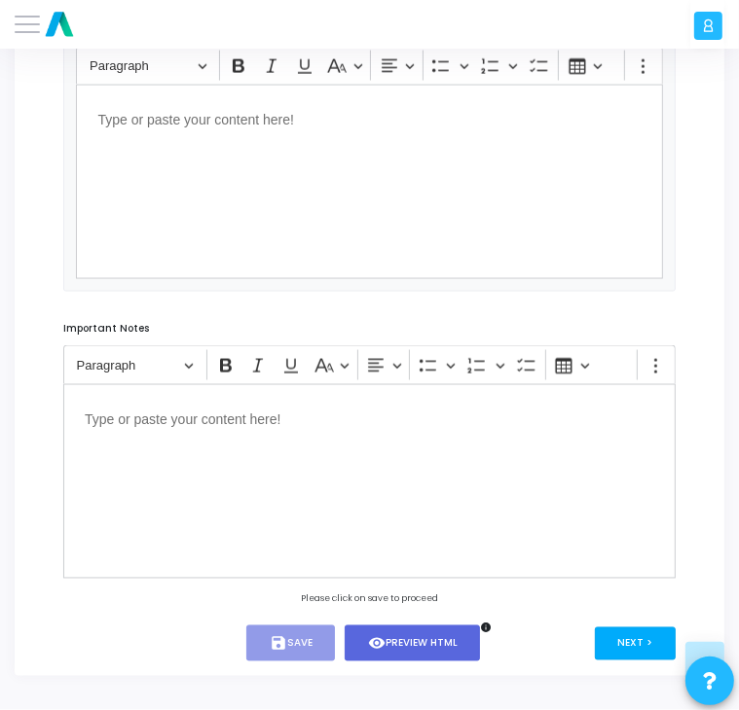
click at [638, 640] on button "Next >" at bounding box center [635, 644] width 81 height 33
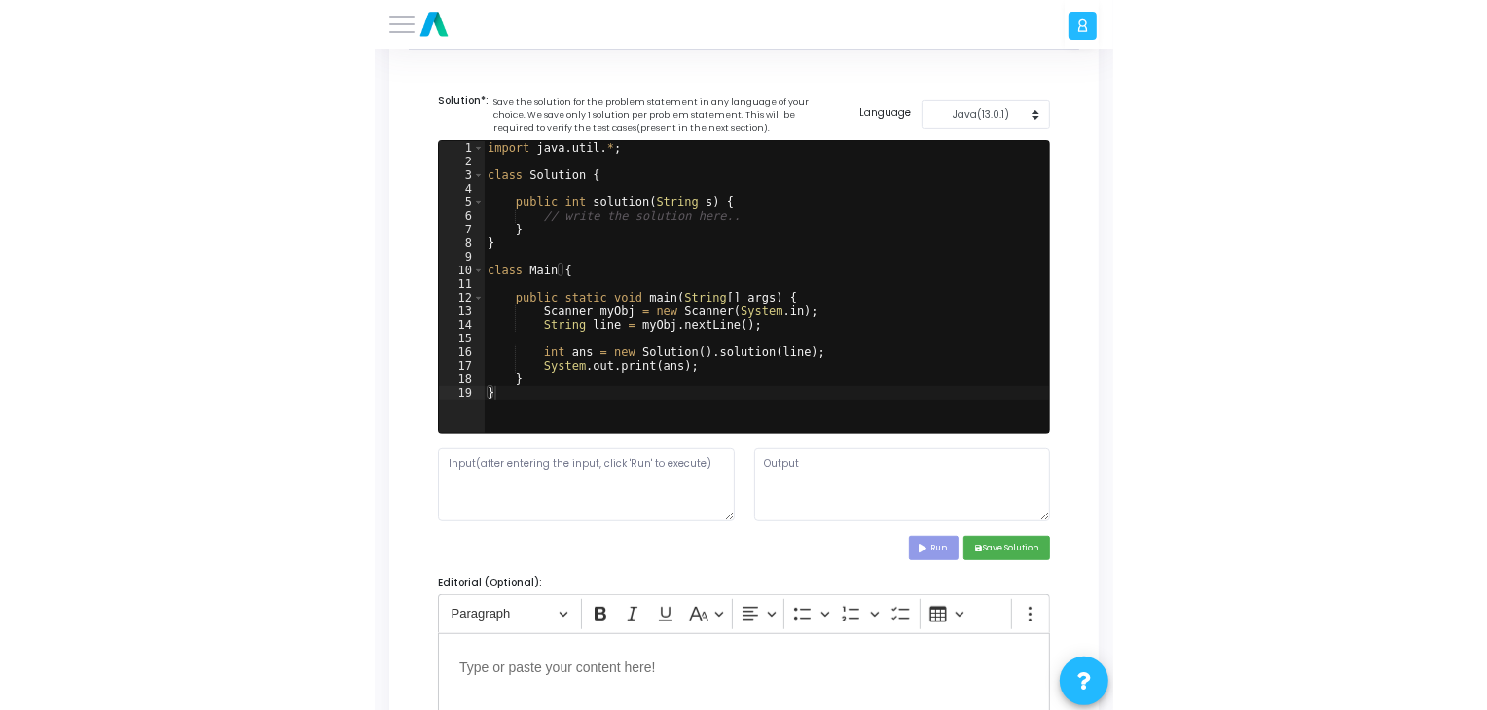
scroll to position [0, 0]
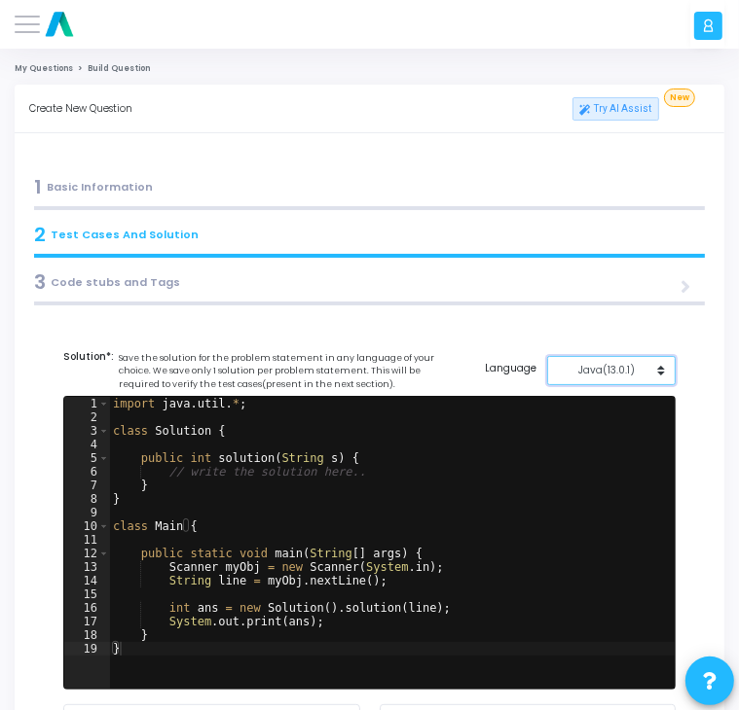
click at [610, 370] on div "Java(13.0.1)" at bounding box center [607, 370] width 98 height 15
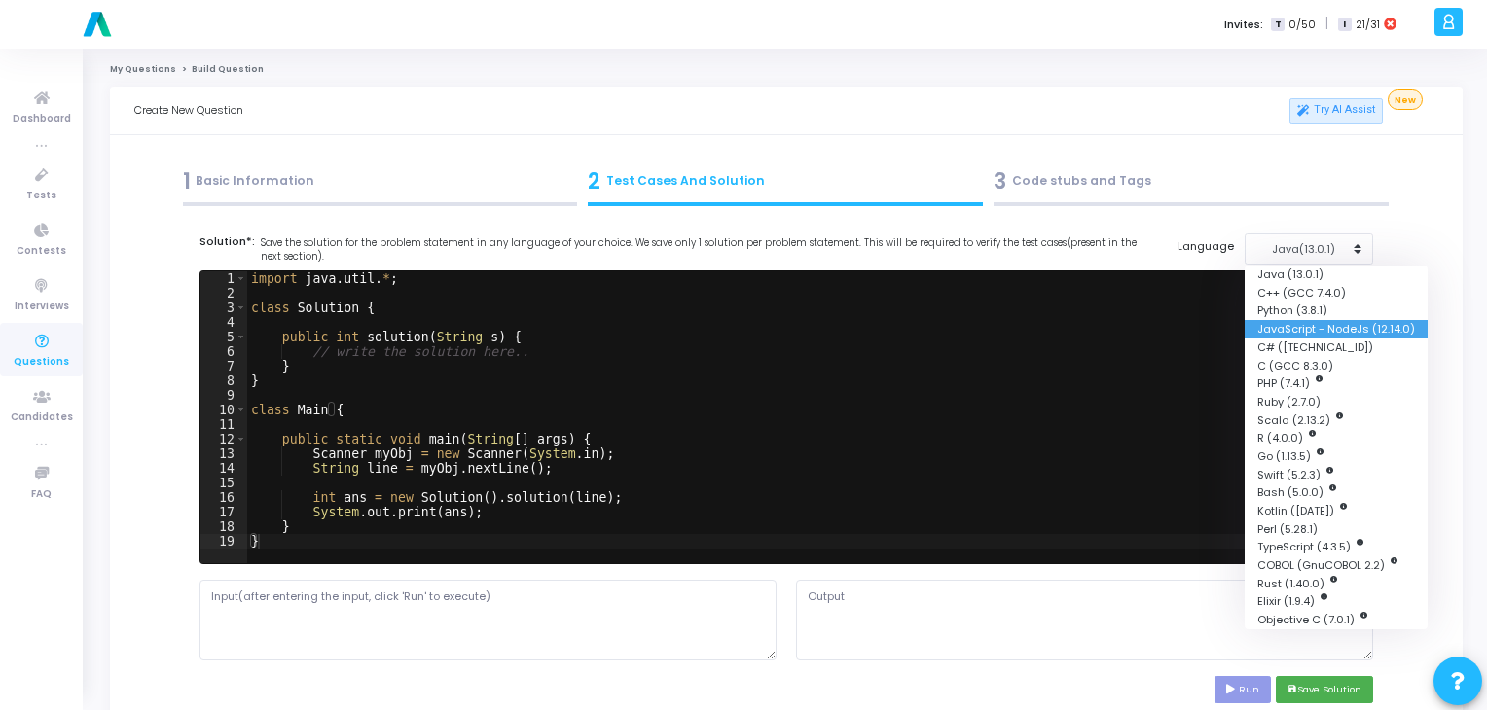
click at [1301, 336] on button "JavaScript - NodeJs (12.14.0)" at bounding box center [1336, 329] width 183 height 18
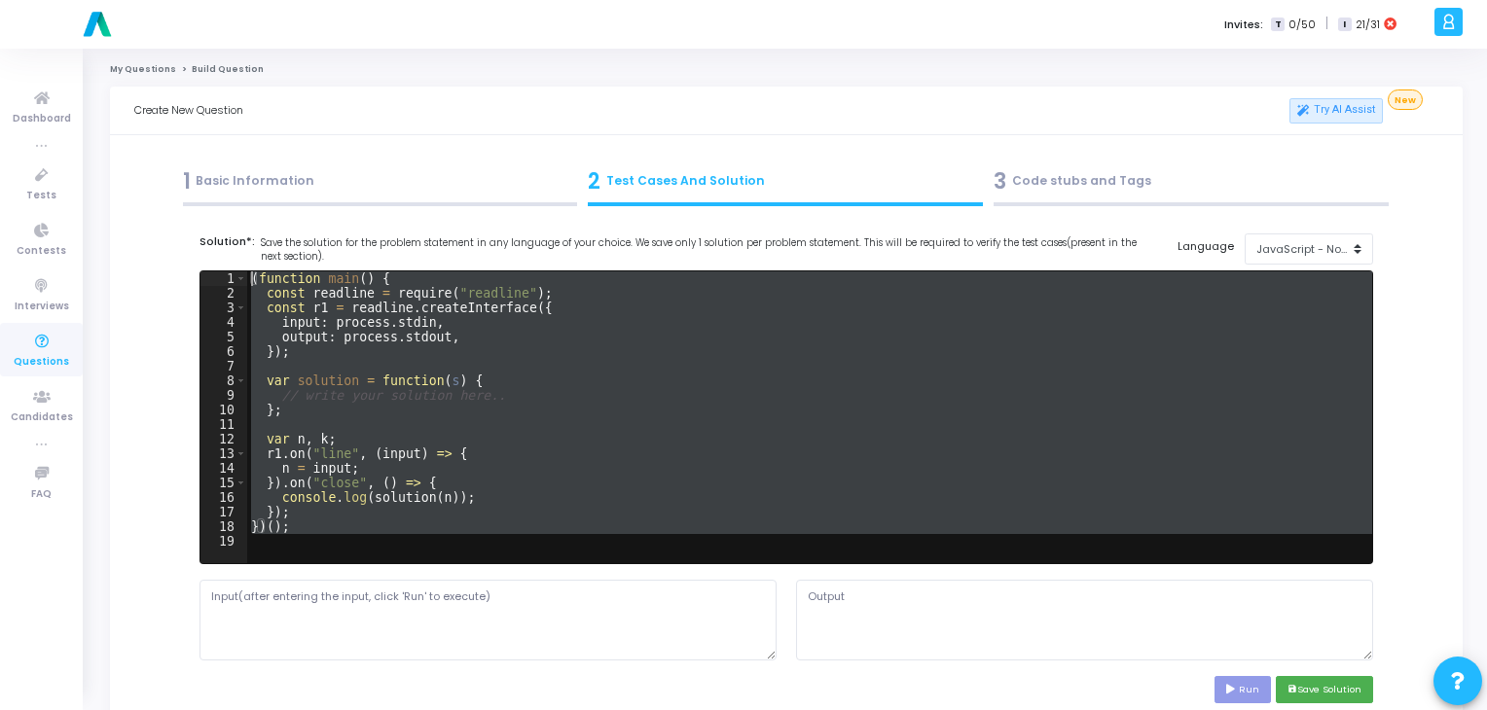
drag, startPoint x: 512, startPoint y: 539, endPoint x: 245, endPoint y: 275, distance: 375.0
click at [245, 275] on div "1 2 3 4 5 6 7 8 9 10 11 12 13 14 15 16 17 18 19 ( function main ( ) { const rea…" at bounding box center [786, 417] width 1172 height 292
type textarea "(function main() { const readline = require("readline");"
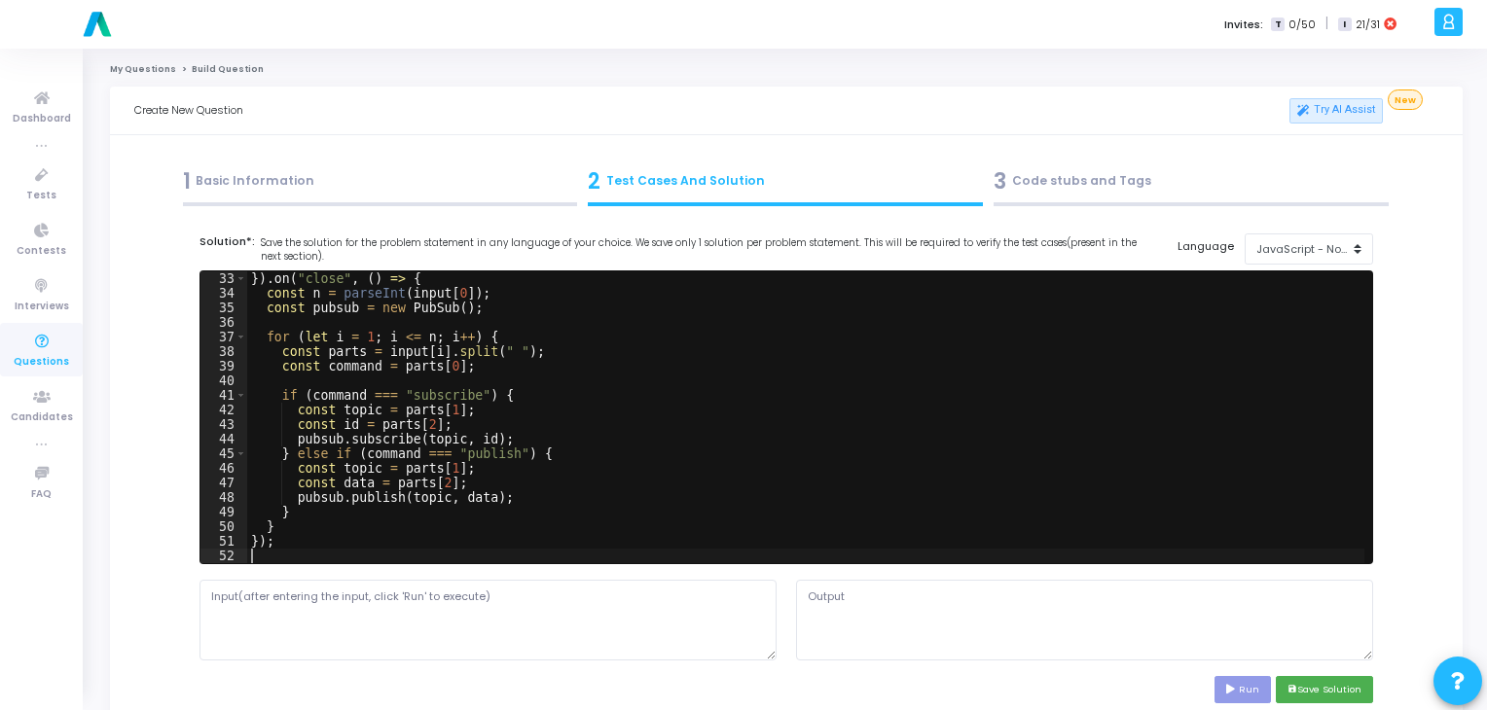
scroll to position [16, 0]
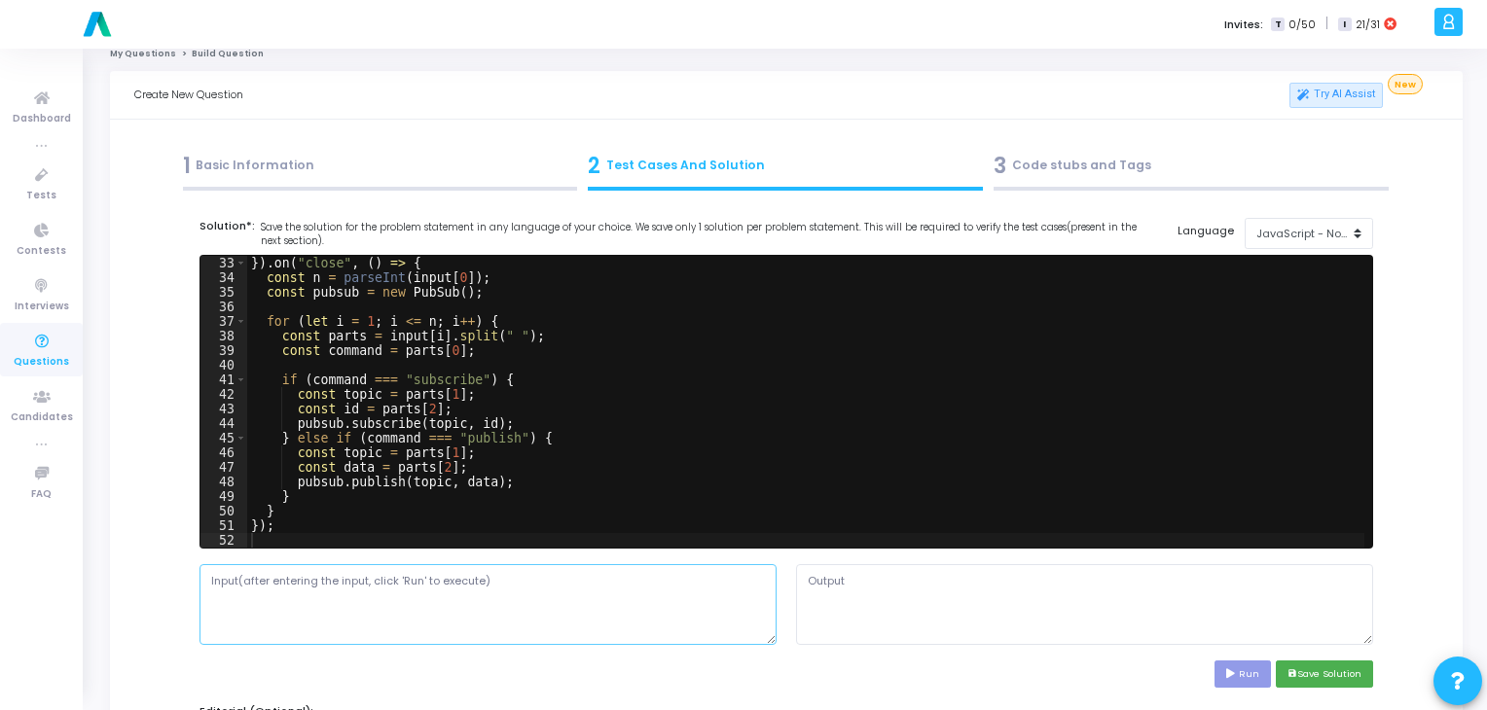
click at [502, 588] on textarea at bounding box center [487, 604] width 577 height 80
paste textarea "5 subscribe news 1 subscribe news 2 publish news Breaking_News publish sports M…"
type textarea "5 subscribe news 1 subscribe news 2 publish news Breaking_News publish sports M…"
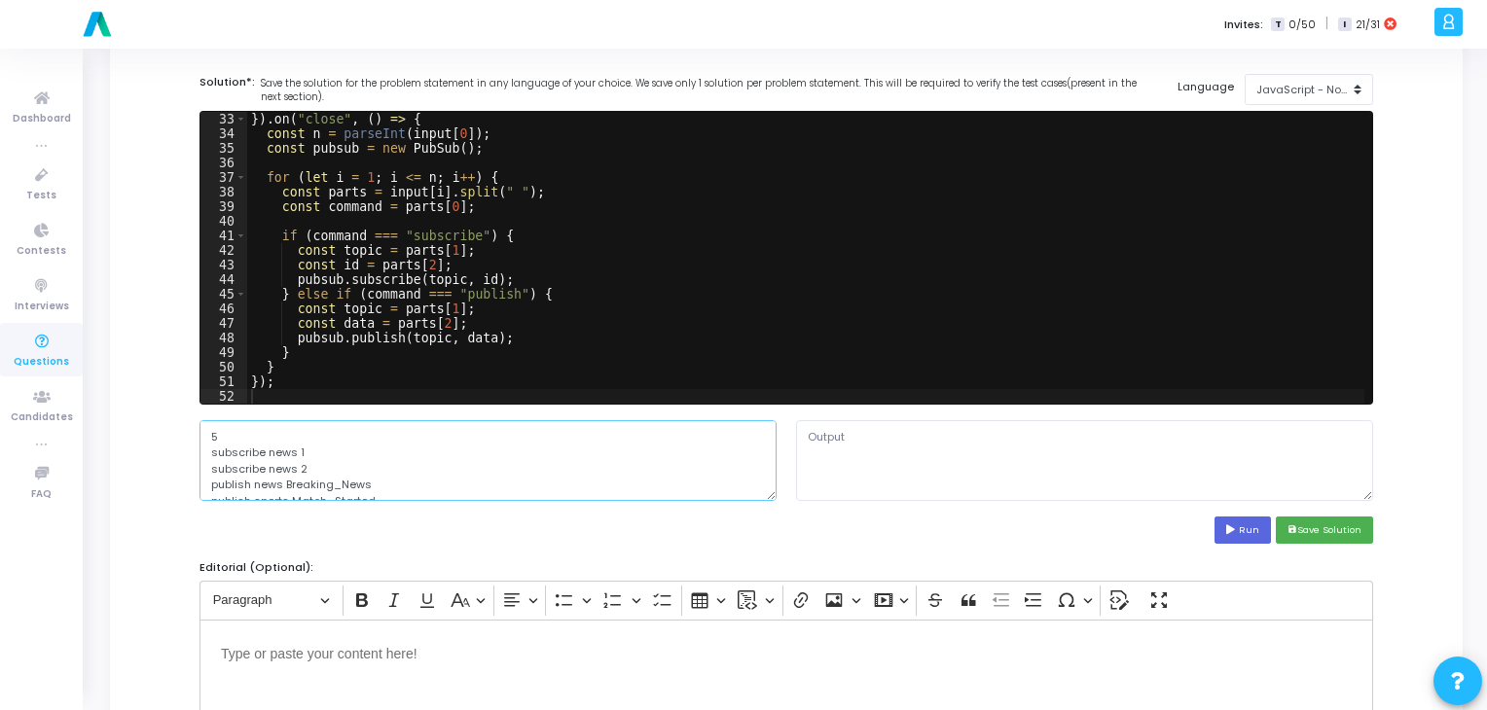
scroll to position [160, 0]
click at [1244, 524] on button "Run" at bounding box center [1242, 530] width 56 height 26
type textarea "Subscriber 1 received: Breaking_News Subscriber 2 received: Breaking_News Subsc…"
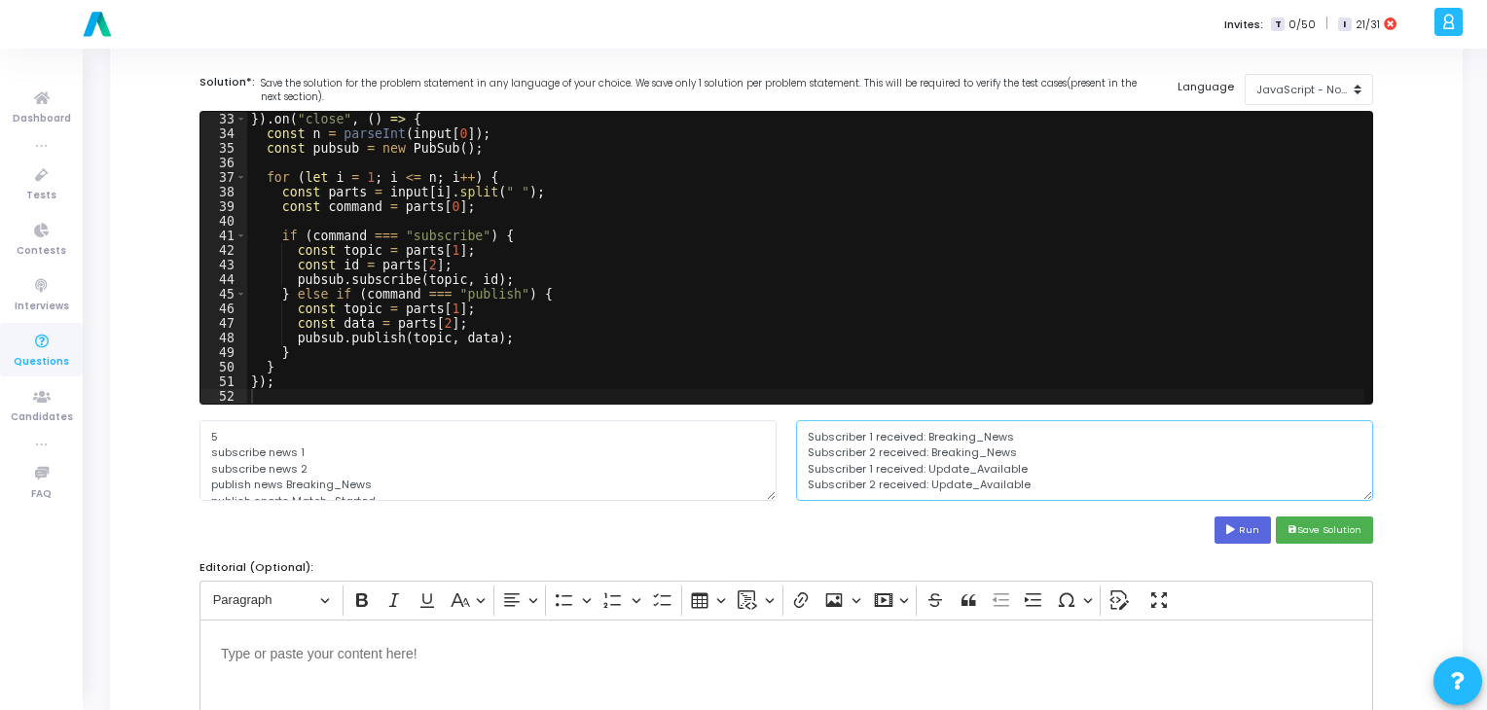
scroll to position [0, 0]
drag, startPoint x: 1059, startPoint y: 471, endPoint x: 800, endPoint y: 429, distance: 262.2
click at [800, 429] on textarea "Subscriber 1 received: Breaking_News Subscriber 2 received: Breaking_News Subsc…" at bounding box center [1084, 460] width 577 height 80
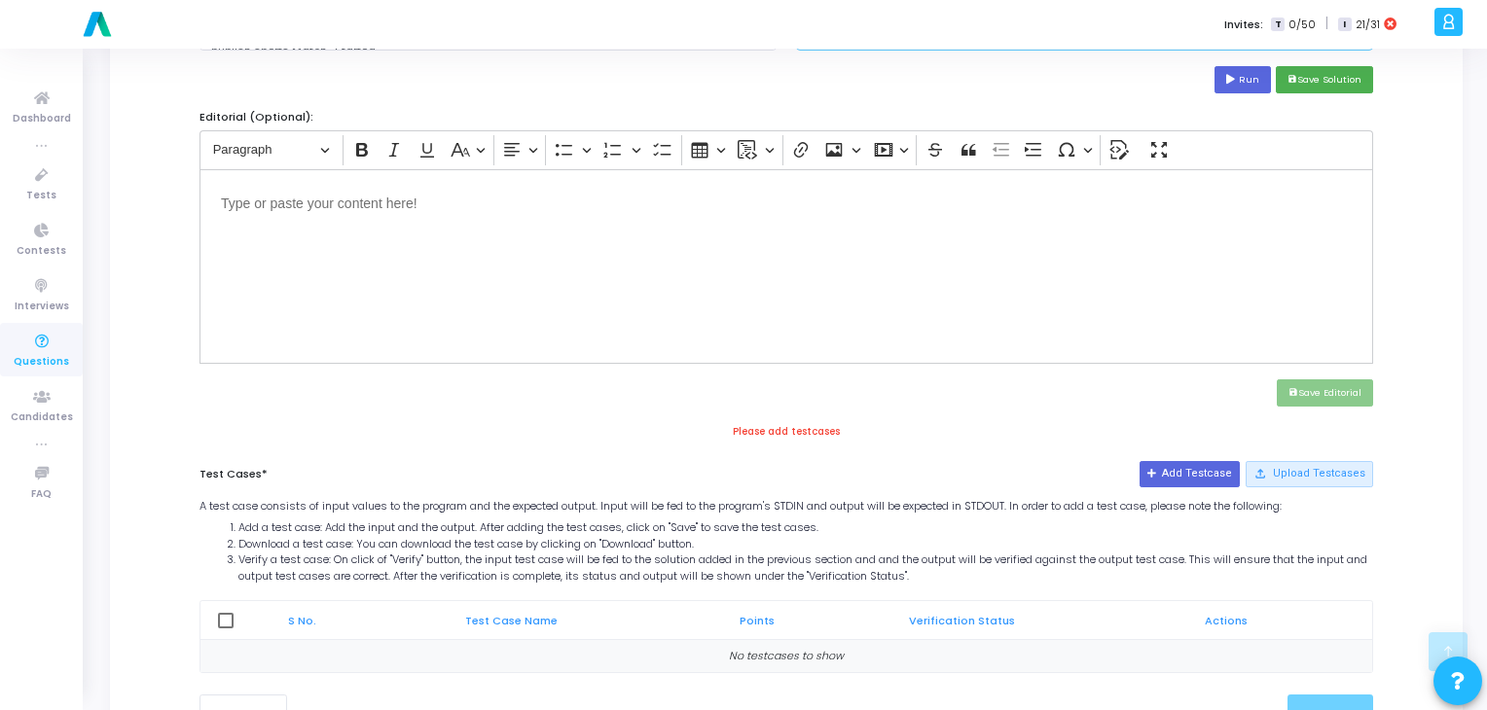
scroll to position [520, 0]
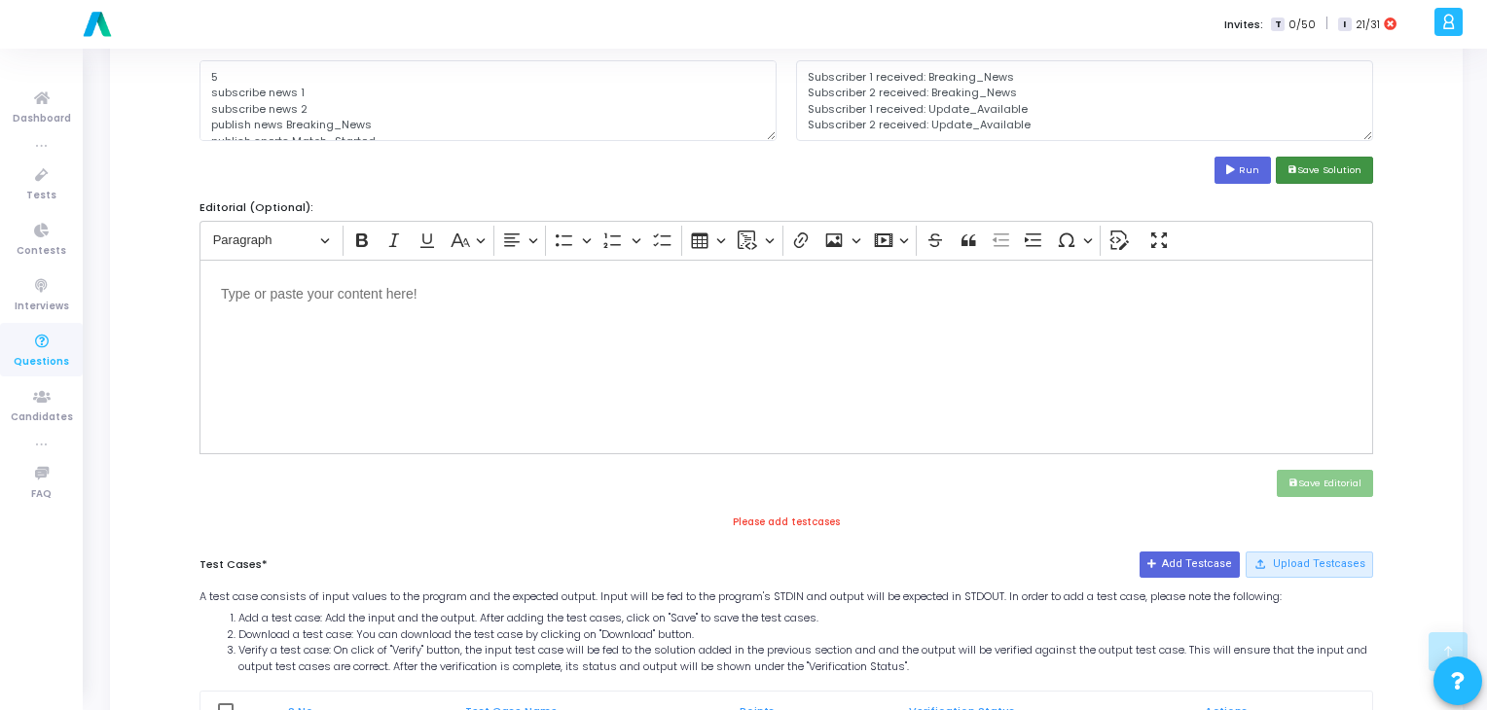
click at [1329, 180] on button "save Save Solution" at bounding box center [1324, 170] width 97 height 26
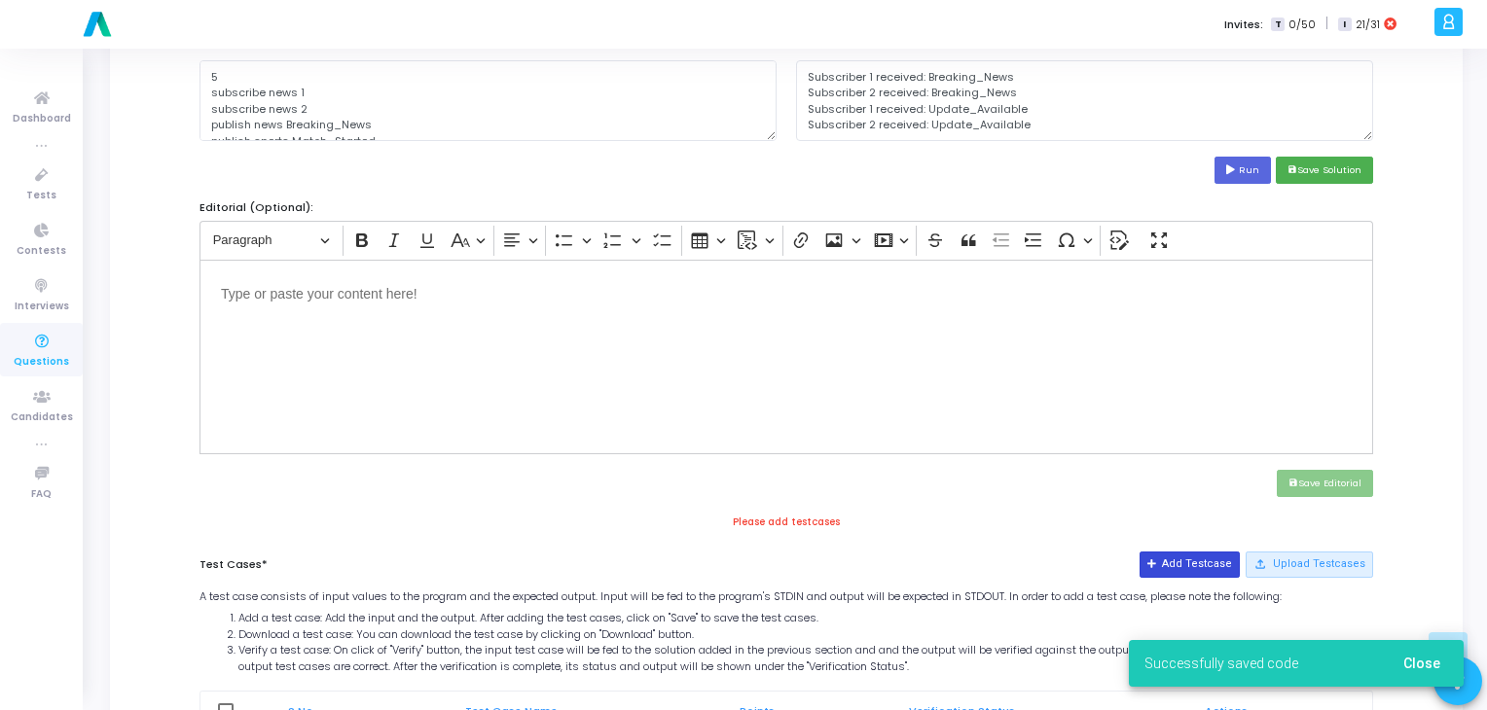
click at [1177, 568] on button "Add Testcase" at bounding box center [1189, 564] width 100 height 25
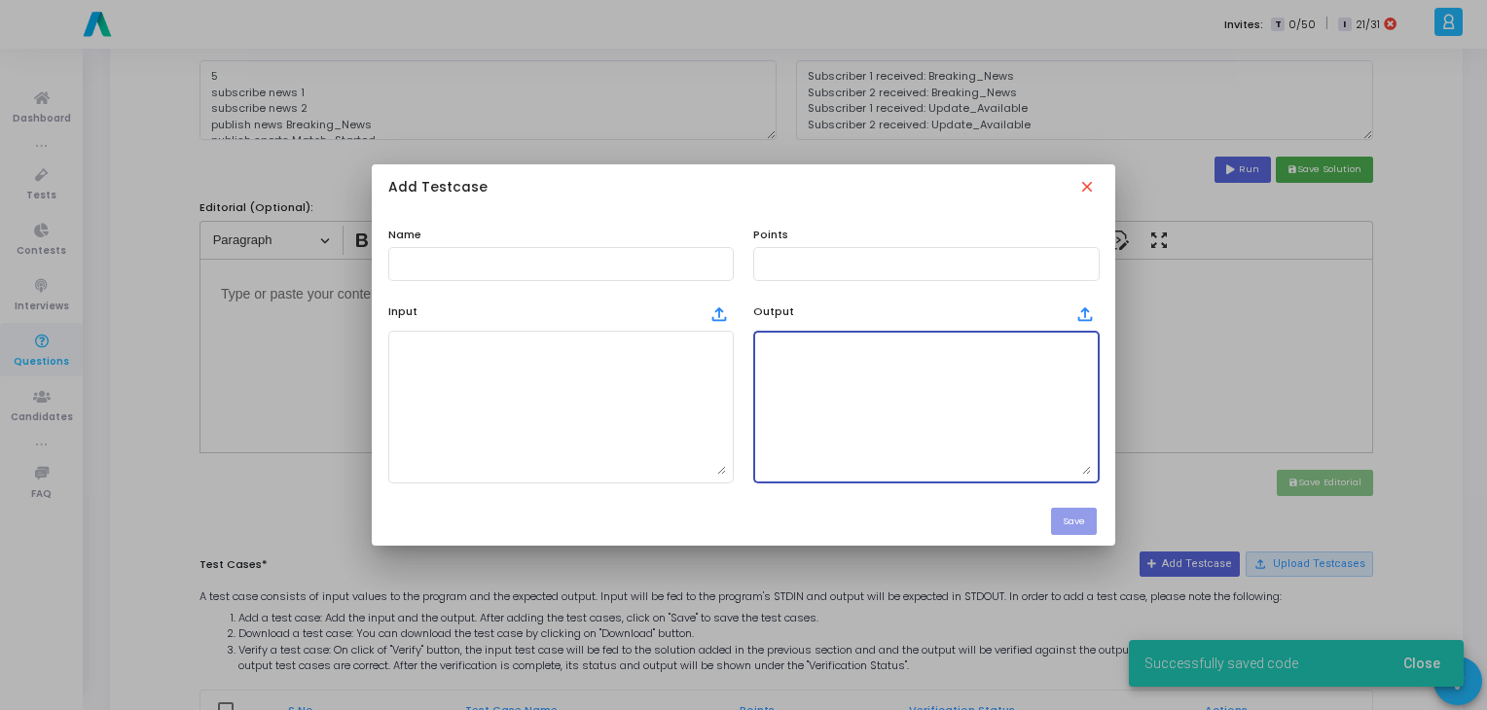
click at [938, 413] on textarea at bounding box center [926, 407] width 330 height 136
paste textarea "Subscriber 1 received: Breaking_News Subscriber 2 received: Breaking_News Subsc…"
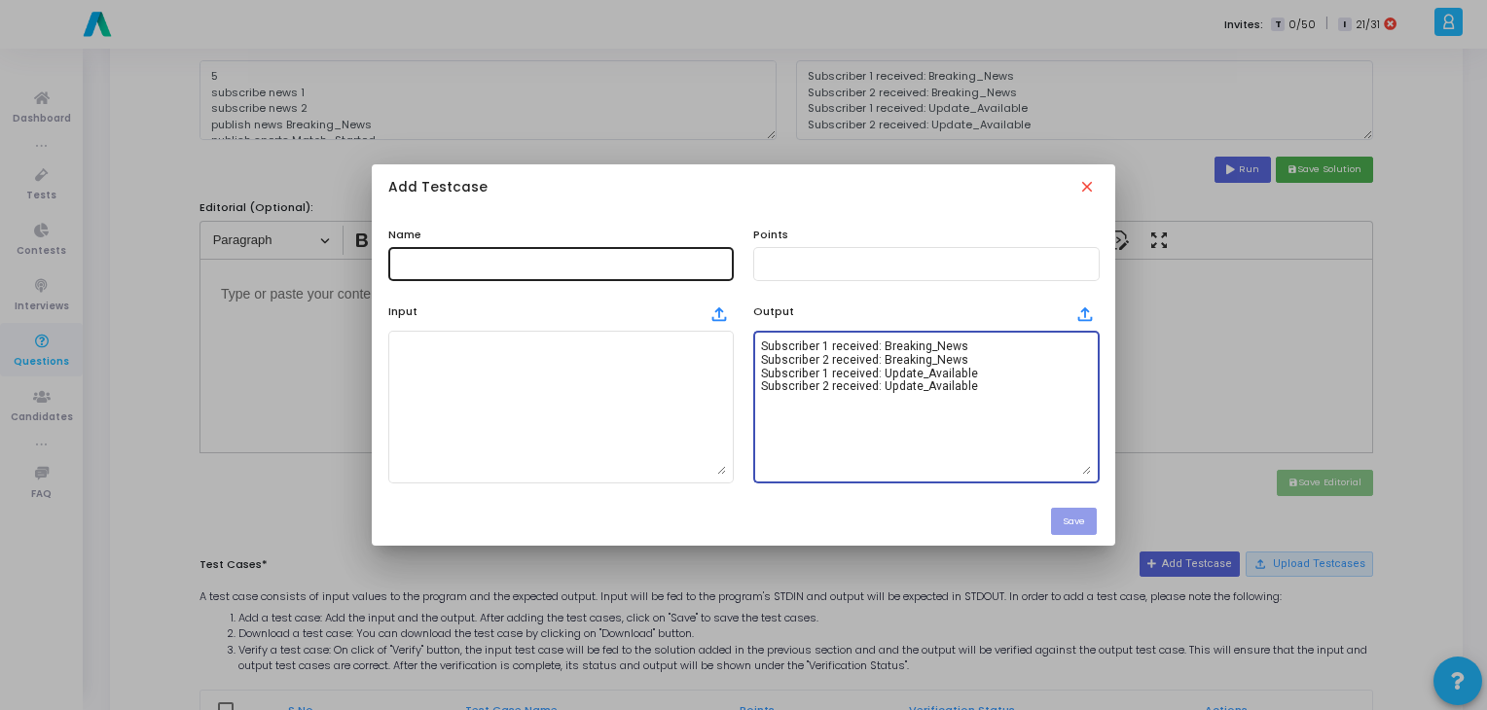
type textarea "Subscriber 1 received: Breaking_News Subscriber 2 received: Breaking_News Subsc…"
click at [558, 268] on input "text" at bounding box center [561, 264] width 330 height 14
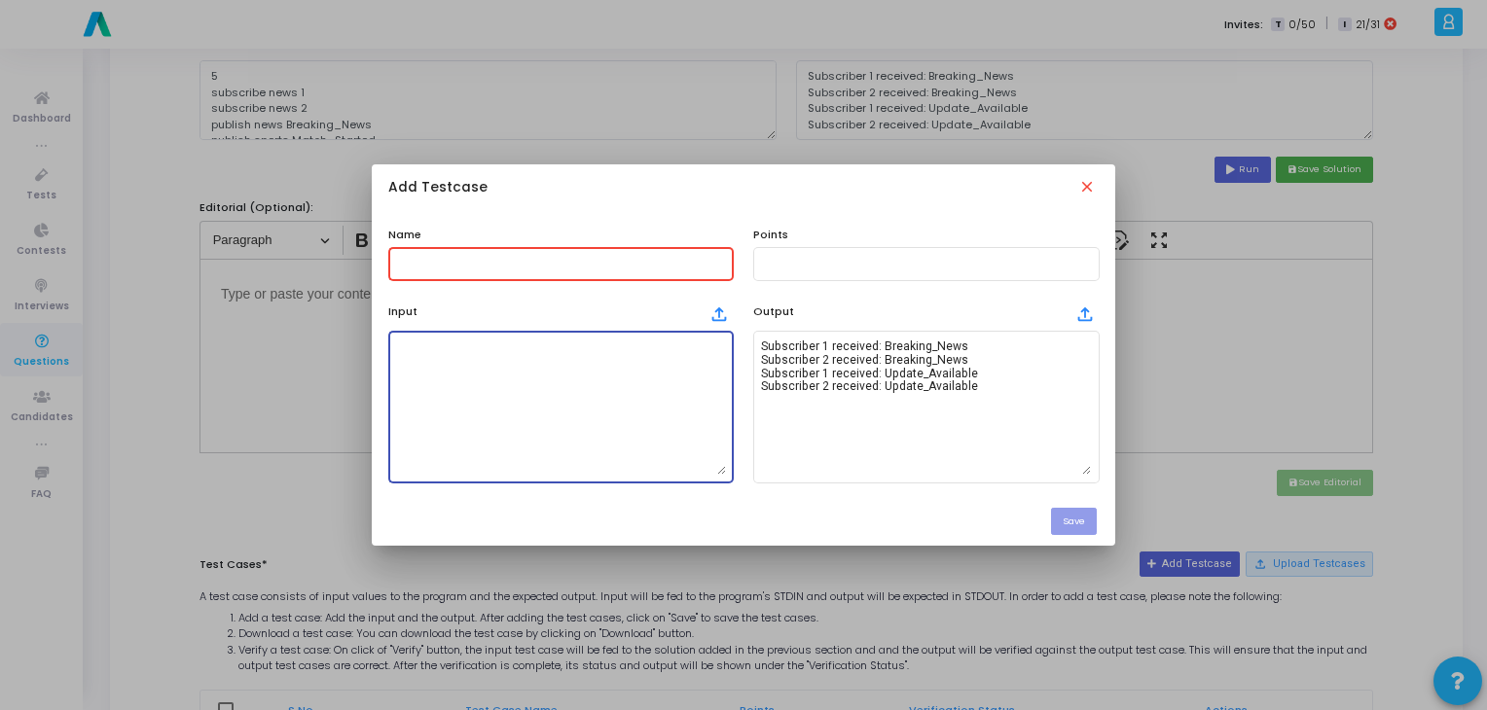
click at [587, 429] on textarea at bounding box center [561, 407] width 330 height 136
paste textarea "5 subscribe news 1 subscribe news 2 publish news Breaking_News publish sports M…"
type textarea "5 subscribe news 1 subscribe news 2 publish news Breaking_News publish sports M…"
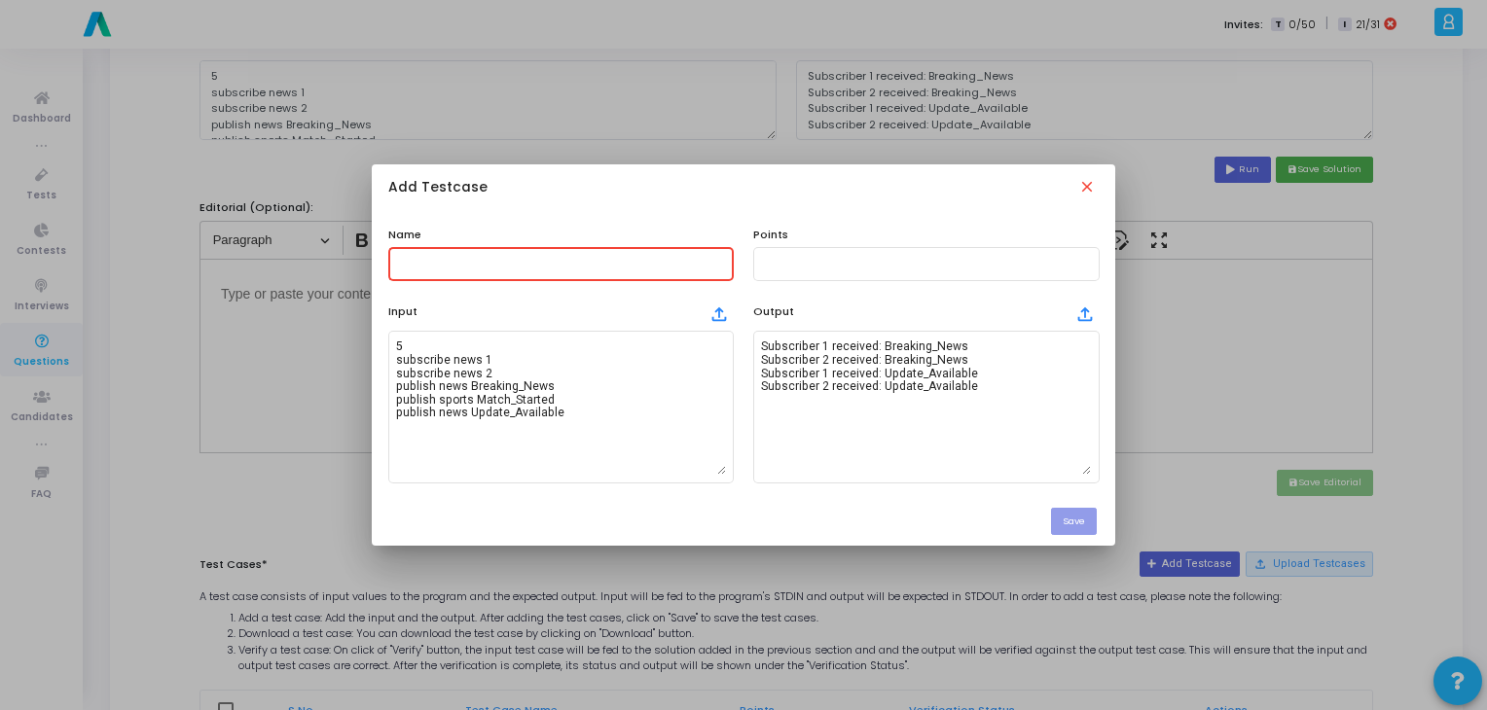
click at [476, 267] on input "text" at bounding box center [561, 264] width 330 height 14
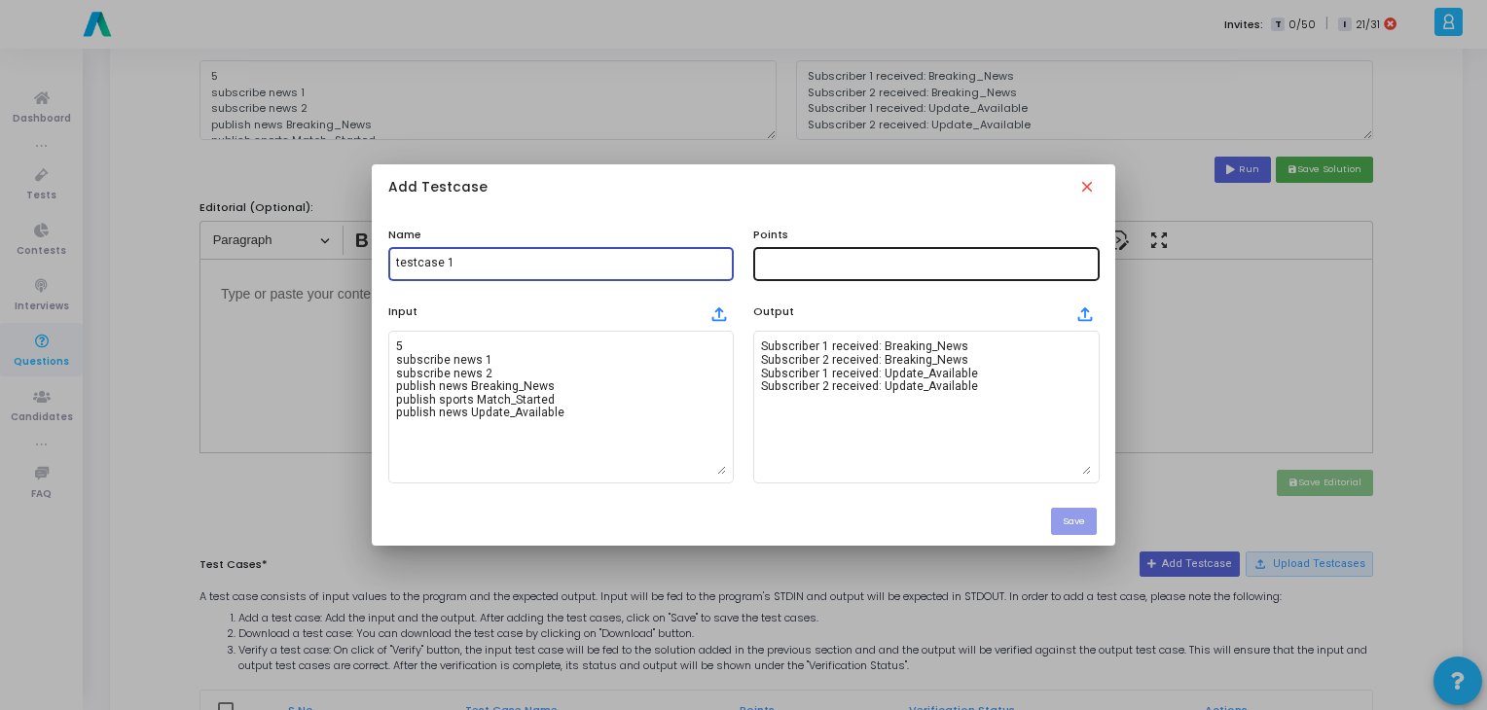
type input "testcase 1"
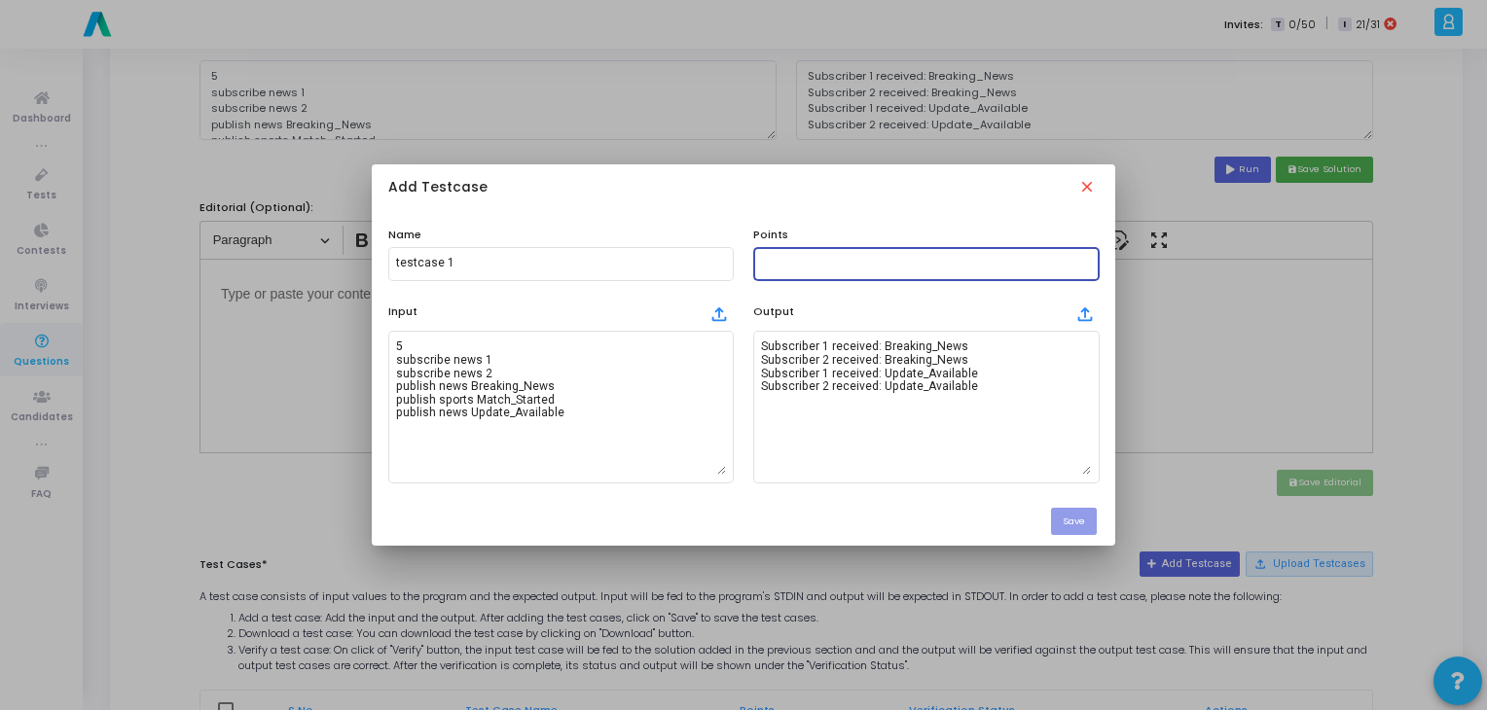
click at [795, 266] on input "text" at bounding box center [926, 264] width 330 height 14
type input "100"
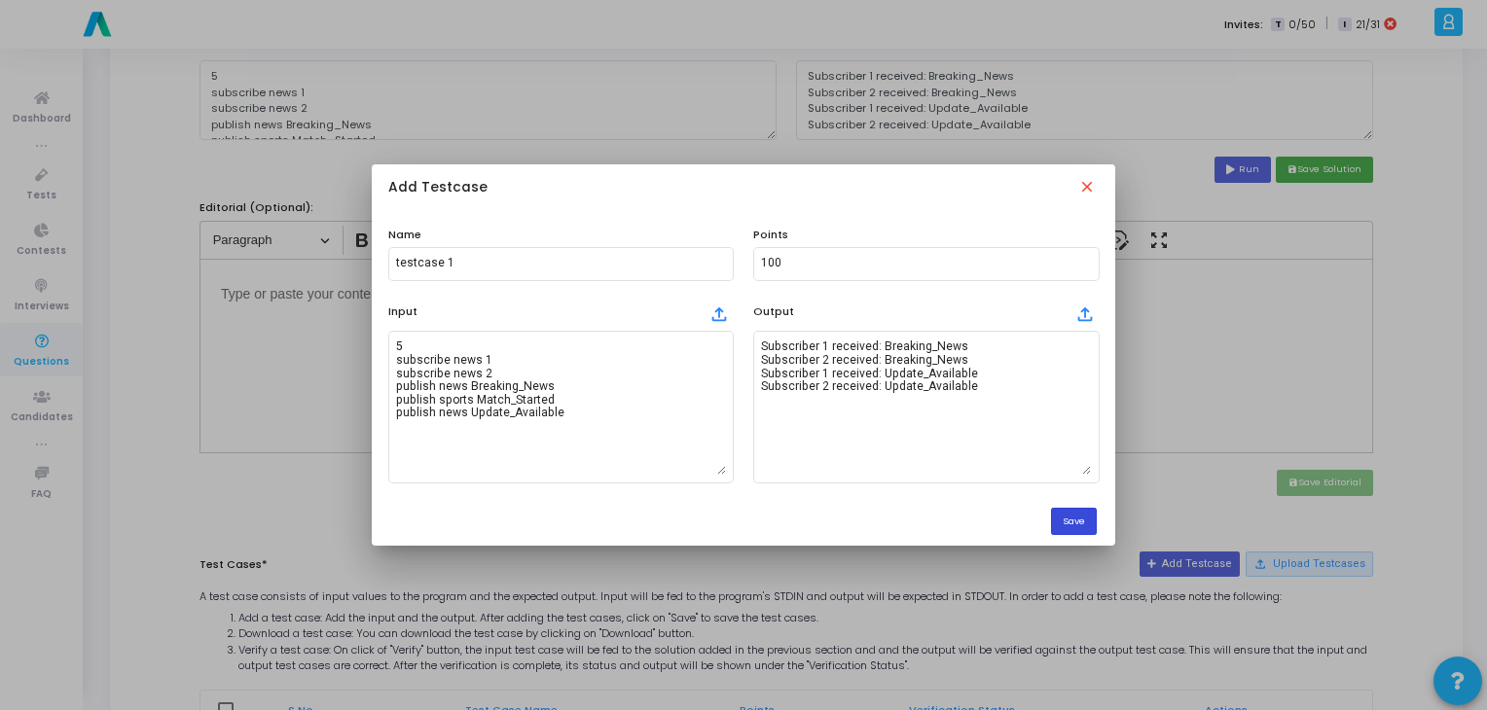
click at [1082, 526] on button "Save" at bounding box center [1074, 521] width 46 height 26
